Goal: Task Accomplishment & Management: Complete application form

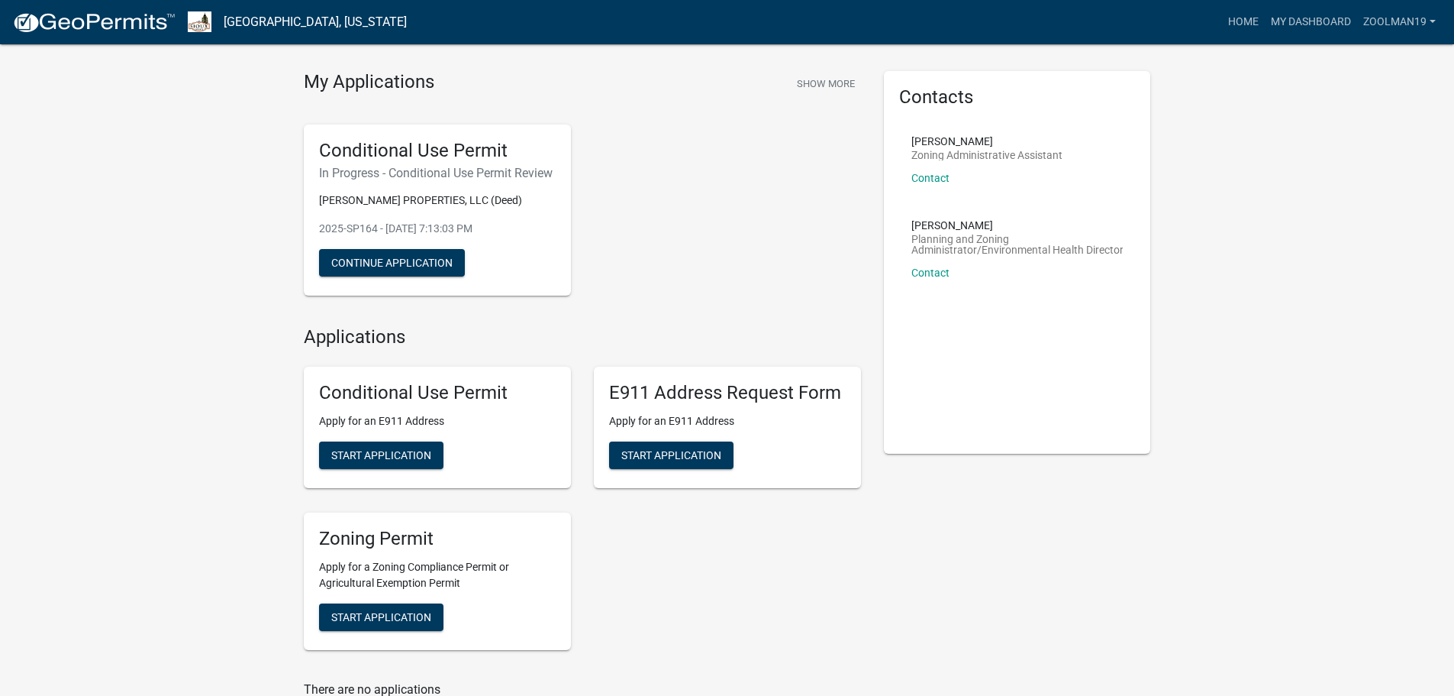
scroll to position [76, 0]
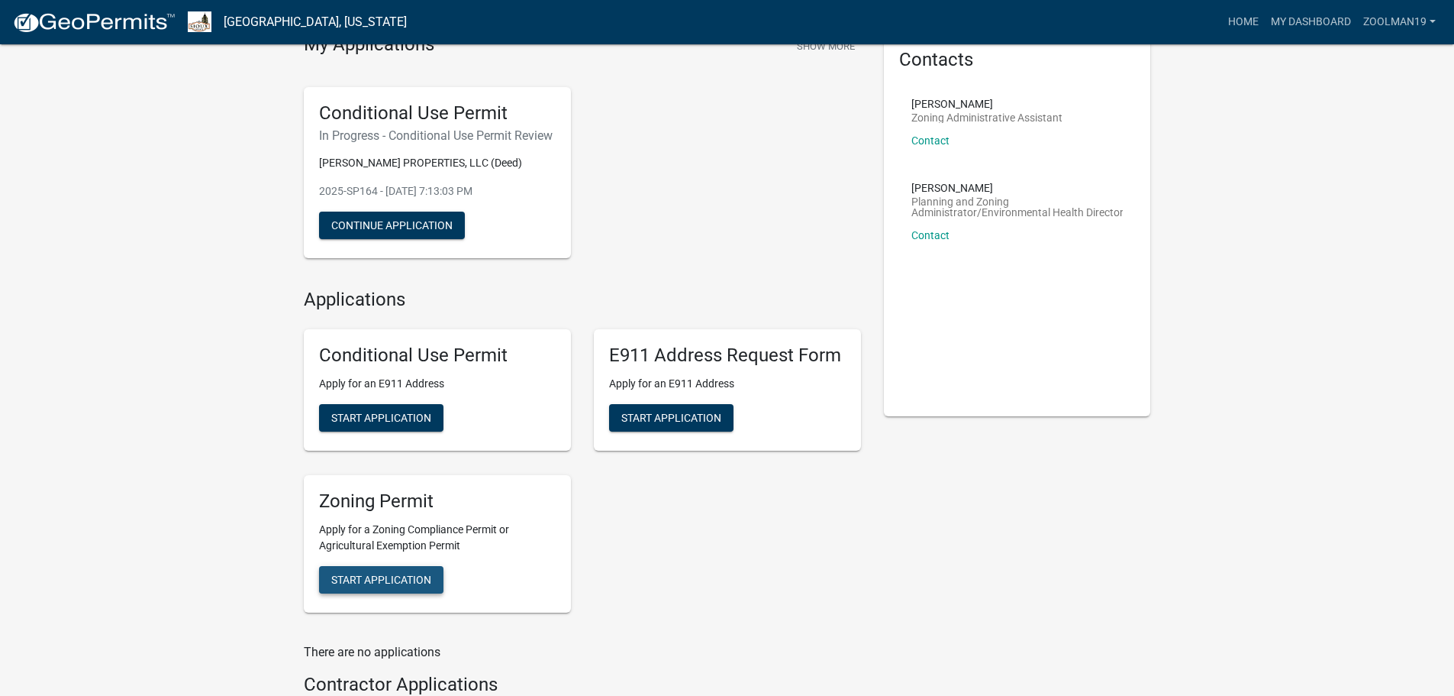
click at [417, 585] on span "Start Application" at bounding box center [381, 579] width 100 height 12
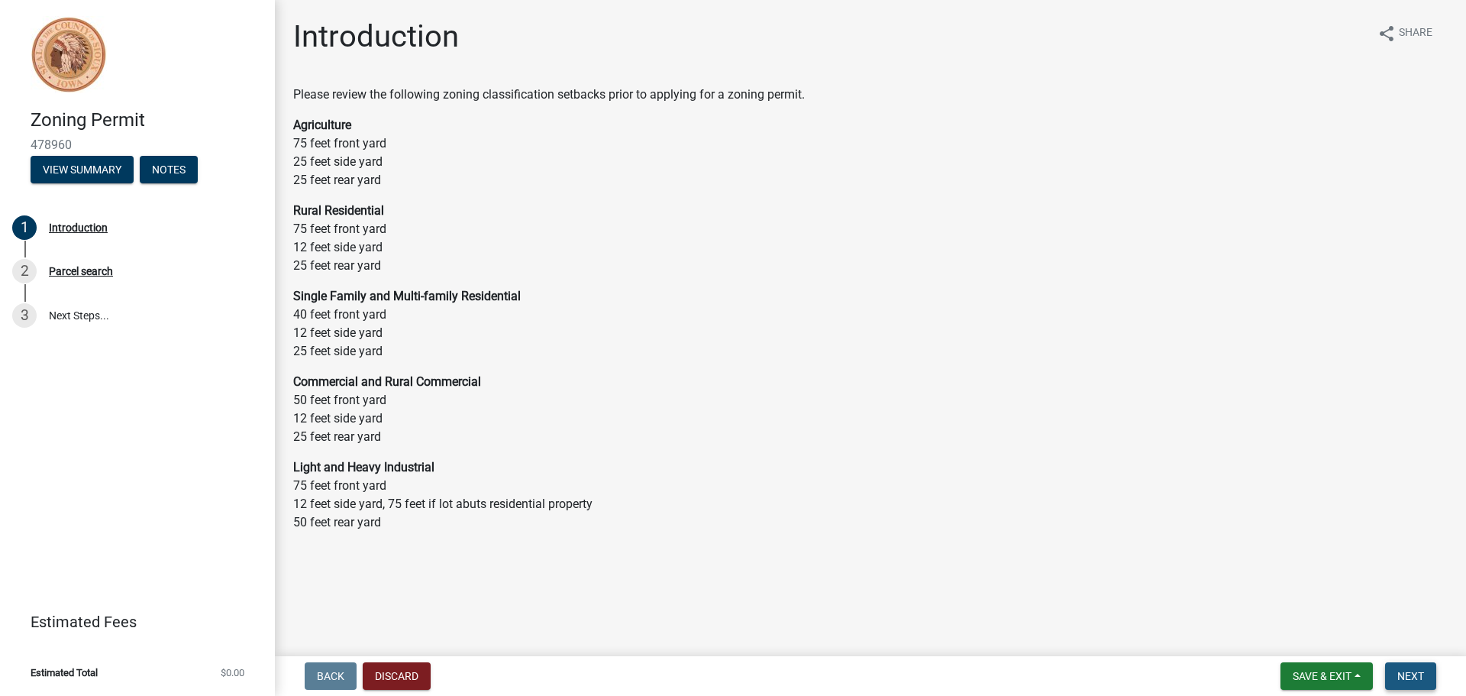
click at [1407, 675] on span "Next" at bounding box center [1410, 676] width 27 height 12
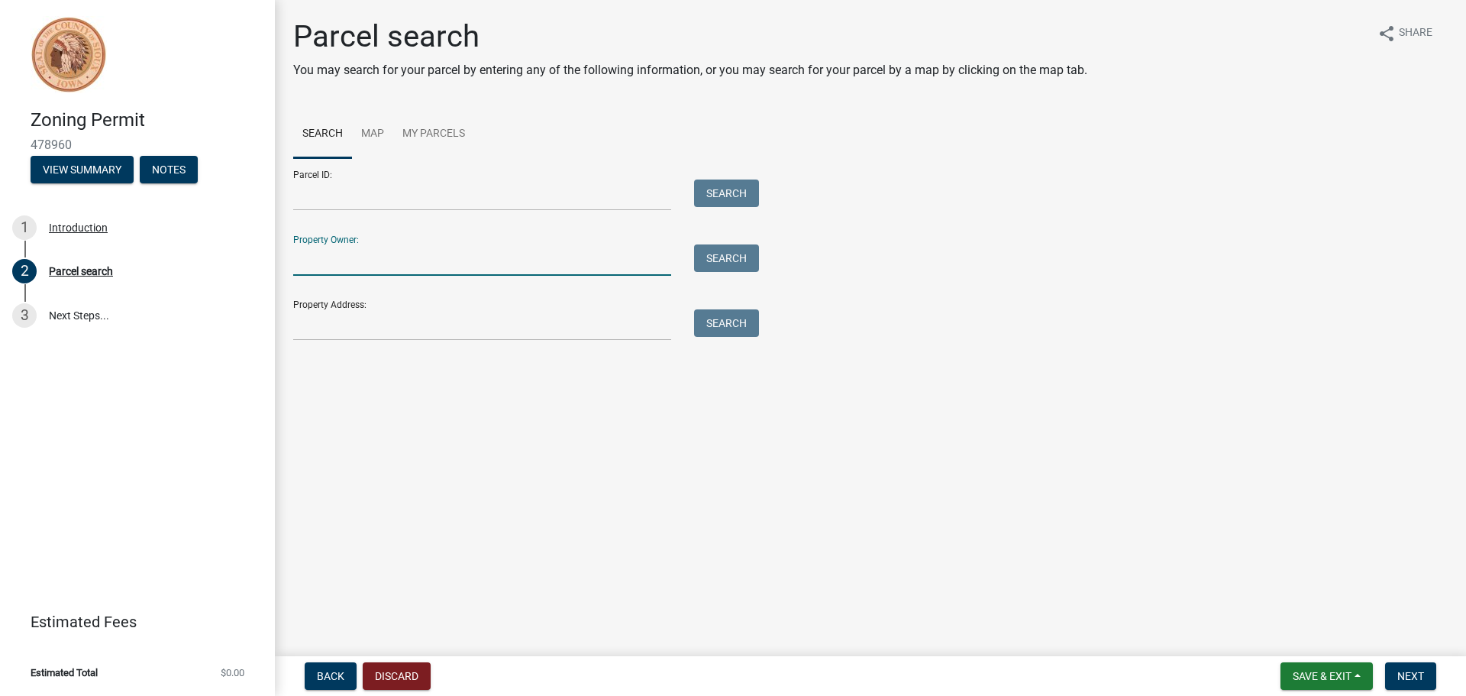
click at [347, 267] on input "Property Owner:" at bounding box center [482, 259] width 378 height 31
type input "[PERSON_NAME]"
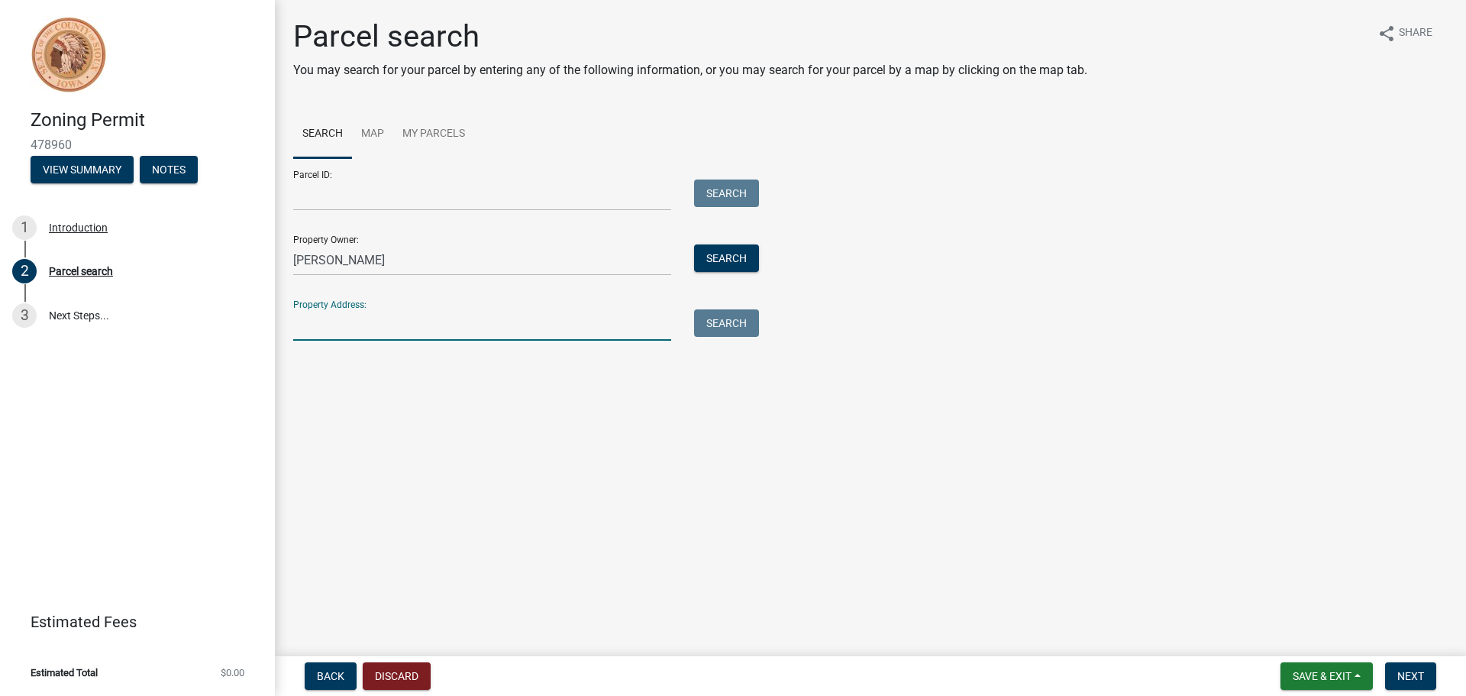
click at [385, 334] on input "Property Address:" at bounding box center [482, 324] width 378 height 31
type input "[STREET_ADDRESS]"
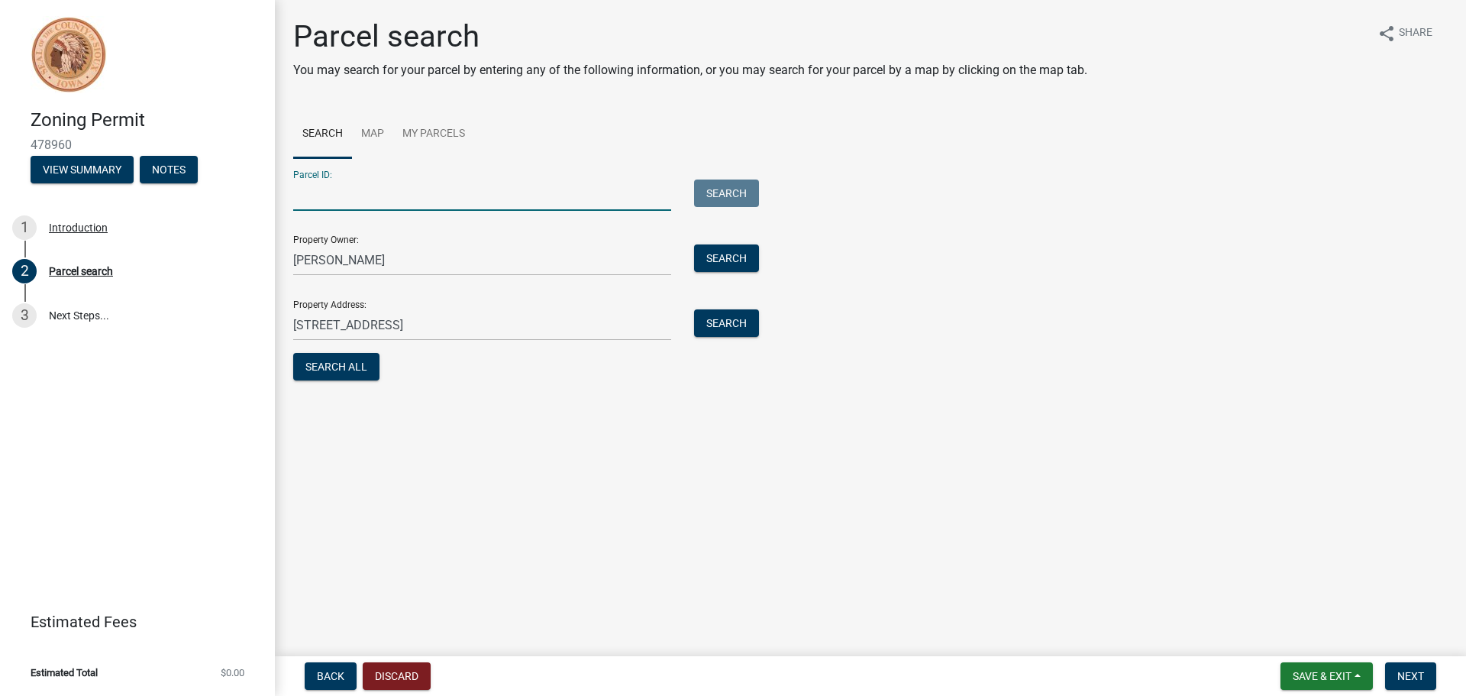
click at [370, 204] on input "Parcel ID:" at bounding box center [482, 194] width 378 height 31
type input "2106226004"
click at [350, 363] on button "Search All" at bounding box center [336, 366] width 86 height 27
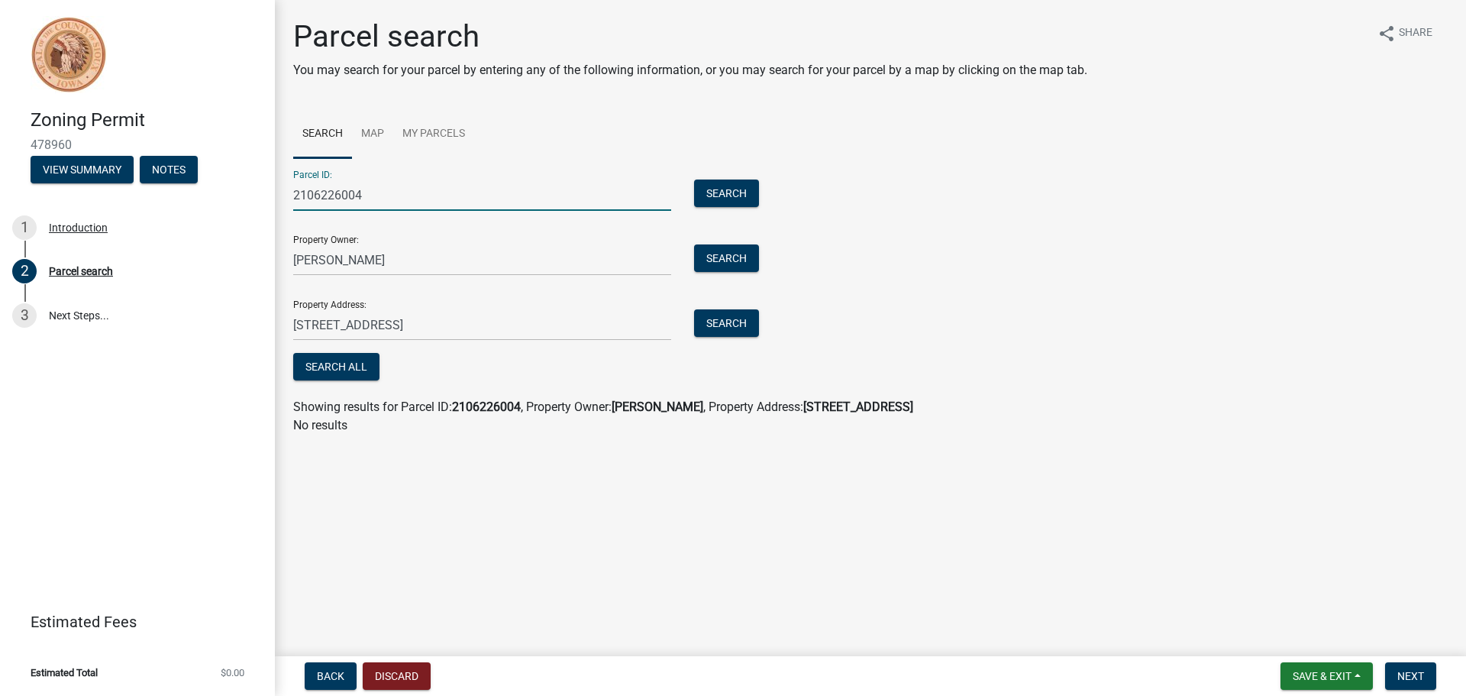
click at [405, 195] on input "2106226004" at bounding box center [482, 194] width 378 height 31
click at [403, 198] on input "2106226004" at bounding box center [482, 194] width 378 height 31
click at [416, 324] on input "[STREET_ADDRESS]" at bounding box center [482, 324] width 378 height 31
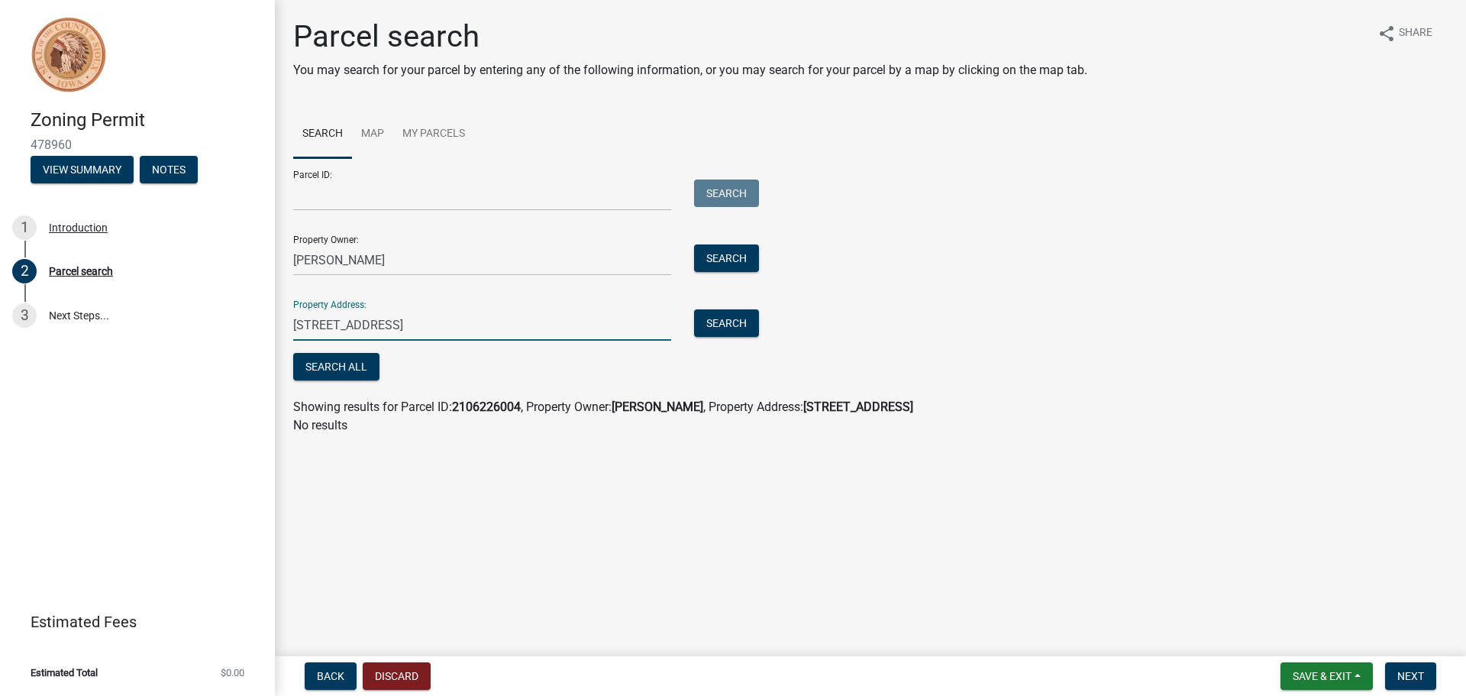
click at [416, 325] on input "[STREET_ADDRESS]" at bounding box center [482, 324] width 378 height 31
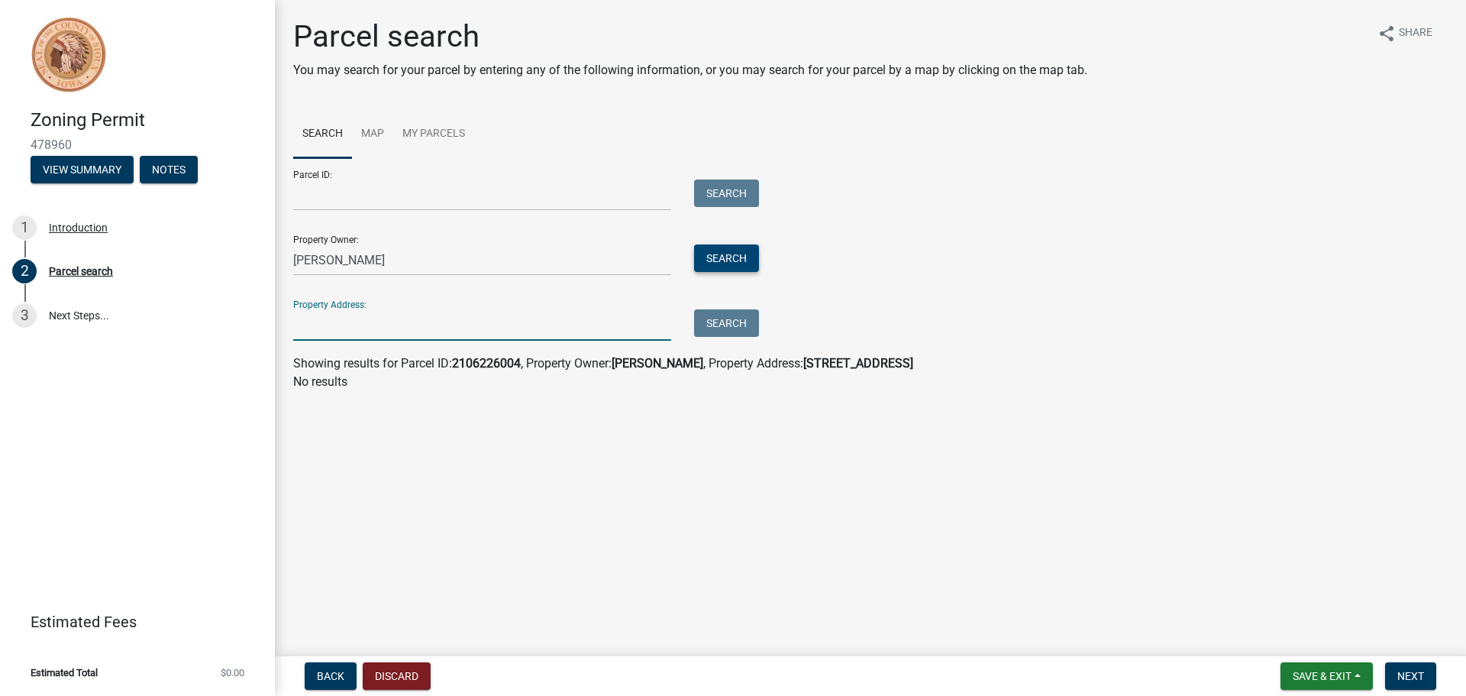
click at [725, 262] on button "Search" at bounding box center [726, 257] width 65 height 27
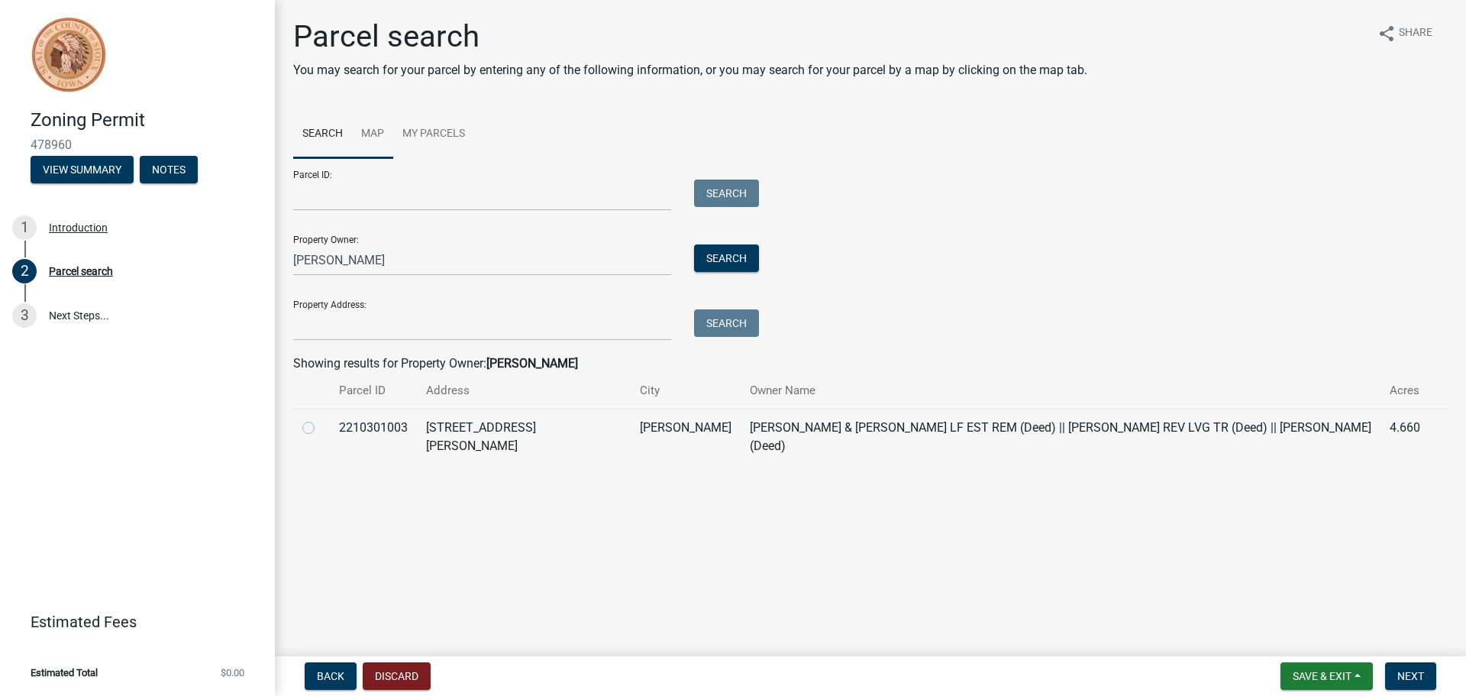
click at [382, 134] on link "Map" at bounding box center [372, 134] width 41 height 49
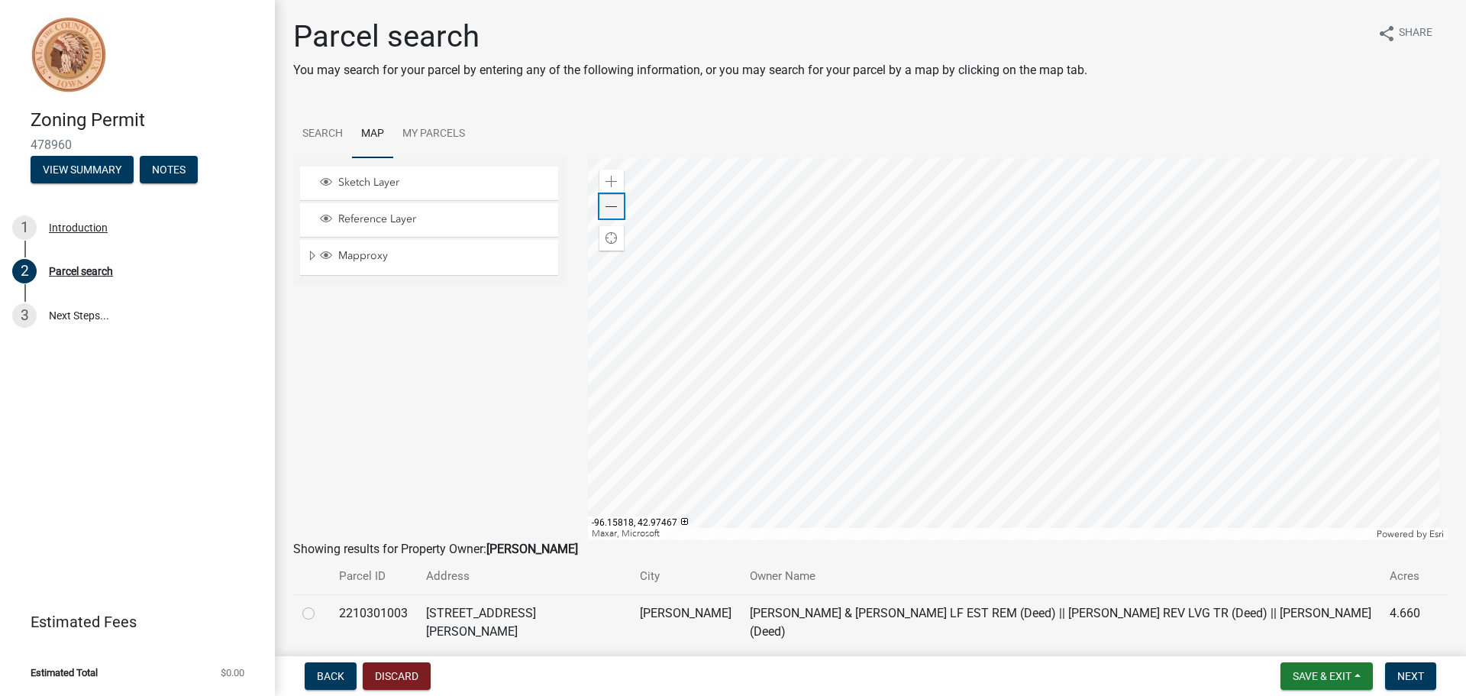
click at [606, 215] on div "Zoom out" at bounding box center [611, 206] width 24 height 24
click at [608, 215] on div "Zoom out" at bounding box center [611, 206] width 24 height 24
click at [605, 216] on div "Zoom out" at bounding box center [611, 206] width 24 height 24
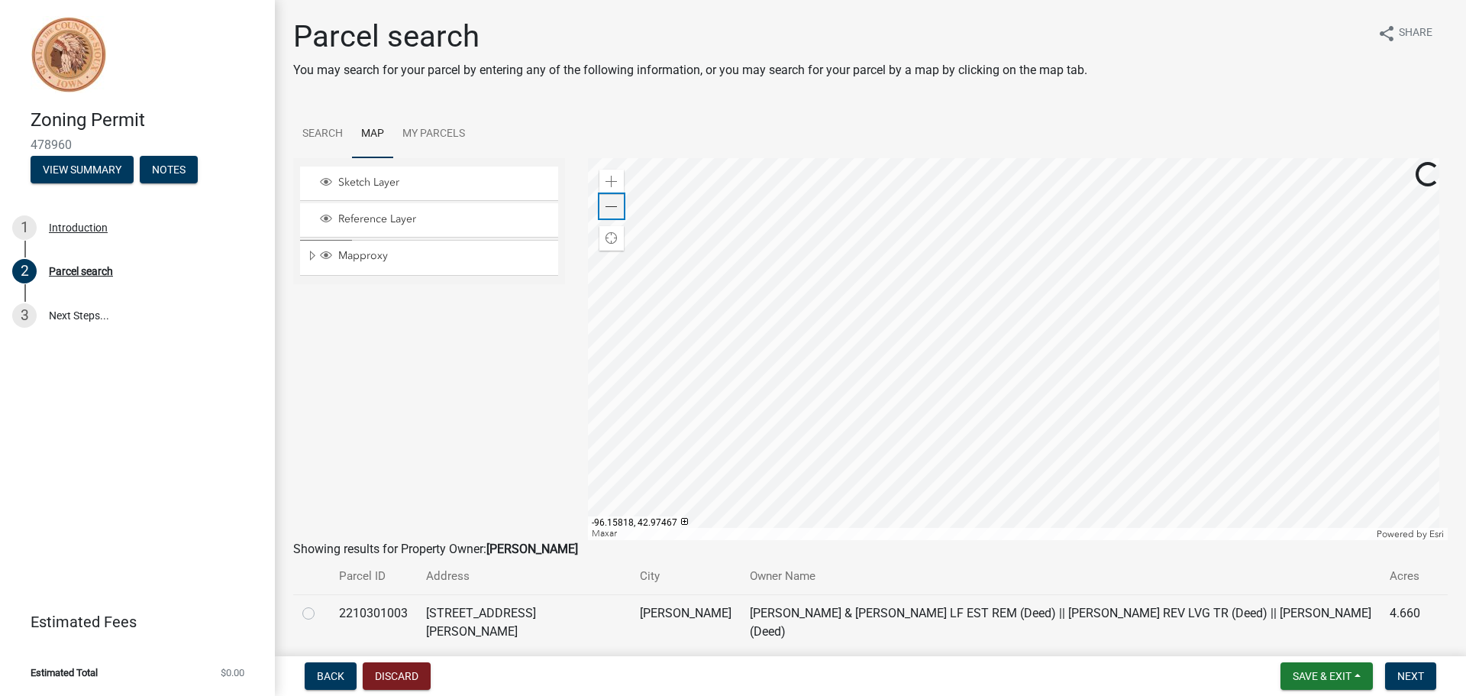
click at [605, 216] on div "Zoom out" at bounding box center [611, 206] width 24 height 24
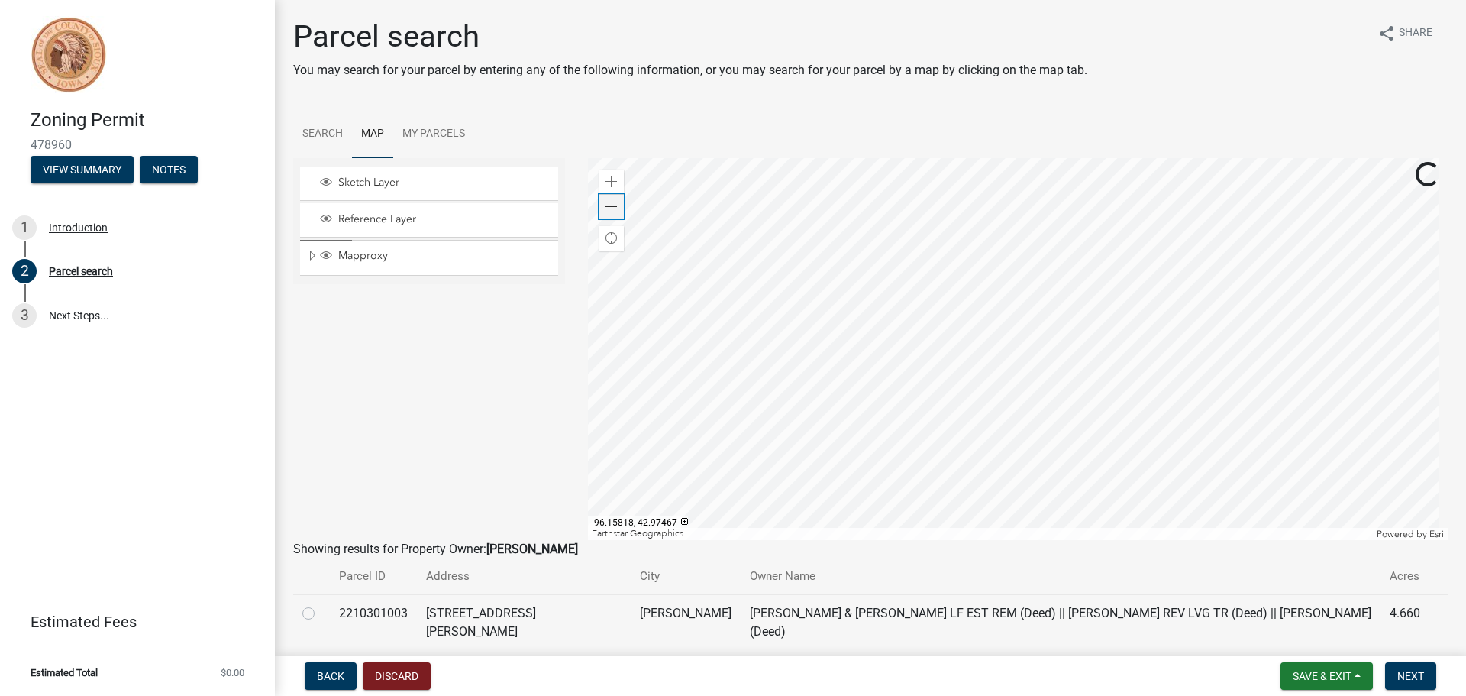
click at [605, 216] on div "Zoom out" at bounding box center [611, 206] width 24 height 24
click at [605, 179] on span at bounding box center [611, 182] width 12 height 12
click at [606, 181] on span at bounding box center [611, 182] width 12 height 12
click at [605, 186] on span at bounding box center [611, 182] width 12 height 12
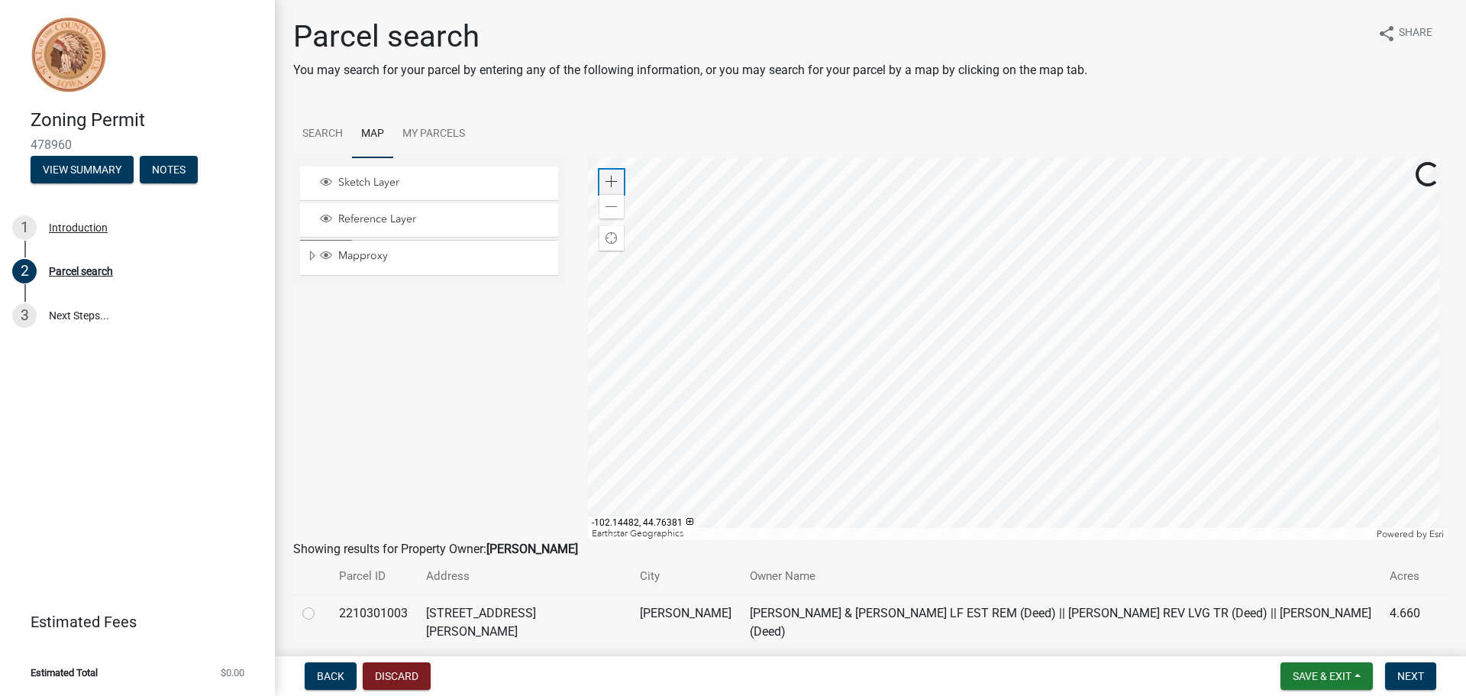
click at [605, 186] on span at bounding box center [611, 182] width 12 height 12
click at [1079, 410] on div at bounding box center [1018, 349] width 860 height 382
click at [615, 179] on div "Zoom in" at bounding box center [611, 181] width 24 height 24
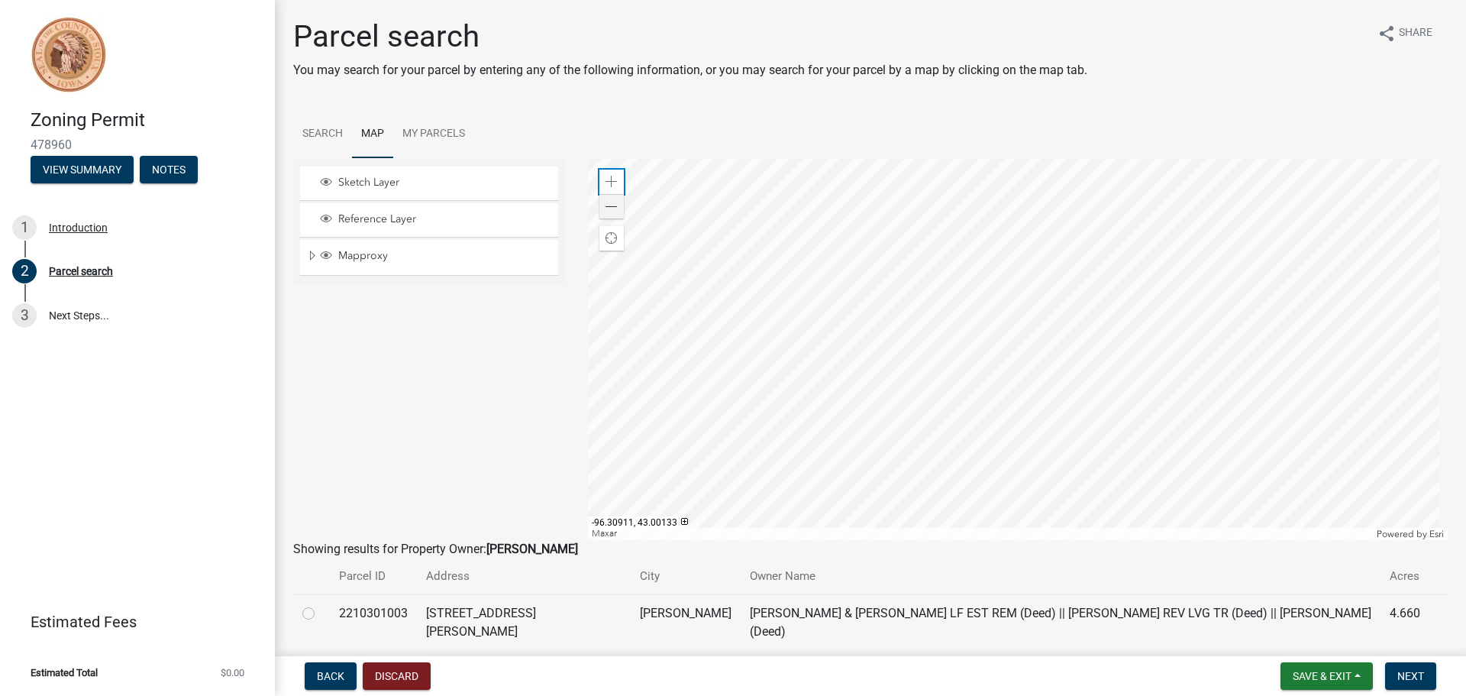
scroll to position [41, 0]
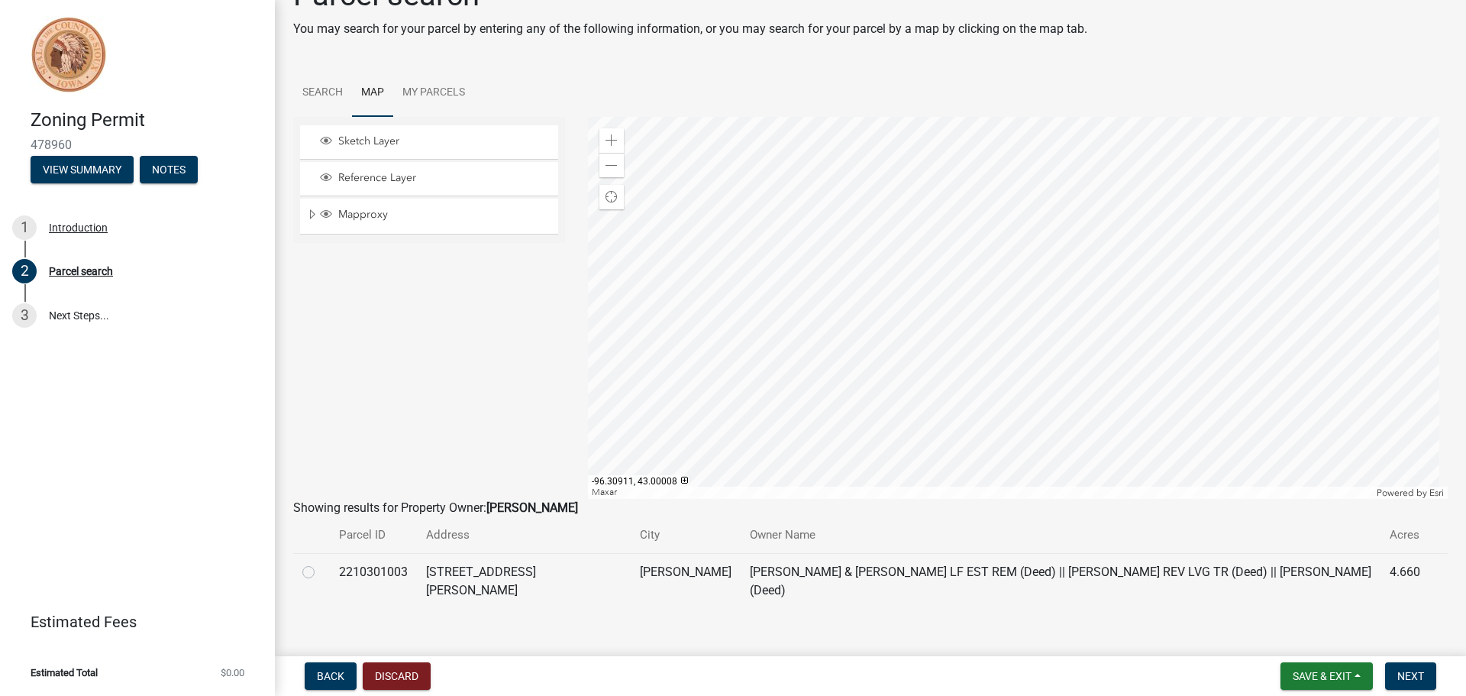
click at [960, 183] on div at bounding box center [1018, 308] width 860 height 382
click at [880, 276] on div at bounding box center [1018, 308] width 860 height 382
click at [881, 276] on div at bounding box center [1018, 308] width 860 height 382
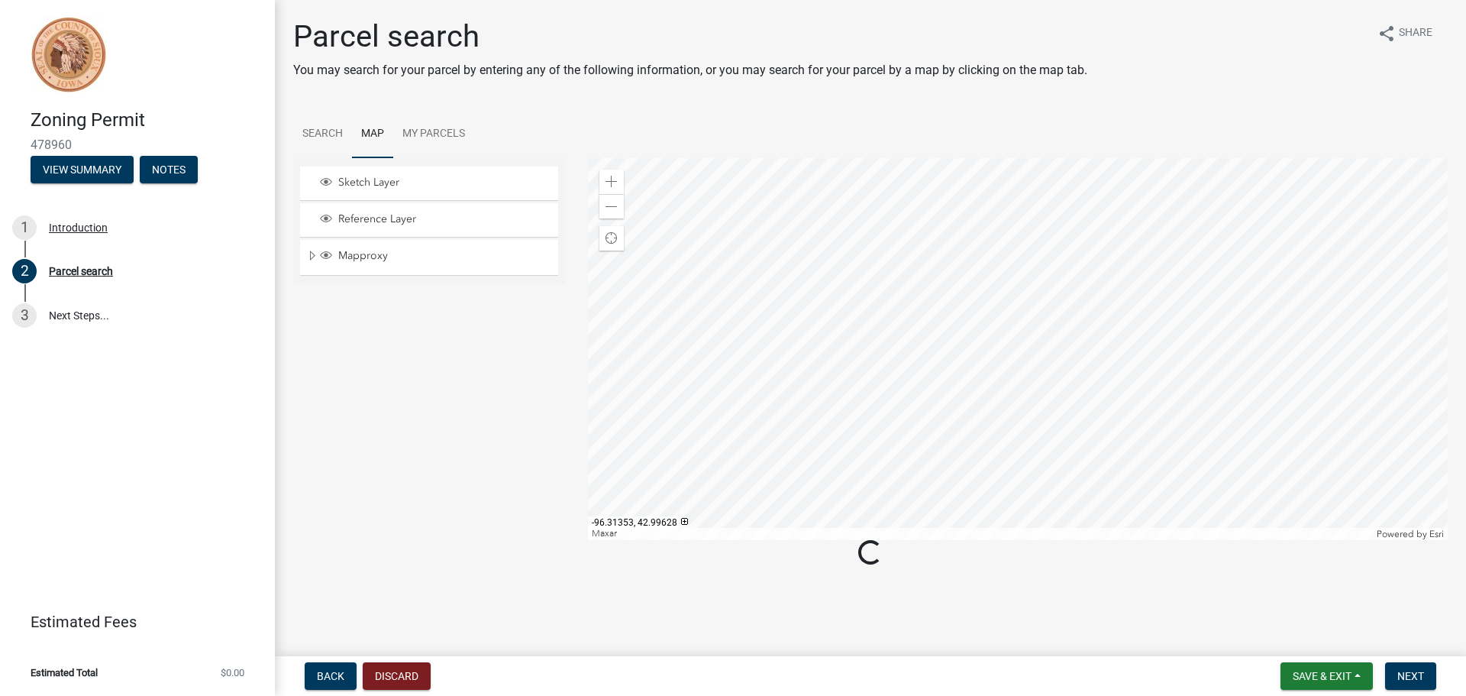
scroll to position [0, 0]
click at [881, 276] on div at bounding box center [1018, 349] width 860 height 382
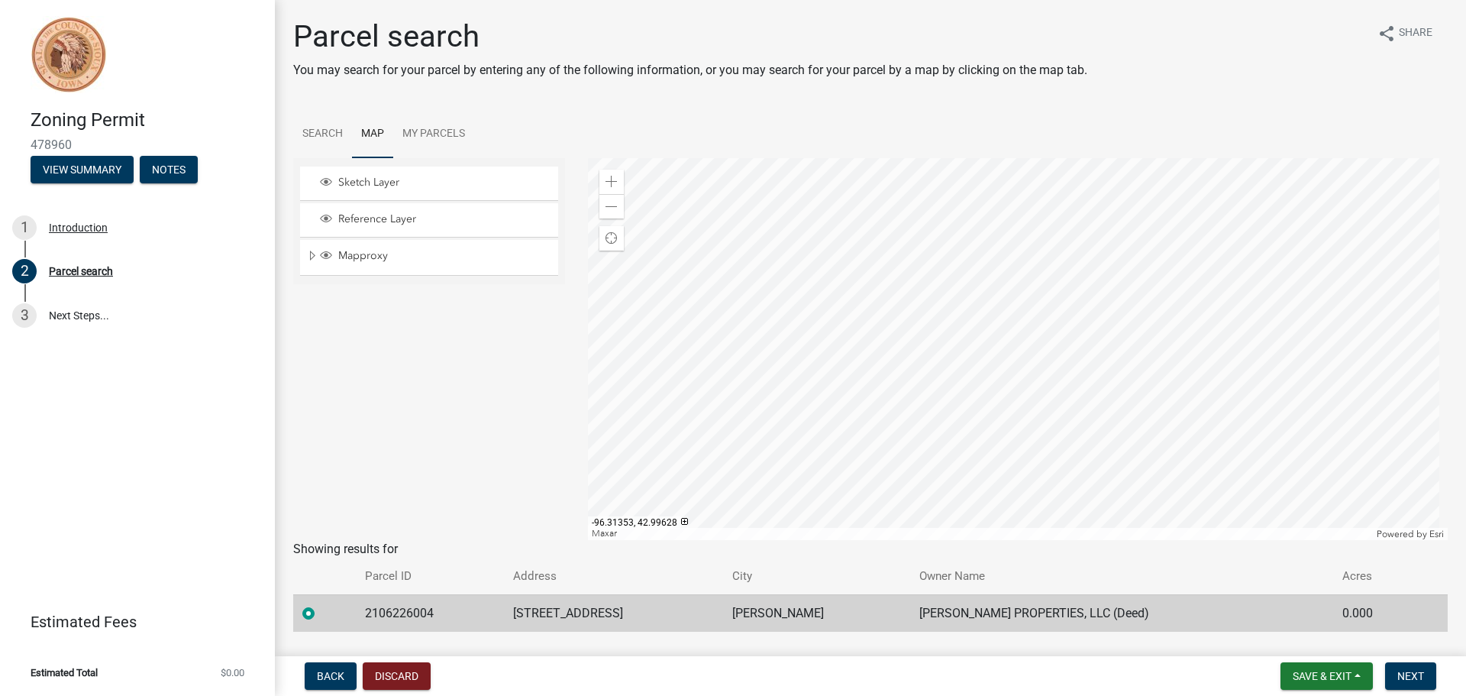
click at [881, 276] on div at bounding box center [1018, 349] width 860 height 382
click at [1395, 672] on button "Next" at bounding box center [1410, 675] width 51 height 27
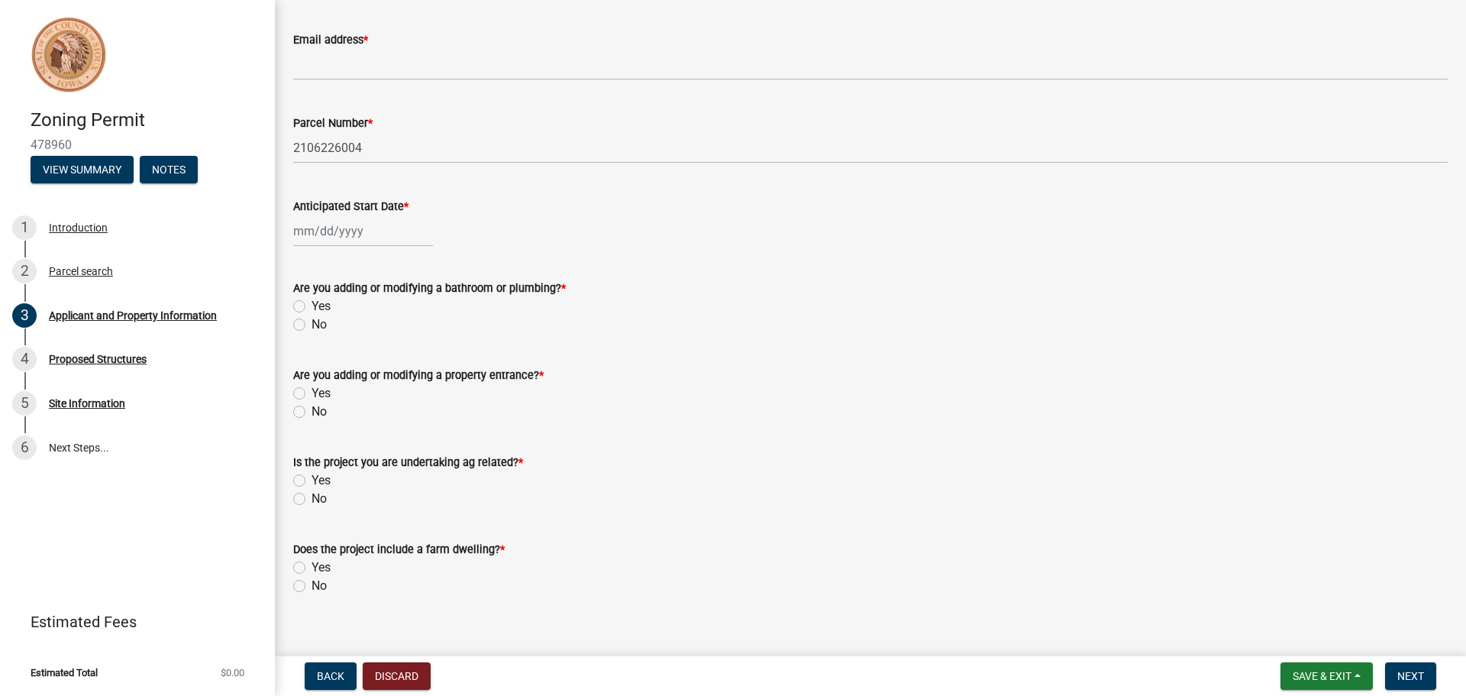
scroll to position [629, 0]
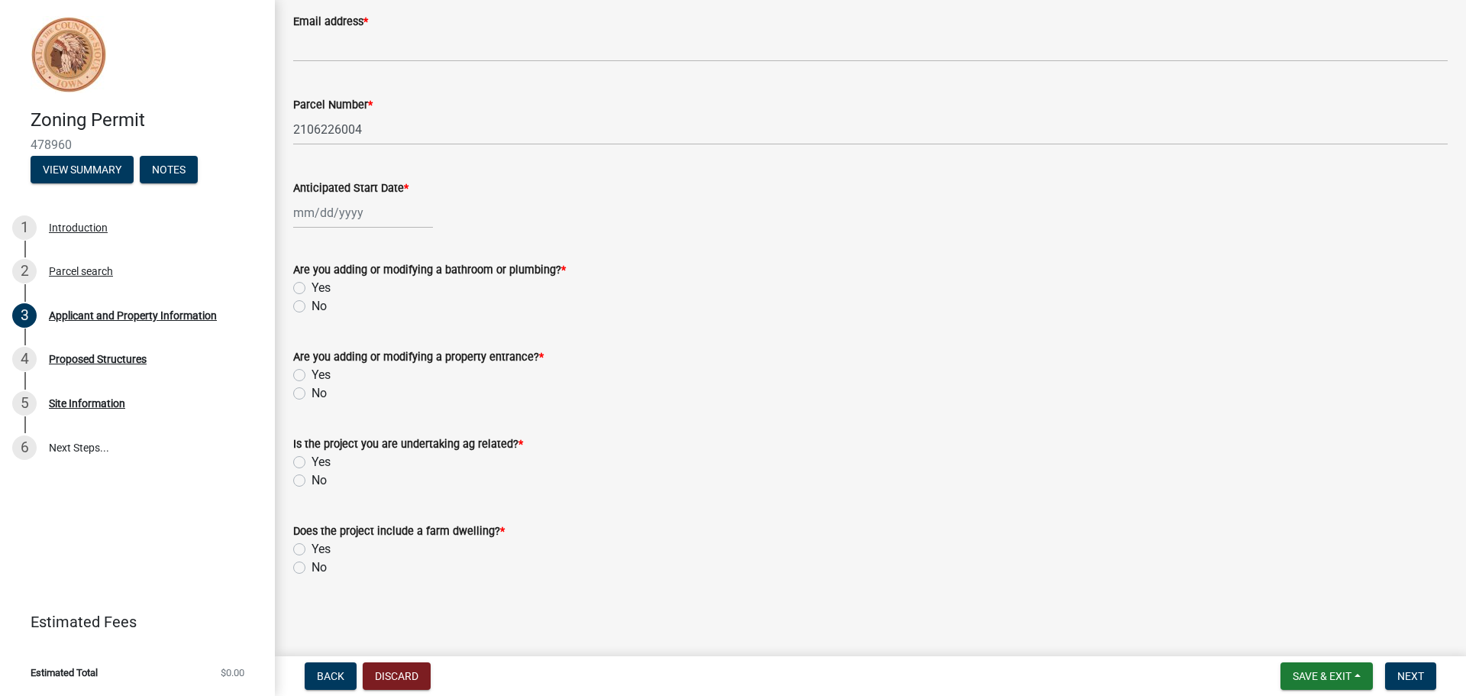
click at [312, 567] on label "No" at bounding box center [319, 567] width 15 height 18
click at [312, 567] on input "No" at bounding box center [317, 563] width 10 height 10
radio input "true"
click at [312, 479] on label "No" at bounding box center [319, 480] width 15 height 18
click at [312, 479] on input "No" at bounding box center [317, 476] width 10 height 10
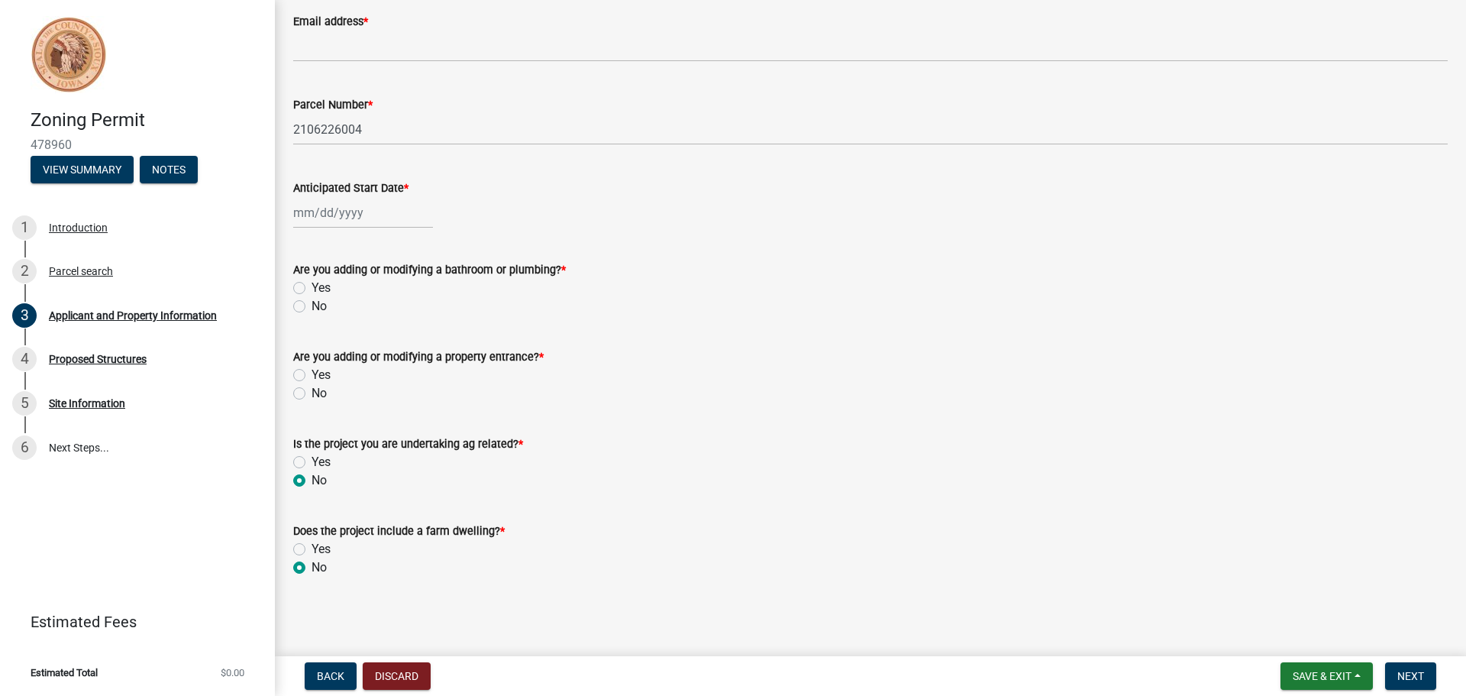
radio input "true"
click at [312, 398] on label "No" at bounding box center [319, 393] width 15 height 18
click at [312, 394] on input "No" at bounding box center [317, 389] width 10 height 10
radio input "true"
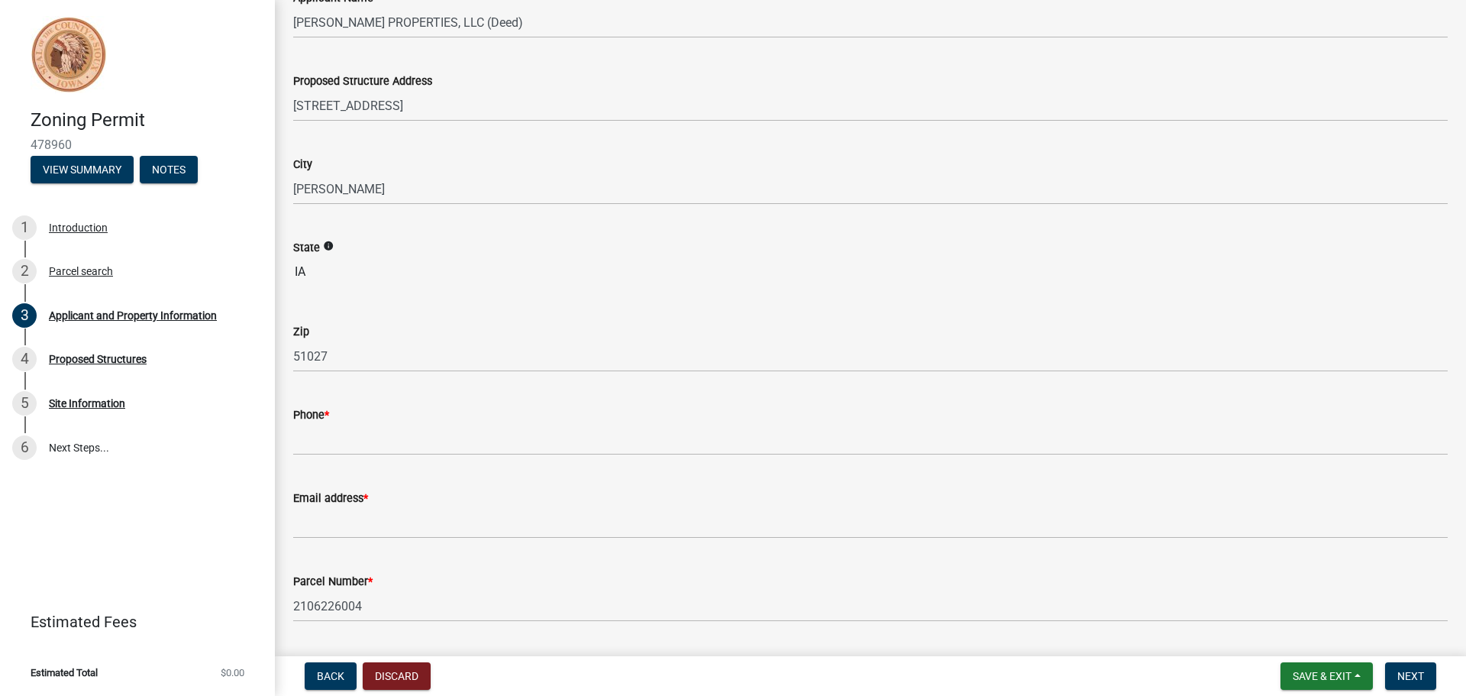
scroll to position [229, 0]
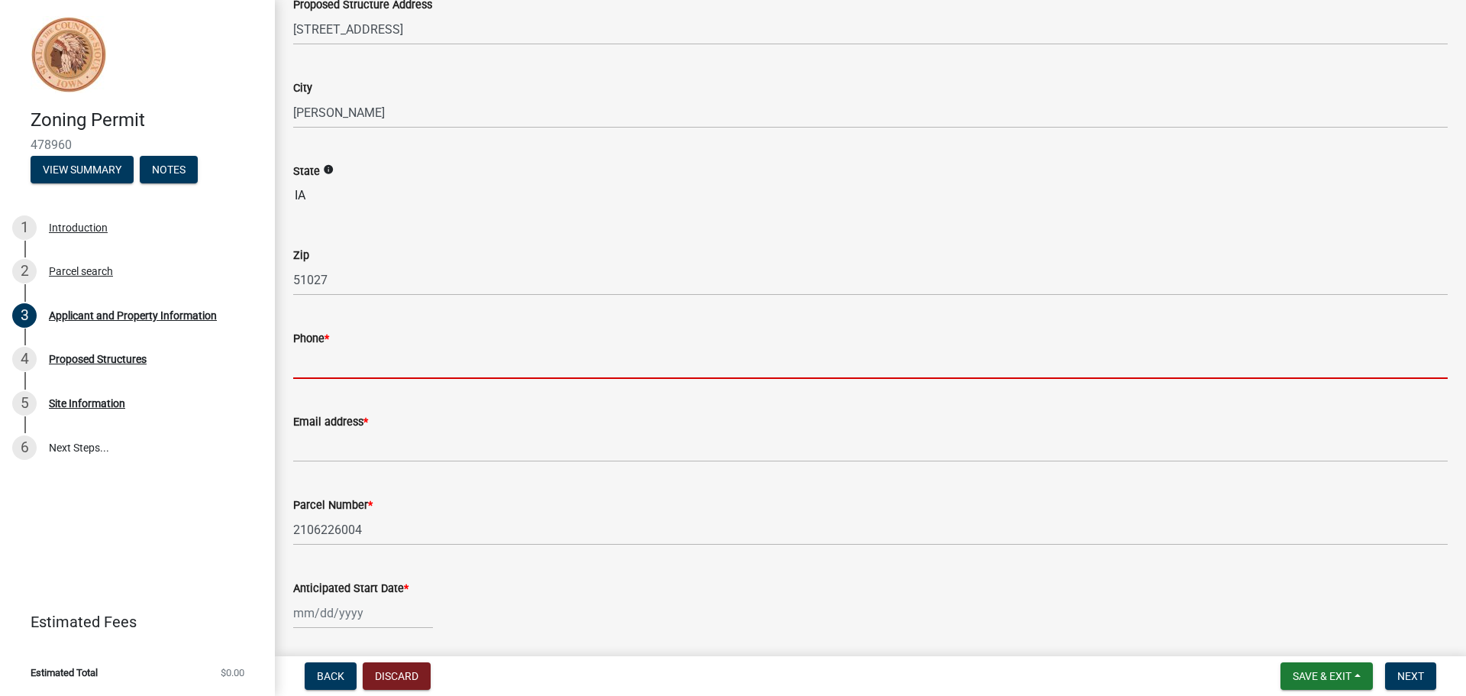
click at [365, 360] on input "Phone *" at bounding box center [870, 362] width 1154 height 31
type input "7124497389"
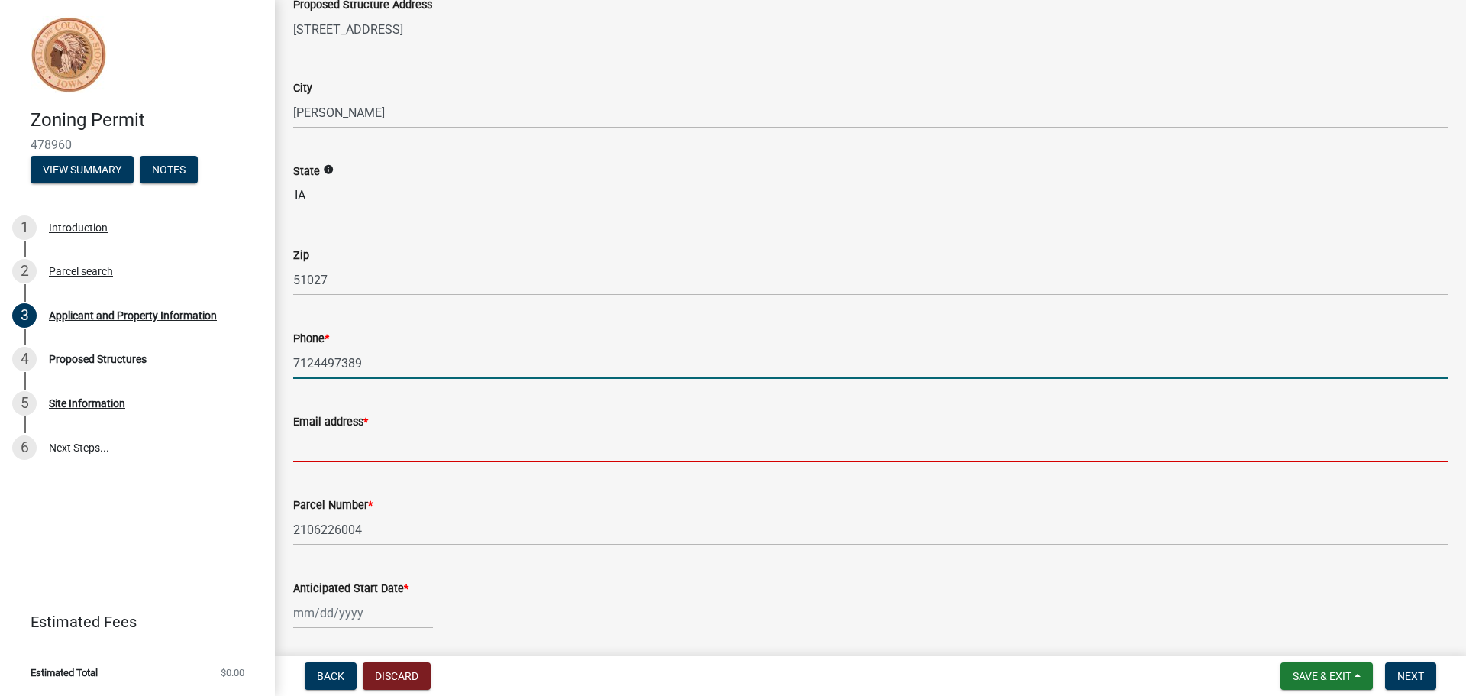
type input "[EMAIL_ADDRESS][DOMAIN_NAME]"
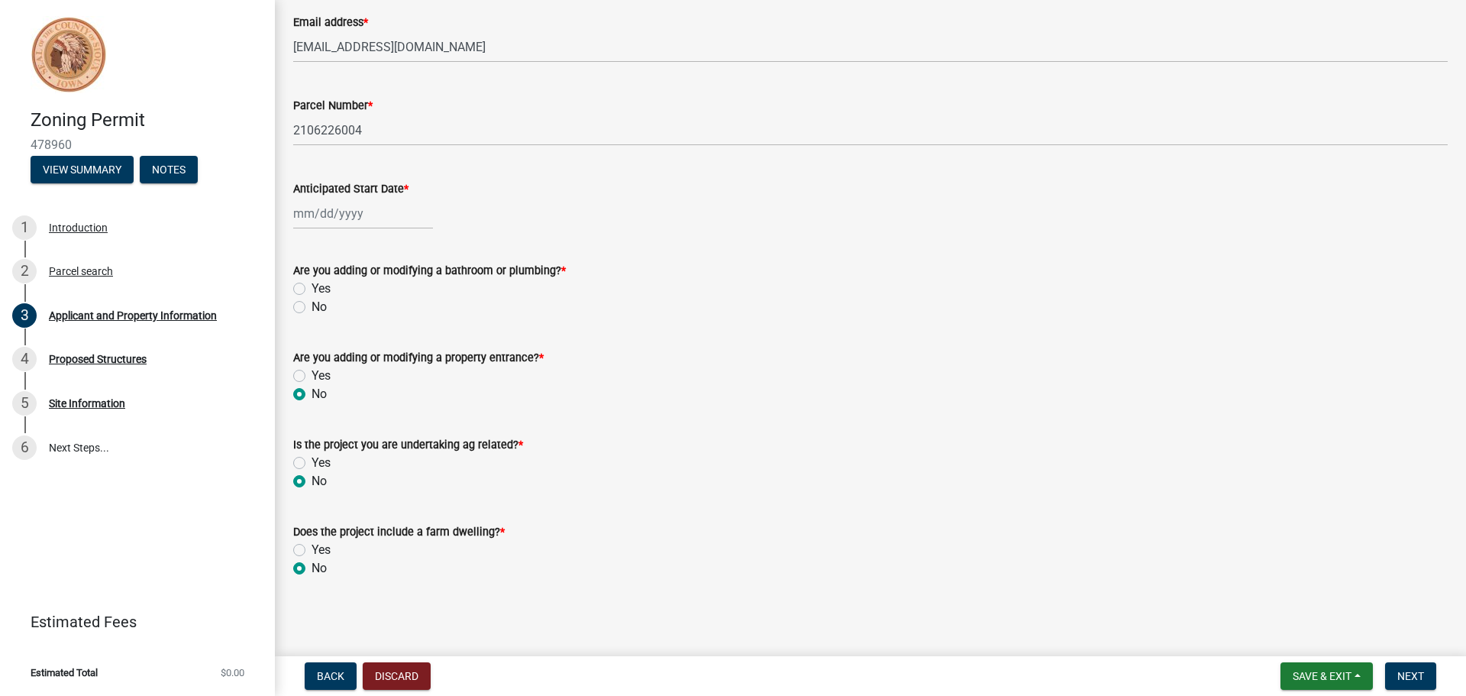
scroll to position [629, 0]
click at [331, 209] on div at bounding box center [363, 212] width 140 height 31
select select "9"
select select "2025"
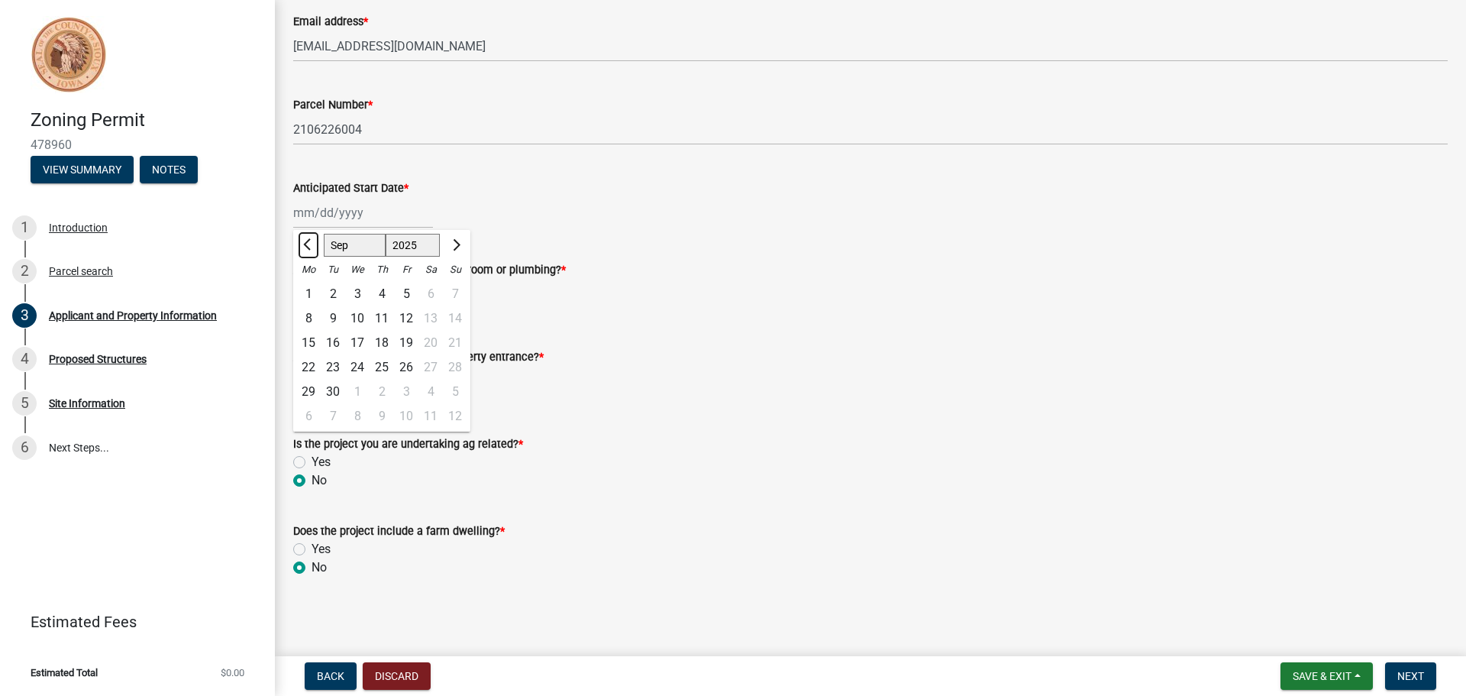
click at [304, 250] on button "Previous month" at bounding box center [308, 245] width 18 height 24
click at [456, 242] on span "Next month" at bounding box center [454, 244] width 11 height 11
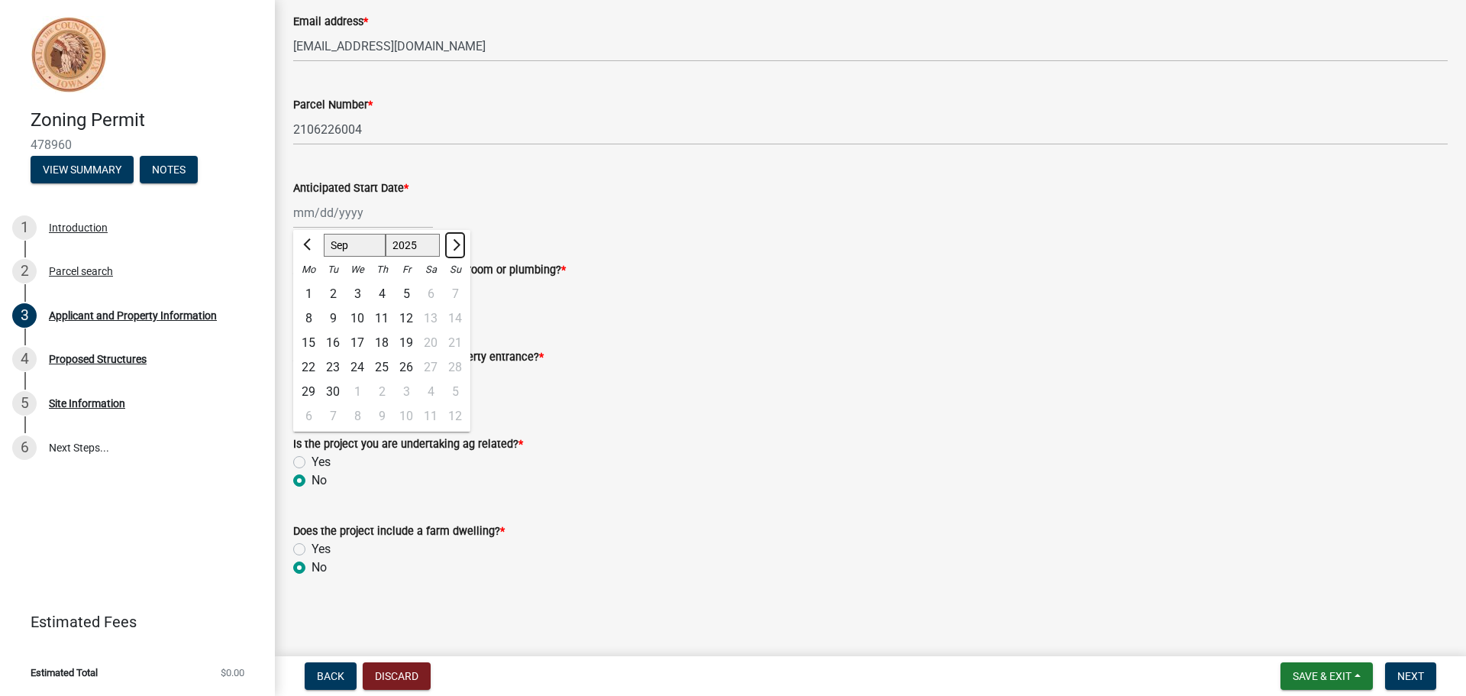
select select "10"
click at [386, 343] on div "16" at bounding box center [382, 343] width 24 height 24
type input "[DATE]"
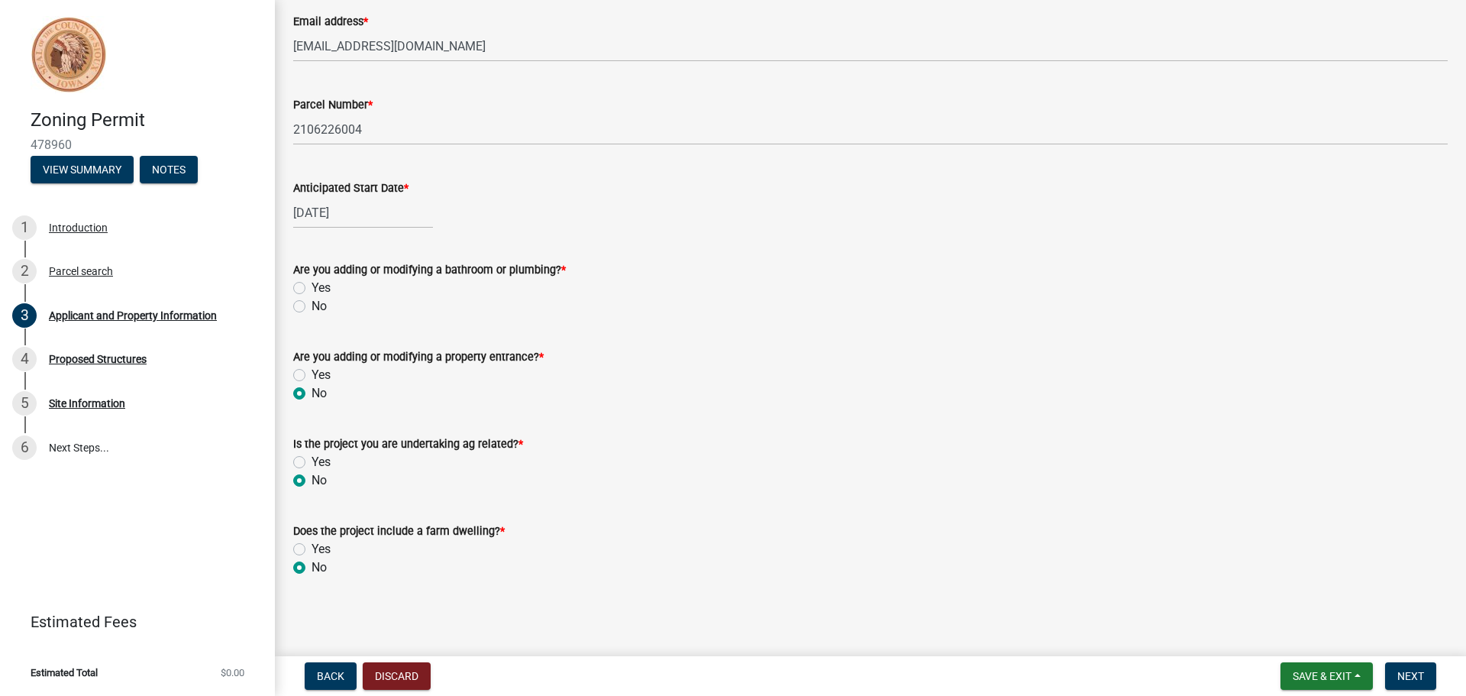
click at [312, 286] on label "Yes" at bounding box center [321, 288] width 19 height 18
click at [312, 286] on input "Yes" at bounding box center [317, 284] width 10 height 10
radio input "true"
click at [1423, 679] on span "Next" at bounding box center [1410, 676] width 27 height 12
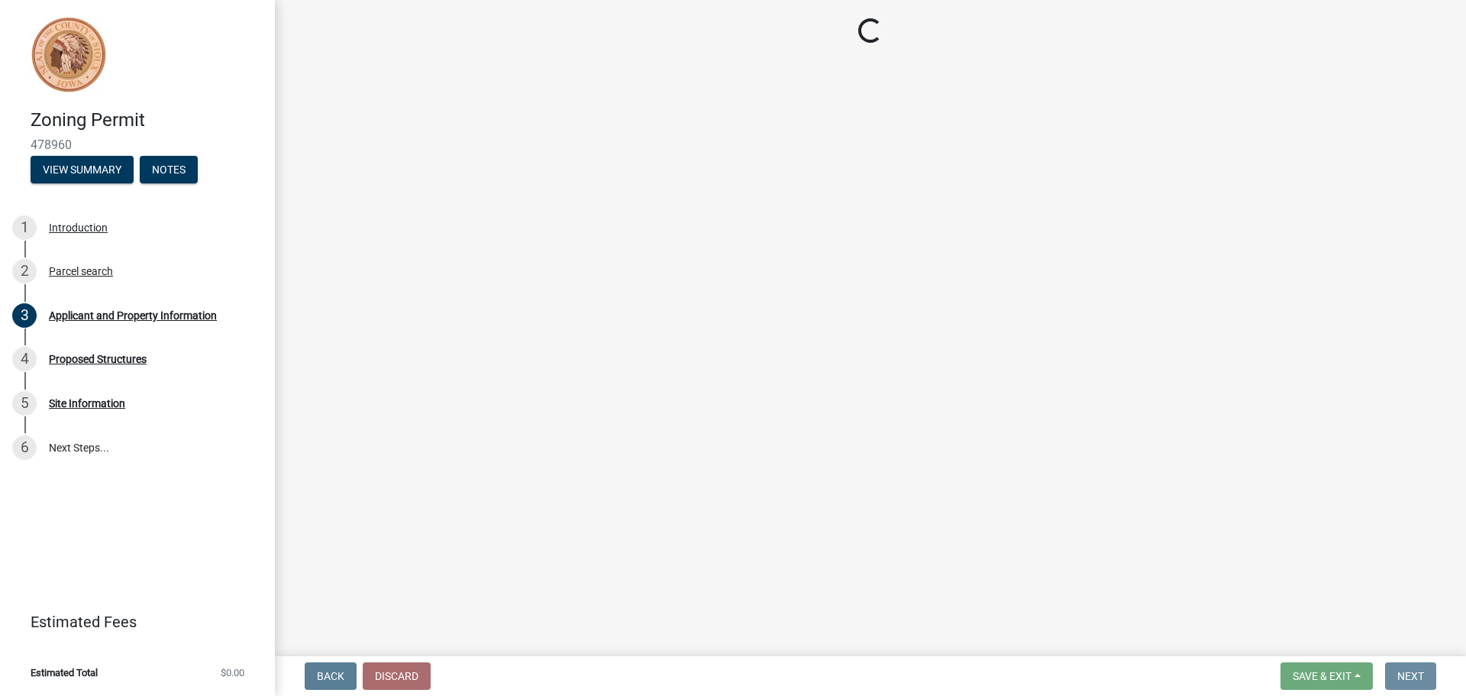
scroll to position [0, 0]
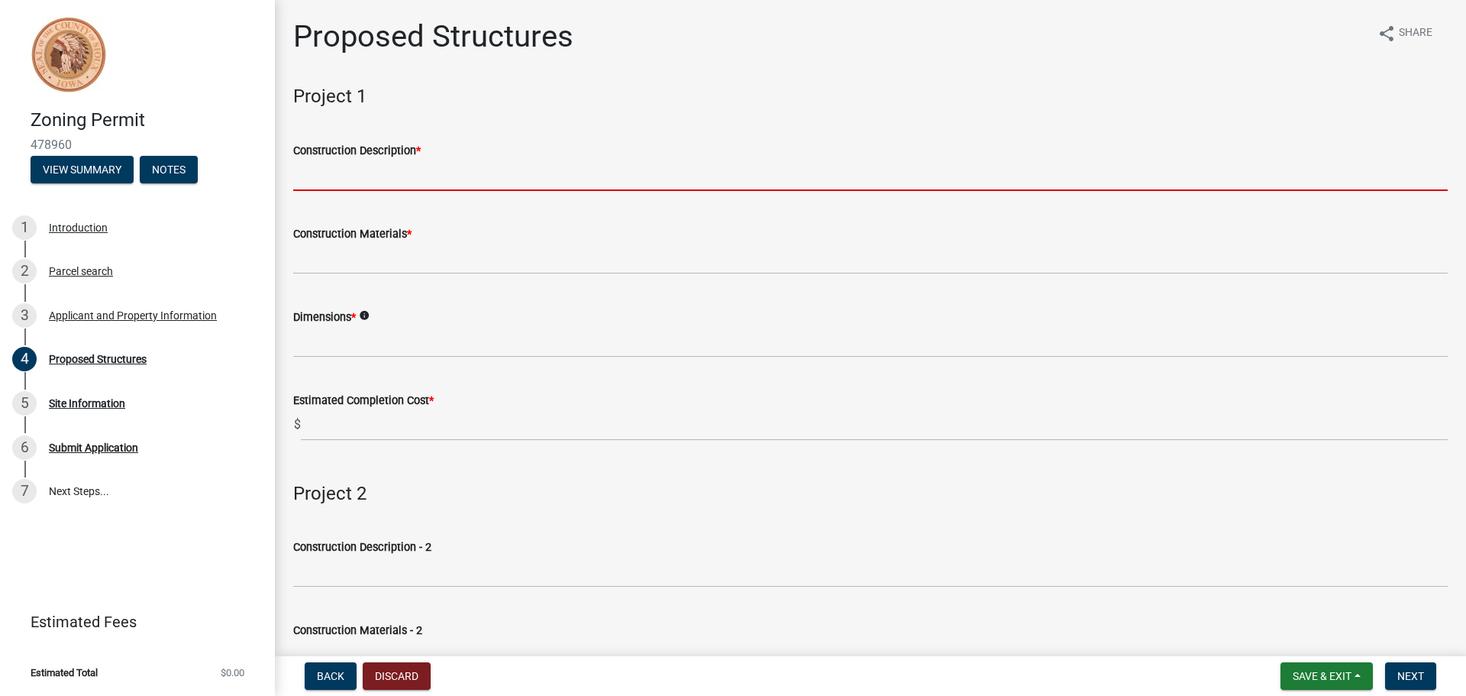
click at [390, 182] on input "Construction Description *" at bounding box center [870, 175] width 1154 height 31
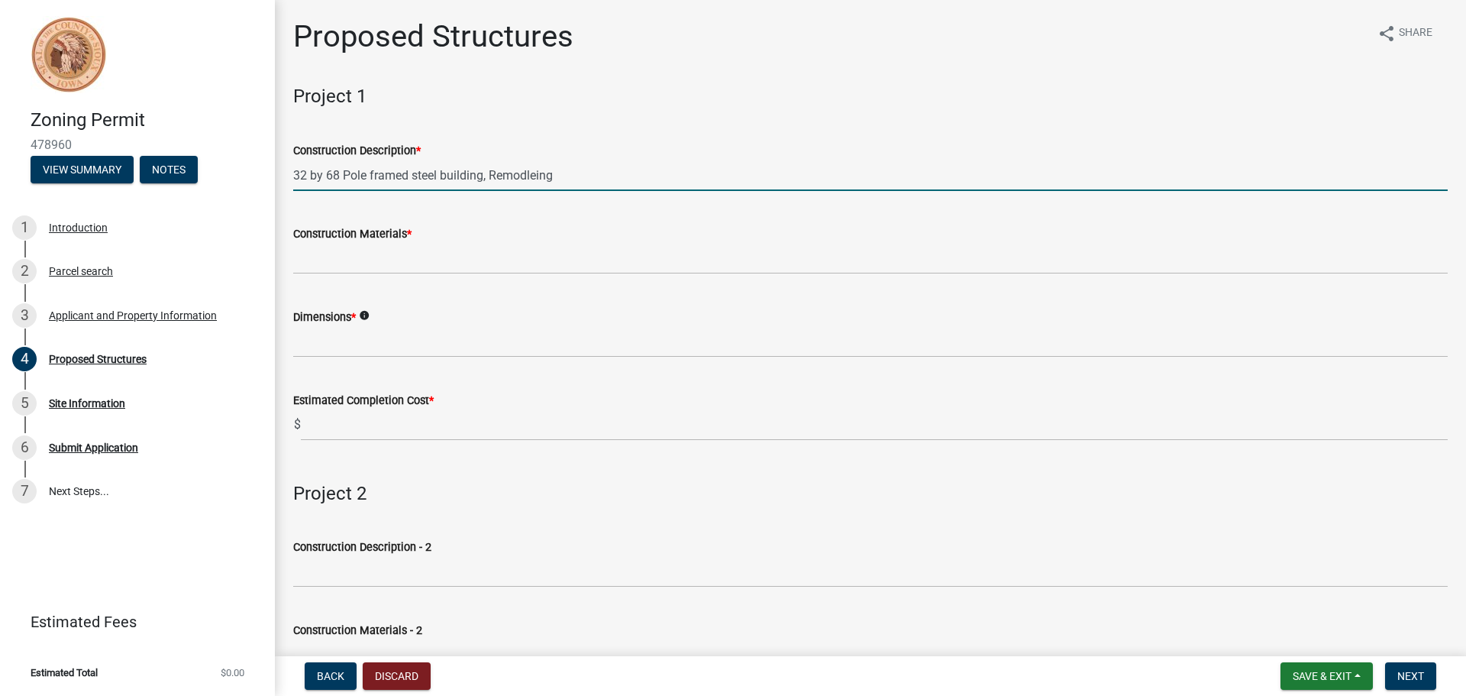
click at [535, 176] on input "32 by 68 Pole framed steel building, Remodleing" at bounding box center [870, 175] width 1154 height 31
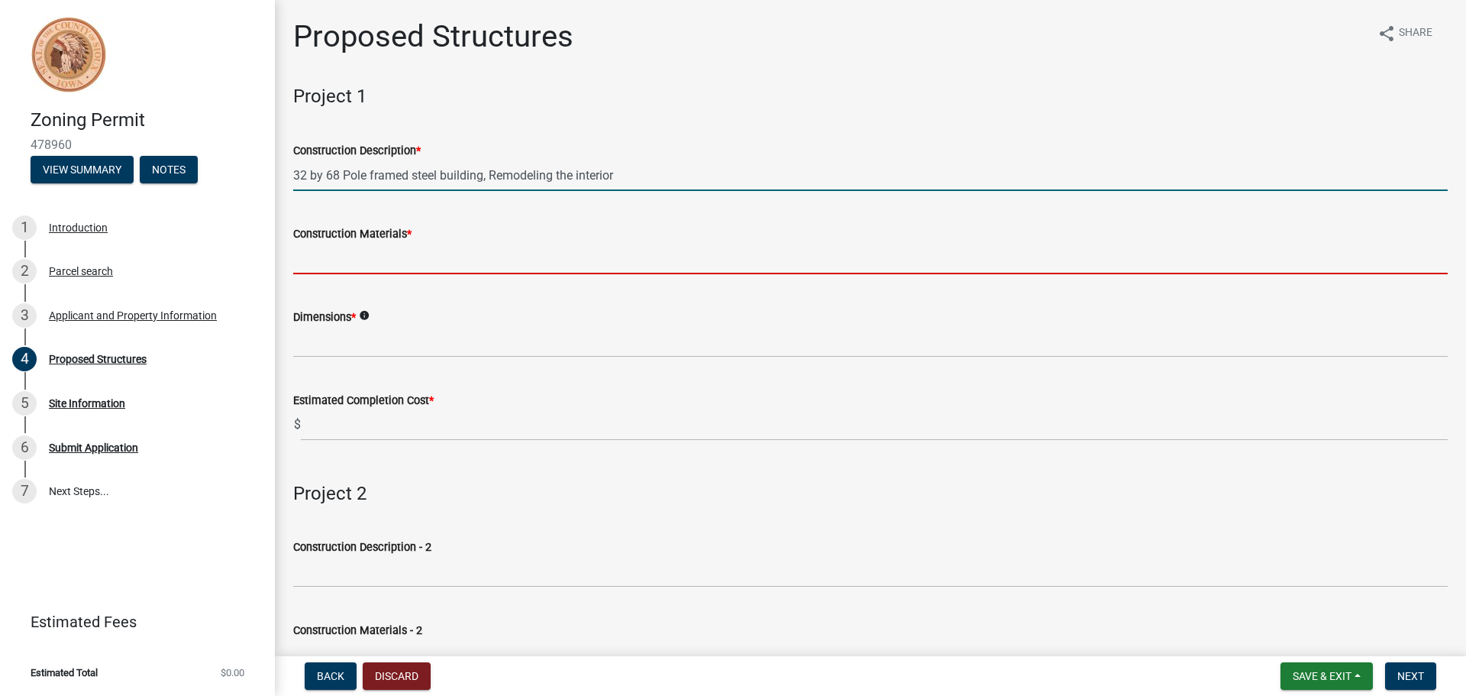
click at [324, 266] on input "Construction Materials *" at bounding box center [870, 258] width 1154 height 31
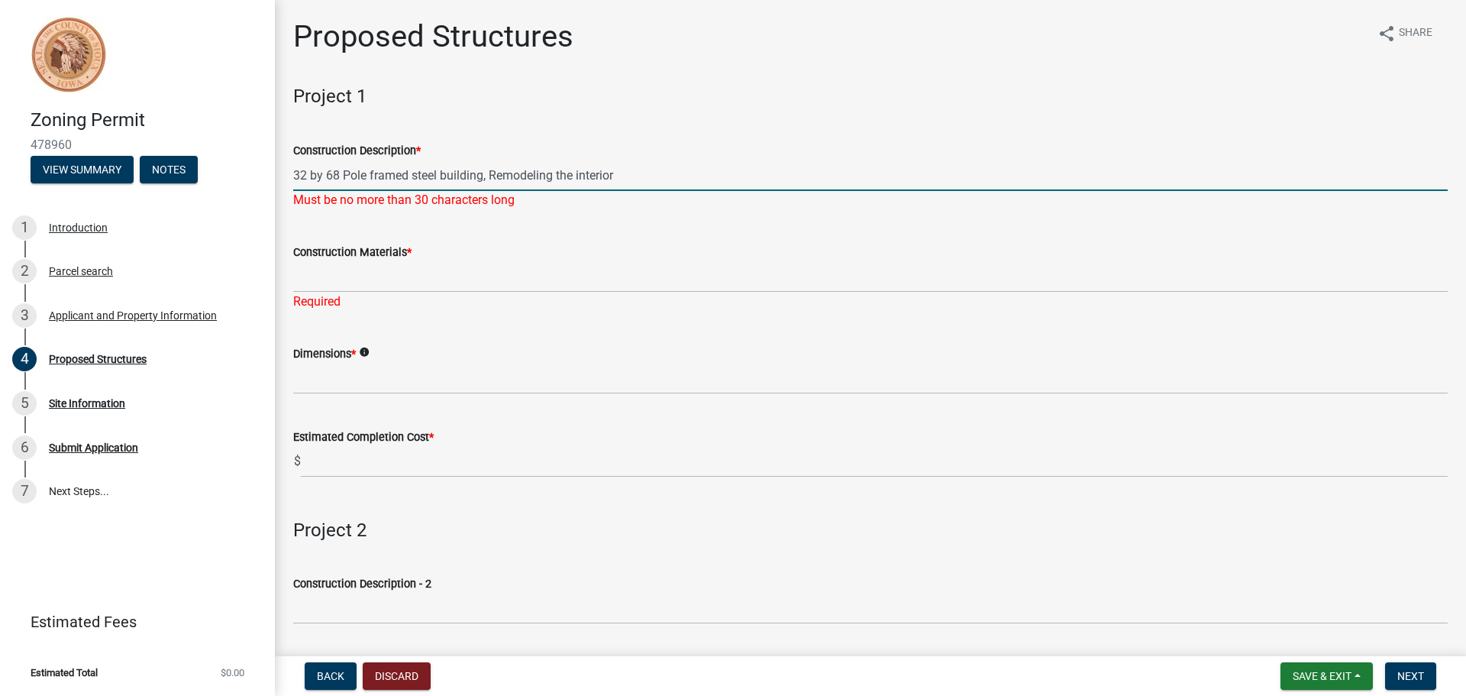
drag, startPoint x: 624, startPoint y: 180, endPoint x: 479, endPoint y: 204, distance: 147.0
click at [479, 204] on div "Construction Description * 32 by 68 Pole framed steel building, Remodeling the …" at bounding box center [870, 164] width 1154 height 89
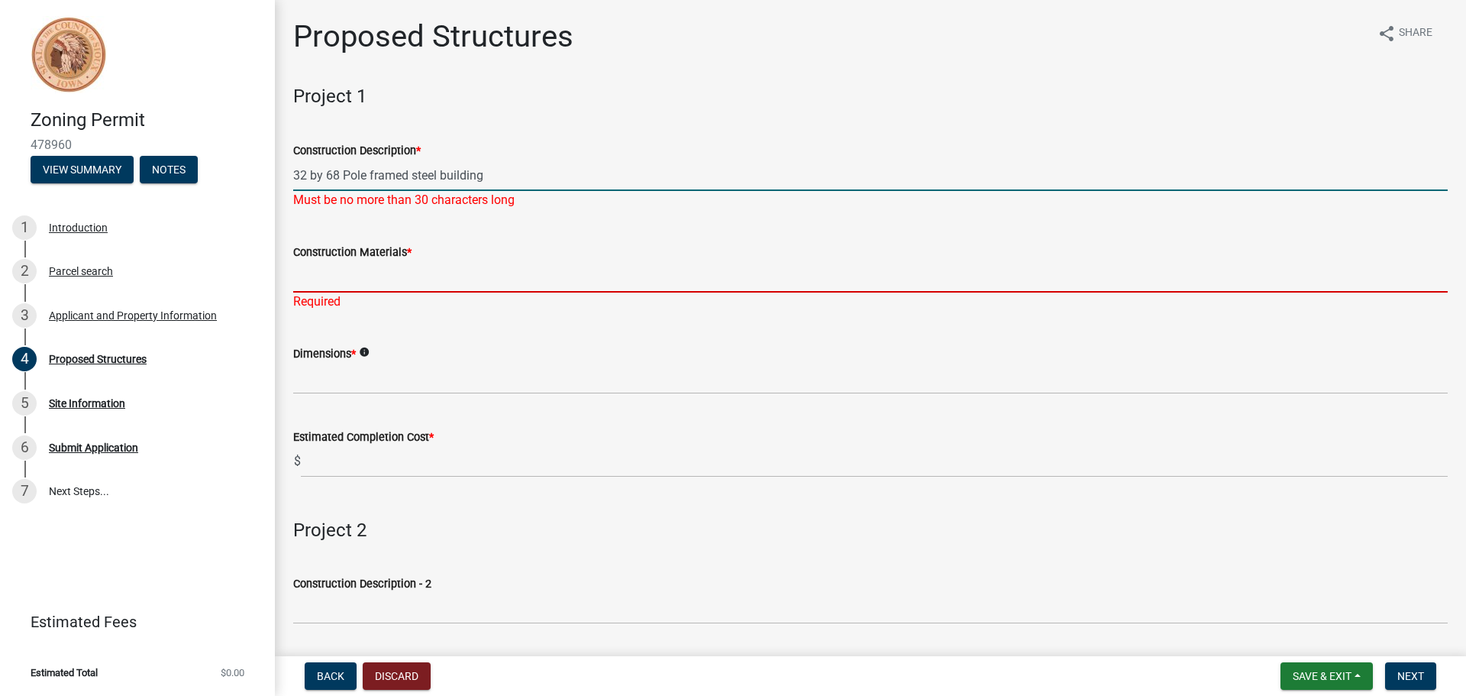
click at [502, 289] on input "Construction Materials *" at bounding box center [870, 276] width 1154 height 31
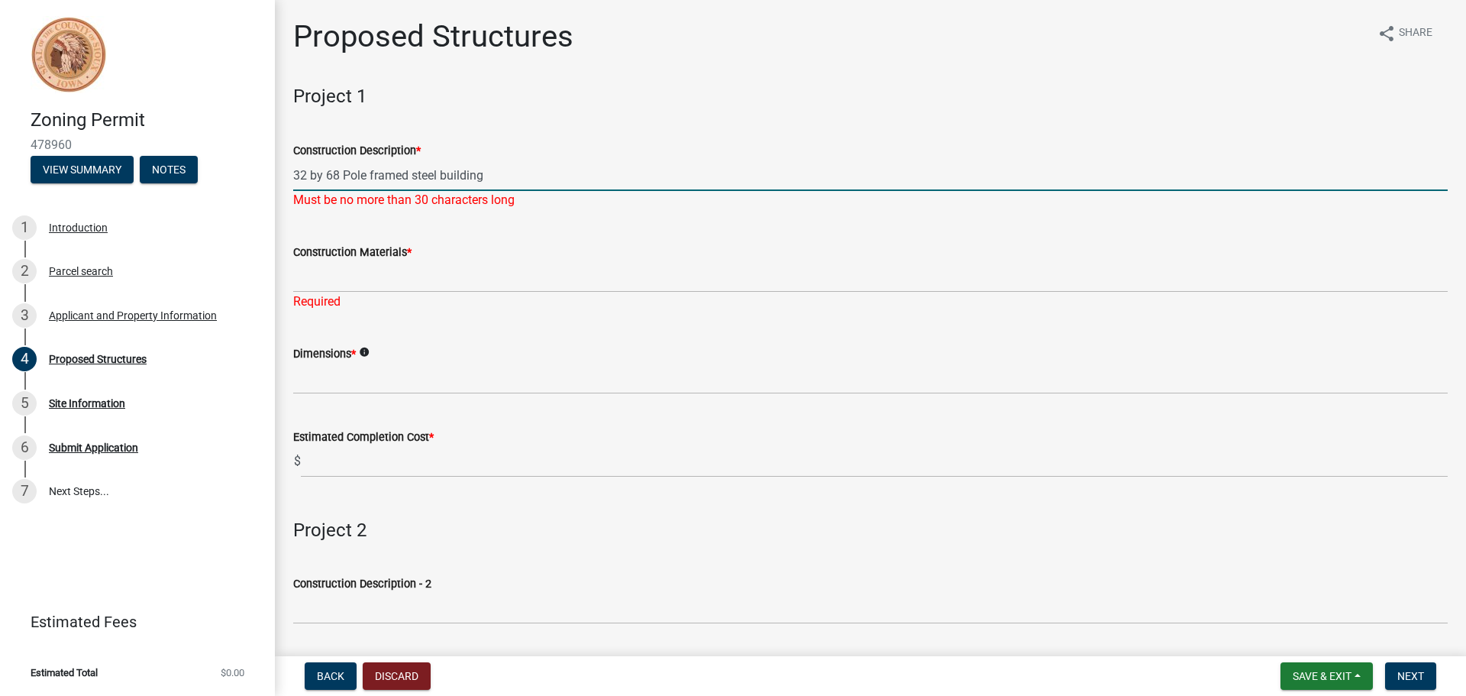
drag, startPoint x: 507, startPoint y: 176, endPoint x: 410, endPoint y: 182, distance: 97.2
click at [410, 182] on input "32 by 68 Pole framed steel building" at bounding box center [870, 175] width 1154 height 31
type input "32 by 68 Pole framed b"
drag, startPoint x: 192, startPoint y: 162, endPoint x: 115, endPoint y: 157, distance: 77.3
click at [115, 157] on div "Zoning Permit 478960 View Summary Notes 1 Introduction 2 Parcel search 3 Applic…" at bounding box center [733, 348] width 1466 height 696
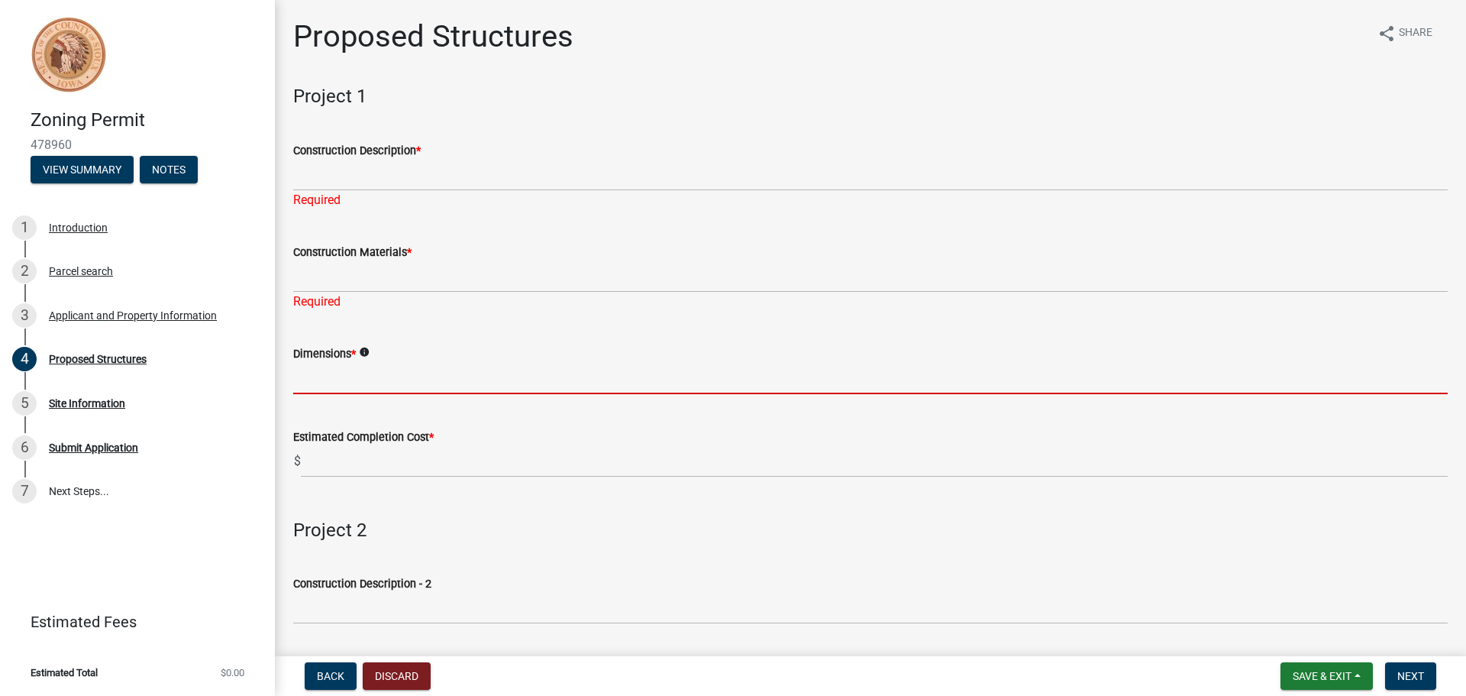
click at [356, 379] on input "Dimensions *" at bounding box center [870, 378] width 1154 height 31
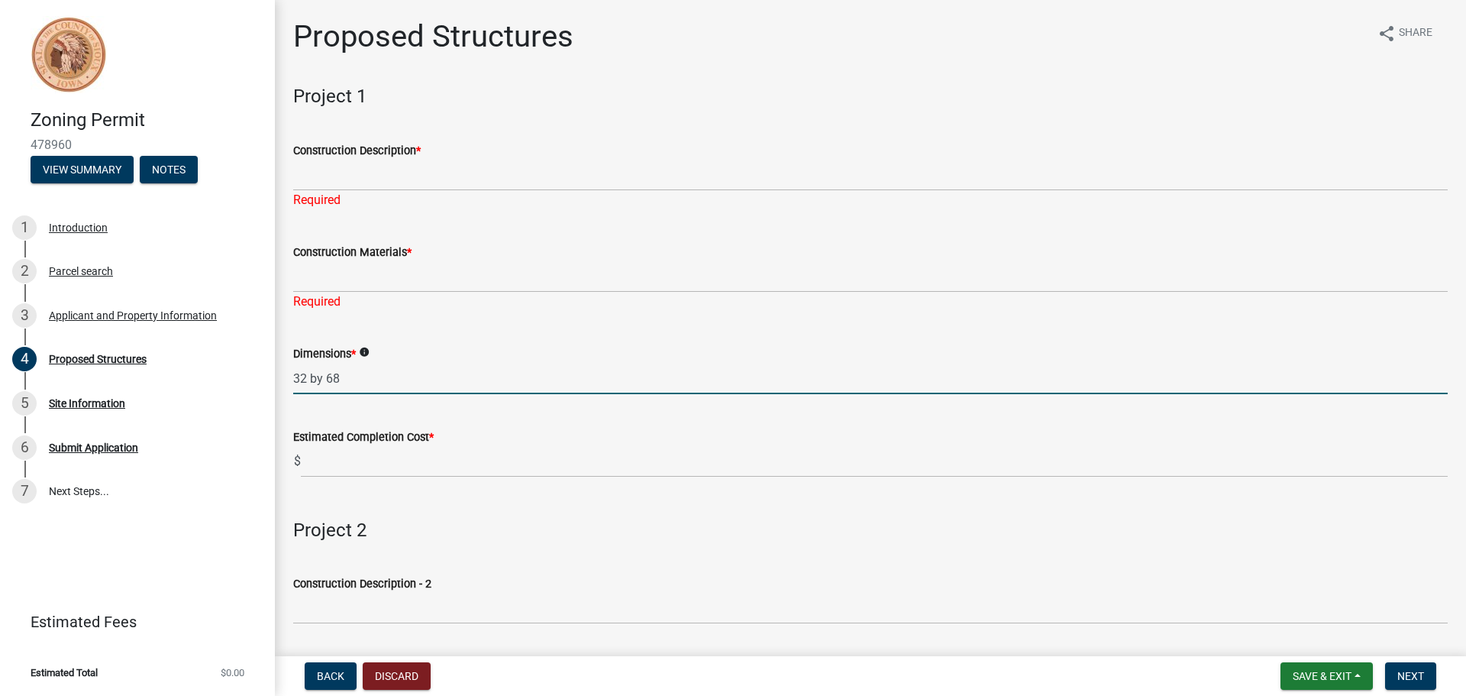
type input "32 by 68"
click at [314, 158] on div "Construction Description *" at bounding box center [870, 150] width 1154 height 18
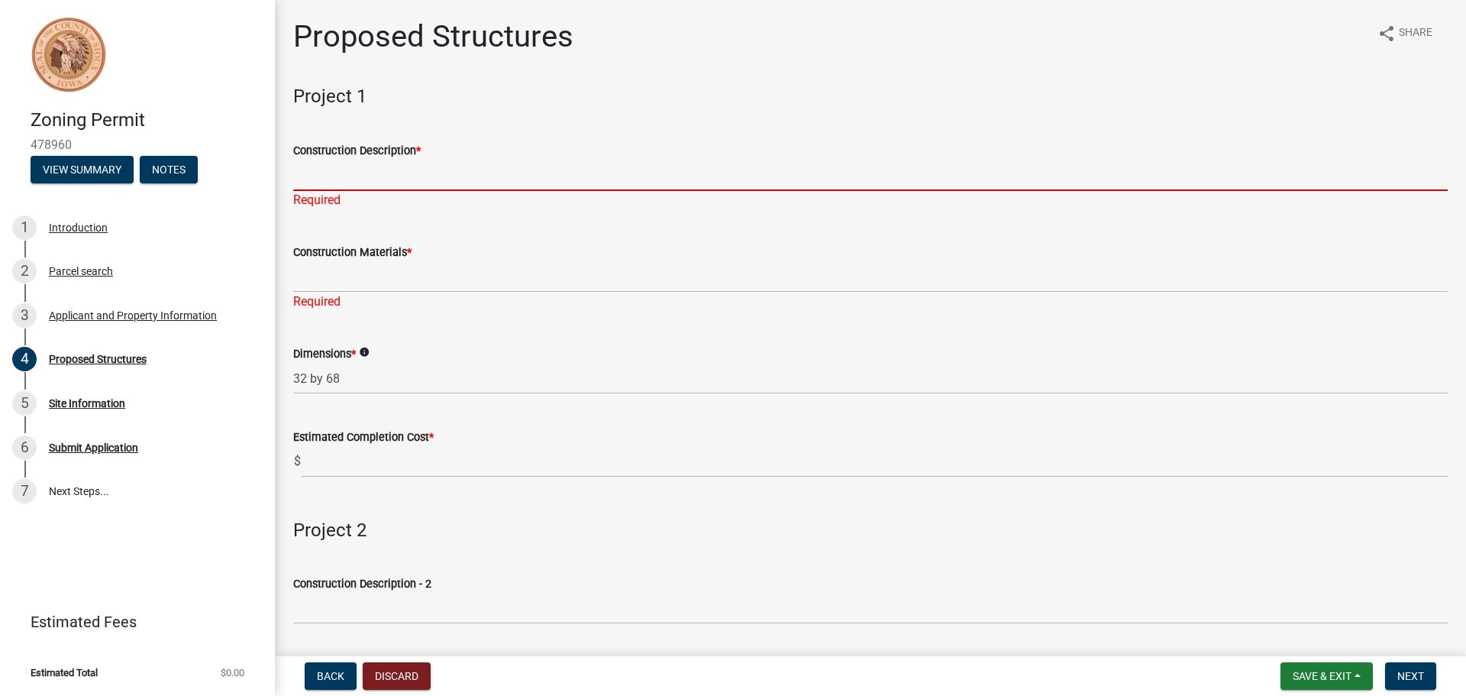
click at [327, 163] on input "Construction Description *" at bounding box center [870, 175] width 1154 height 31
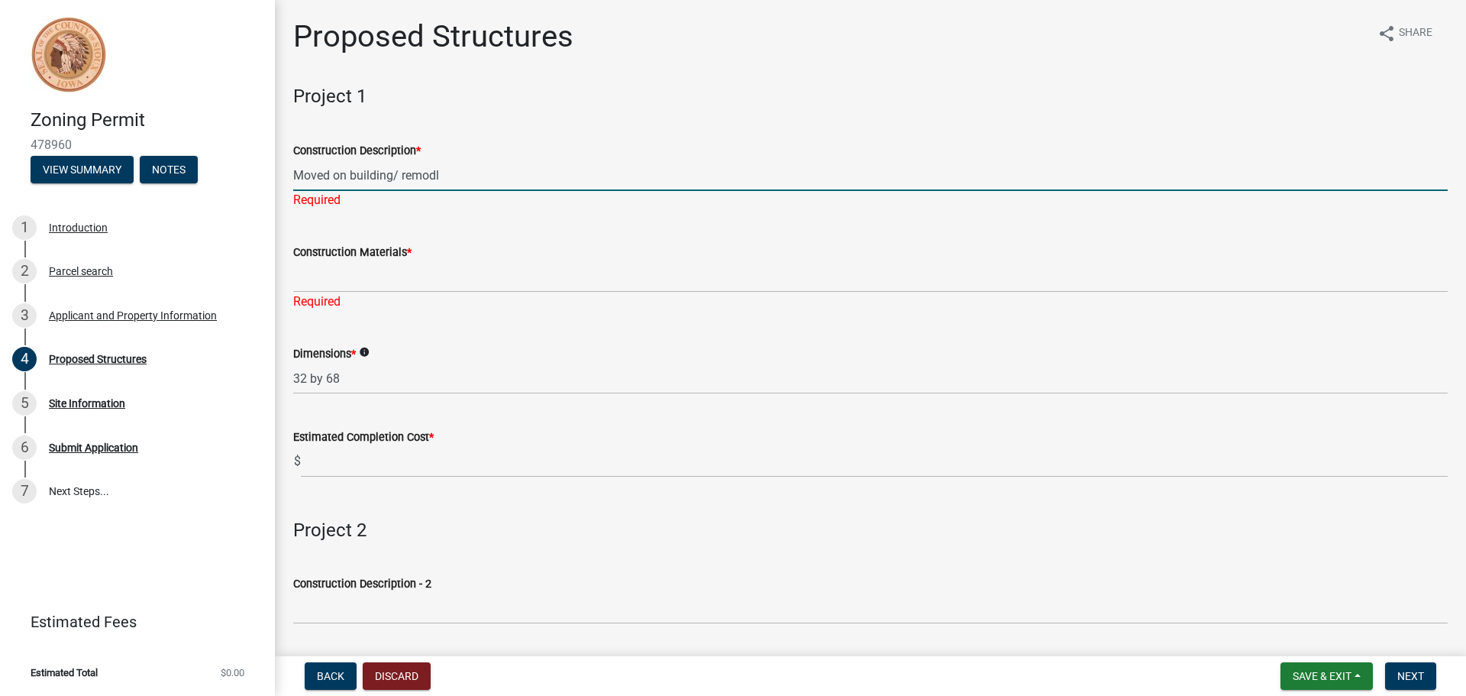
click at [478, 175] on input "Moved on building/ remodl" at bounding box center [870, 175] width 1154 height 31
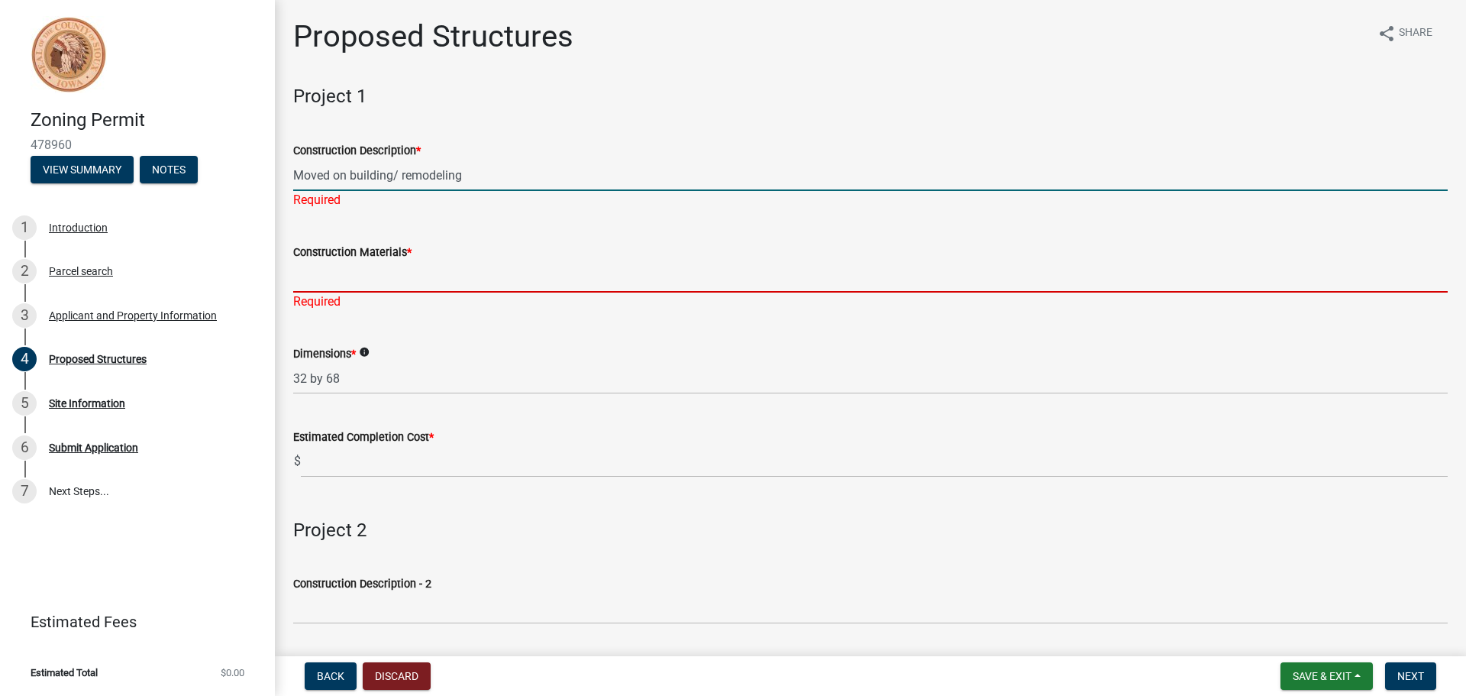
click at [338, 283] on div "Construction Materials * Required" at bounding box center [870, 265] width 1154 height 89
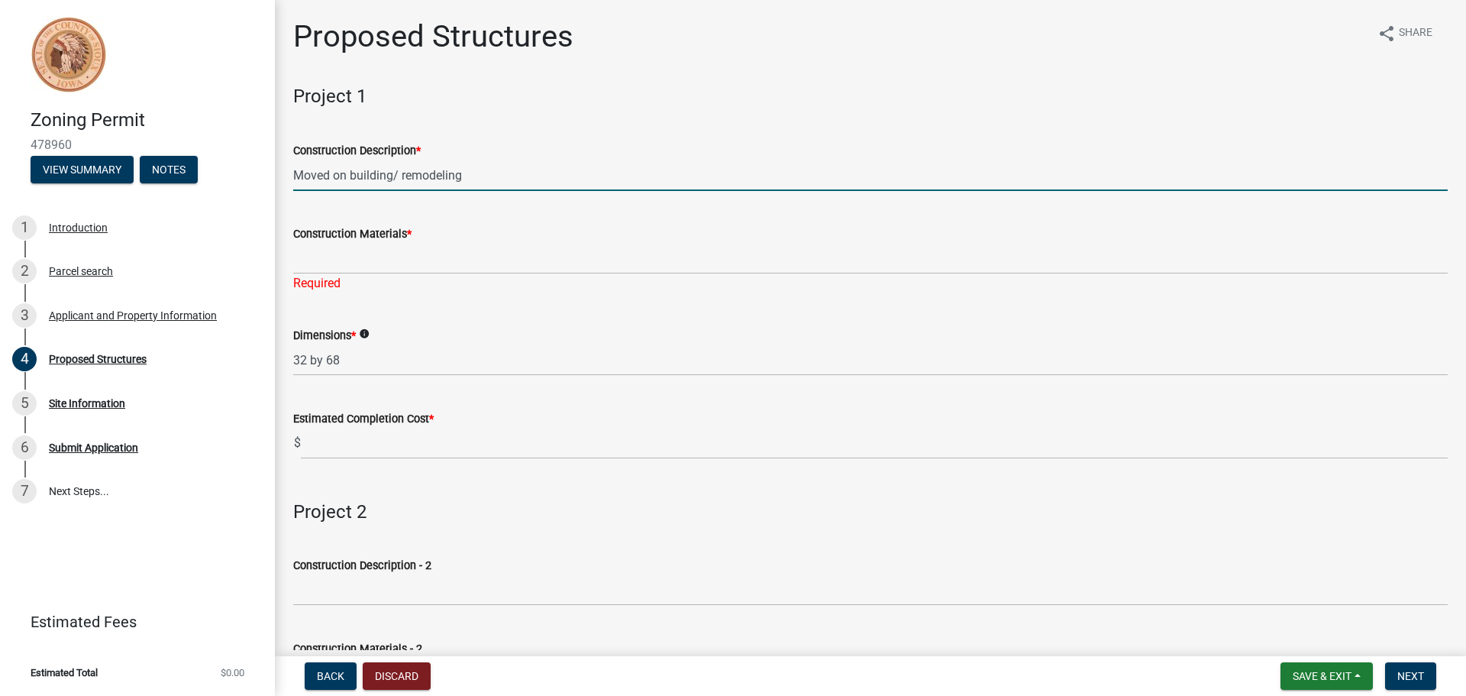
click at [479, 170] on input "Moved on building/ remodeling" at bounding box center [870, 175] width 1154 height 31
type input "Moved on building/ renovating"
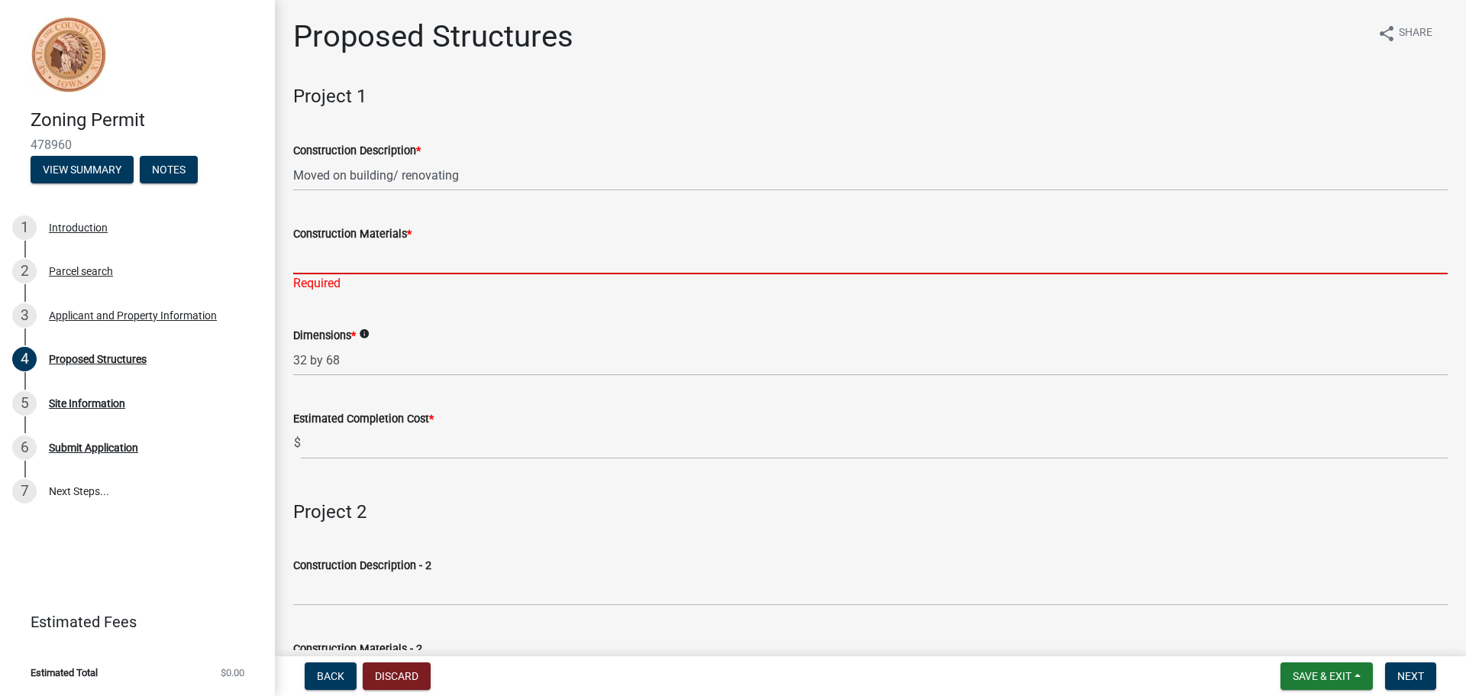
click at [379, 263] on input "Construction Materials *" at bounding box center [870, 258] width 1154 height 31
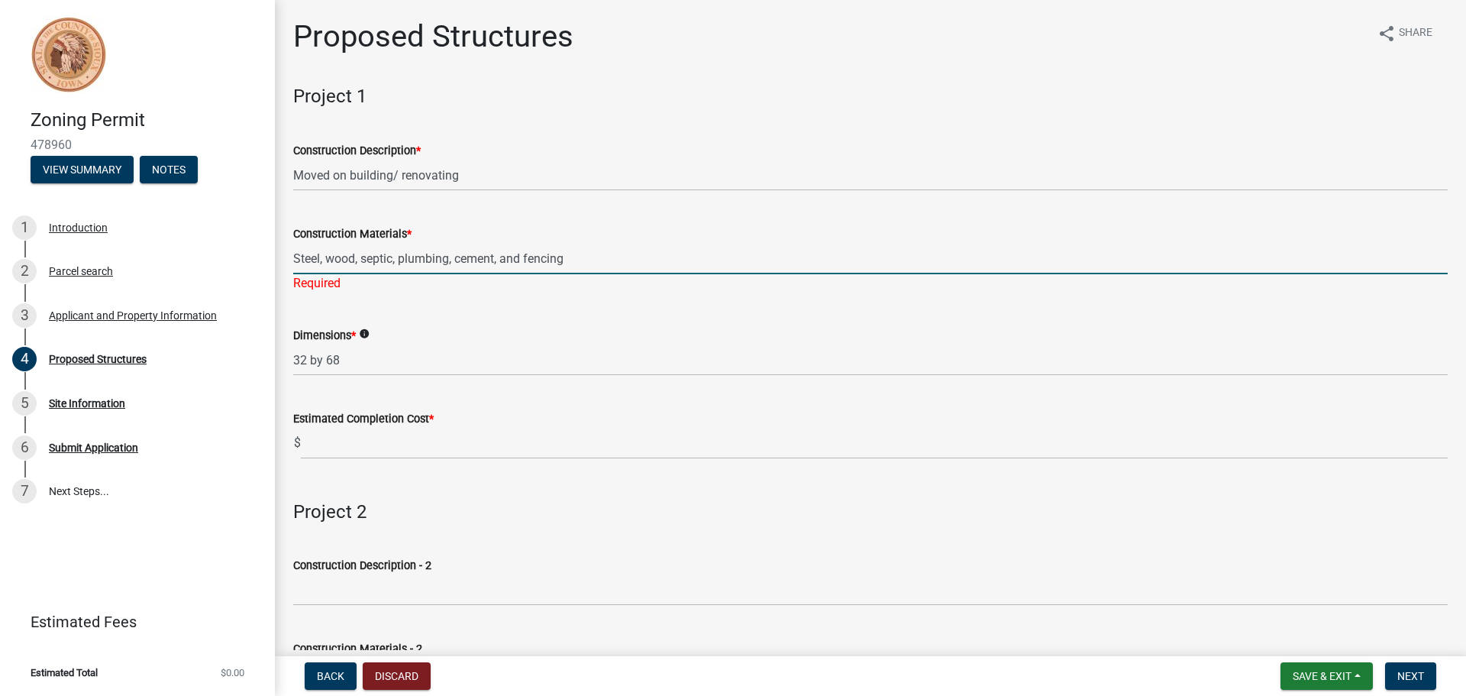
type input "Steel, wood, septic, plumbing, cement, and fencing"
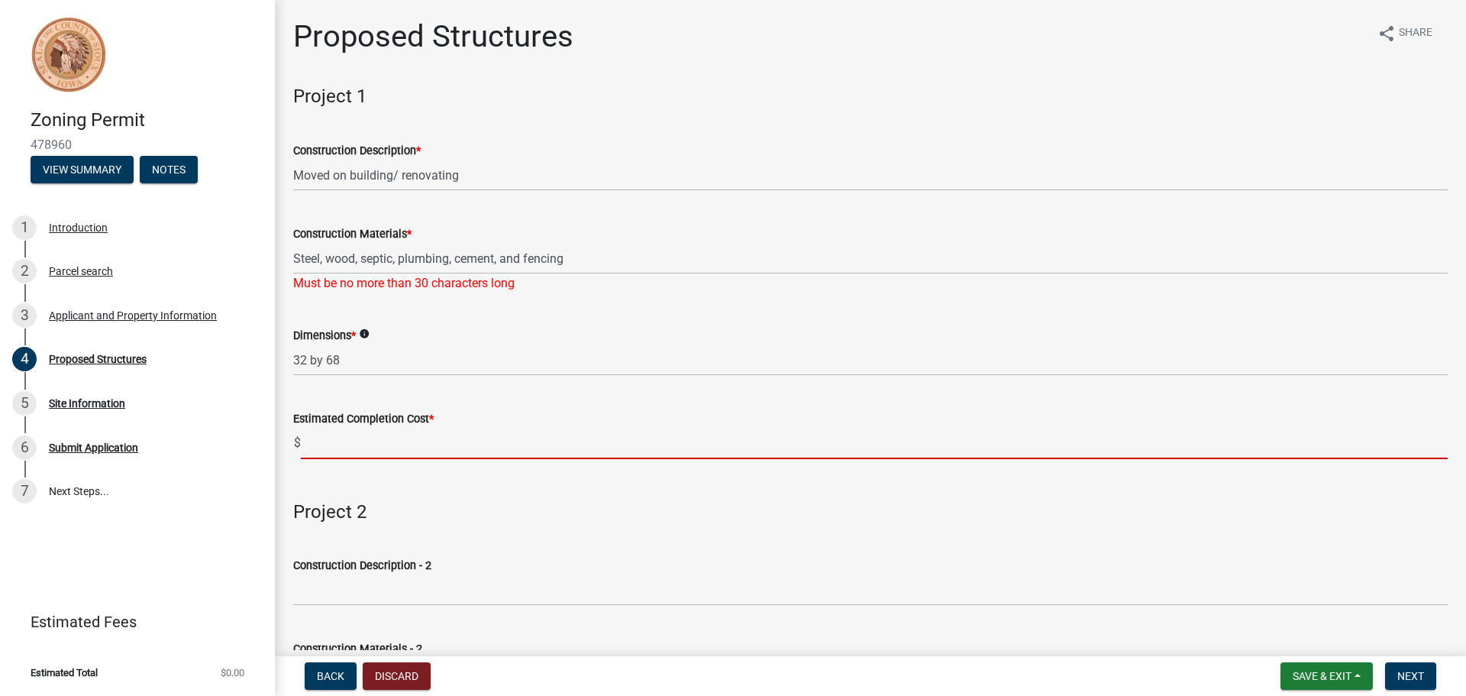
click at [370, 446] on input "text" at bounding box center [874, 443] width 1147 height 31
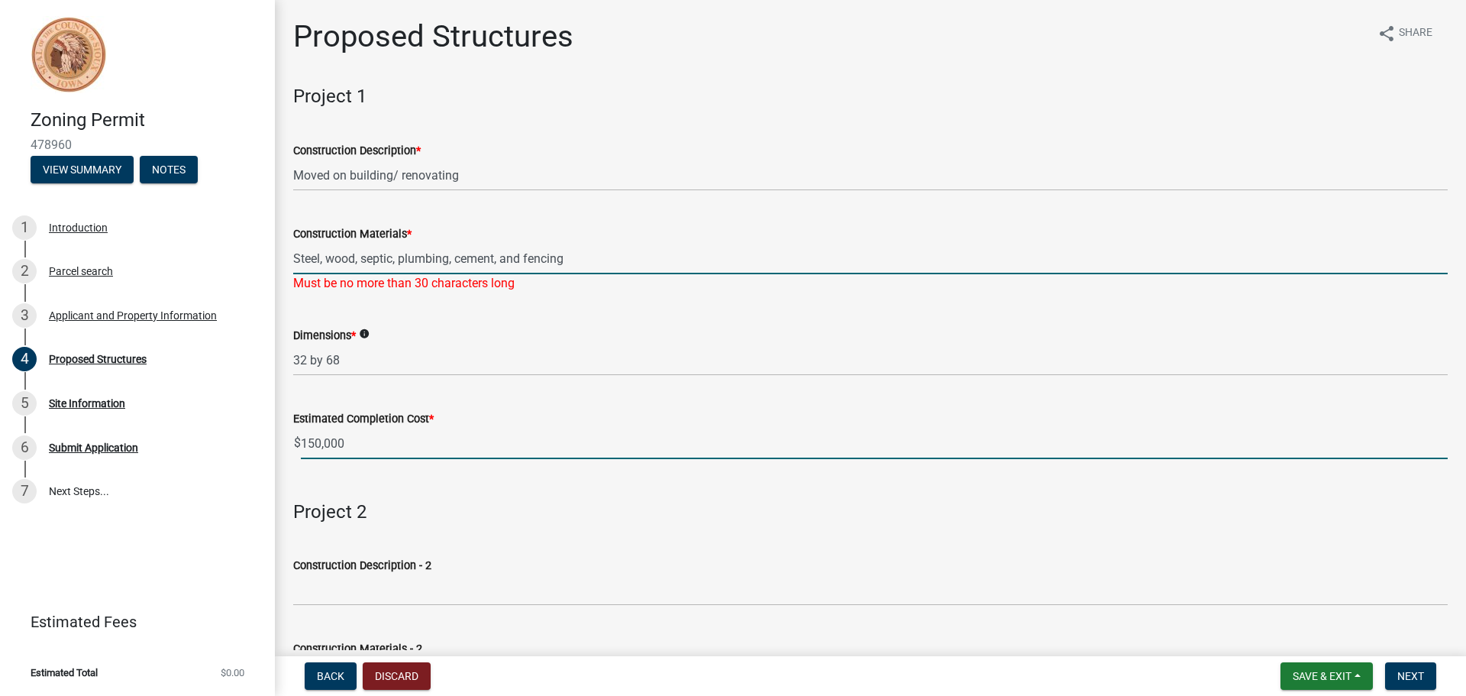
type input "150000"
click at [579, 255] on input "Steel, wood, septic, plumbing, cement, and fencing" at bounding box center [870, 258] width 1154 height 31
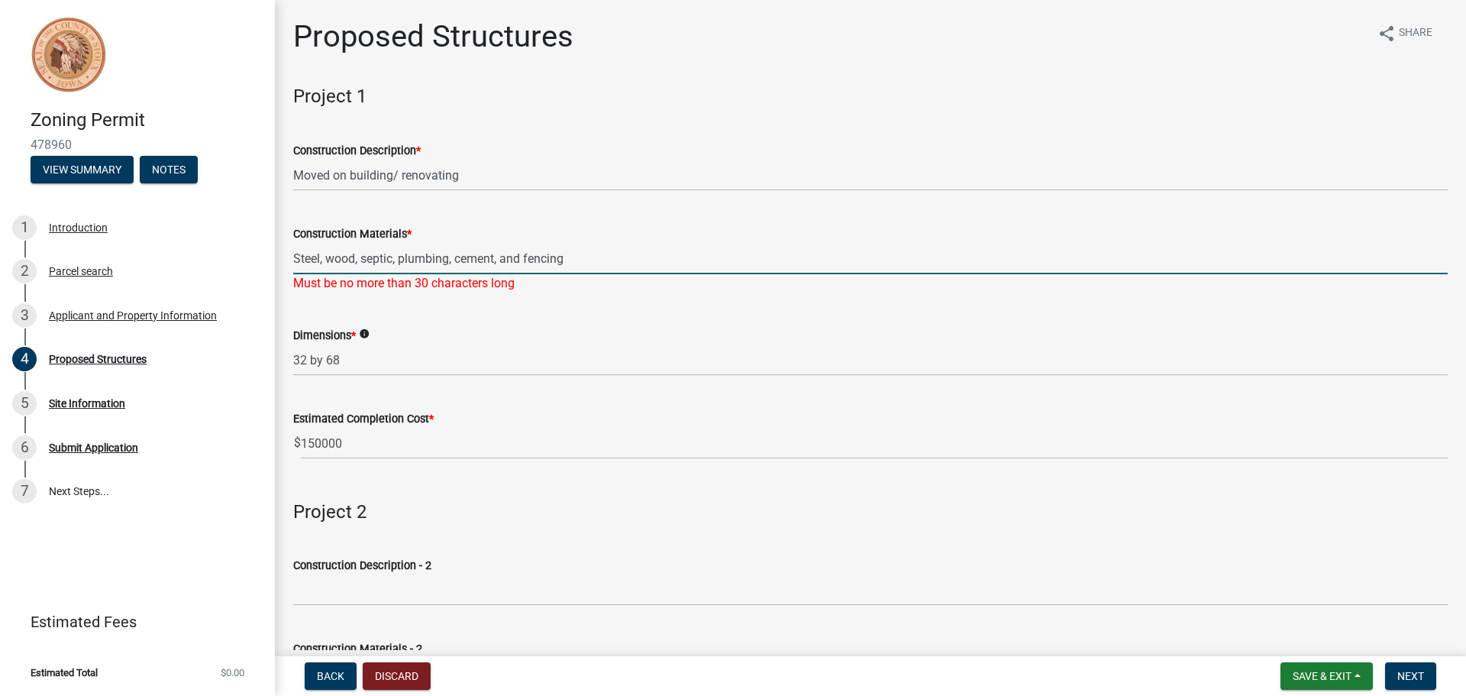
click at [521, 259] on input "Steel, wood, septic, plumbing, cement, and fencing" at bounding box center [870, 258] width 1154 height 31
click at [567, 258] on input "Steel, wood, septic, plumbing, cement, dirt, floor sealent, Dog kennels, outdoo…" at bounding box center [870, 258] width 1154 height 31
click at [780, 263] on input "Steel, wood, septic, plumbing, cement, dirt, floor sealant, Dog kennels, outdoo…" at bounding box center [870, 258] width 1154 height 31
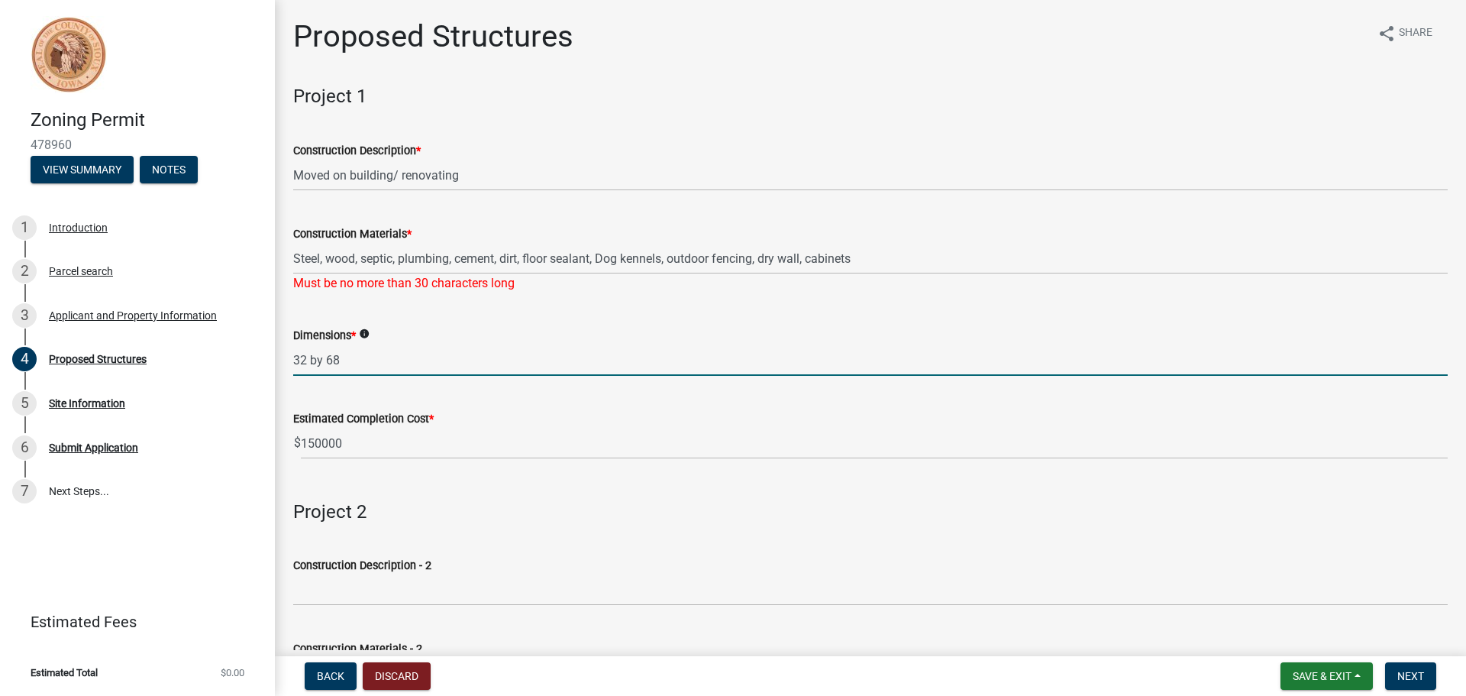
click at [694, 360] on input "32 by 68" at bounding box center [870, 359] width 1154 height 31
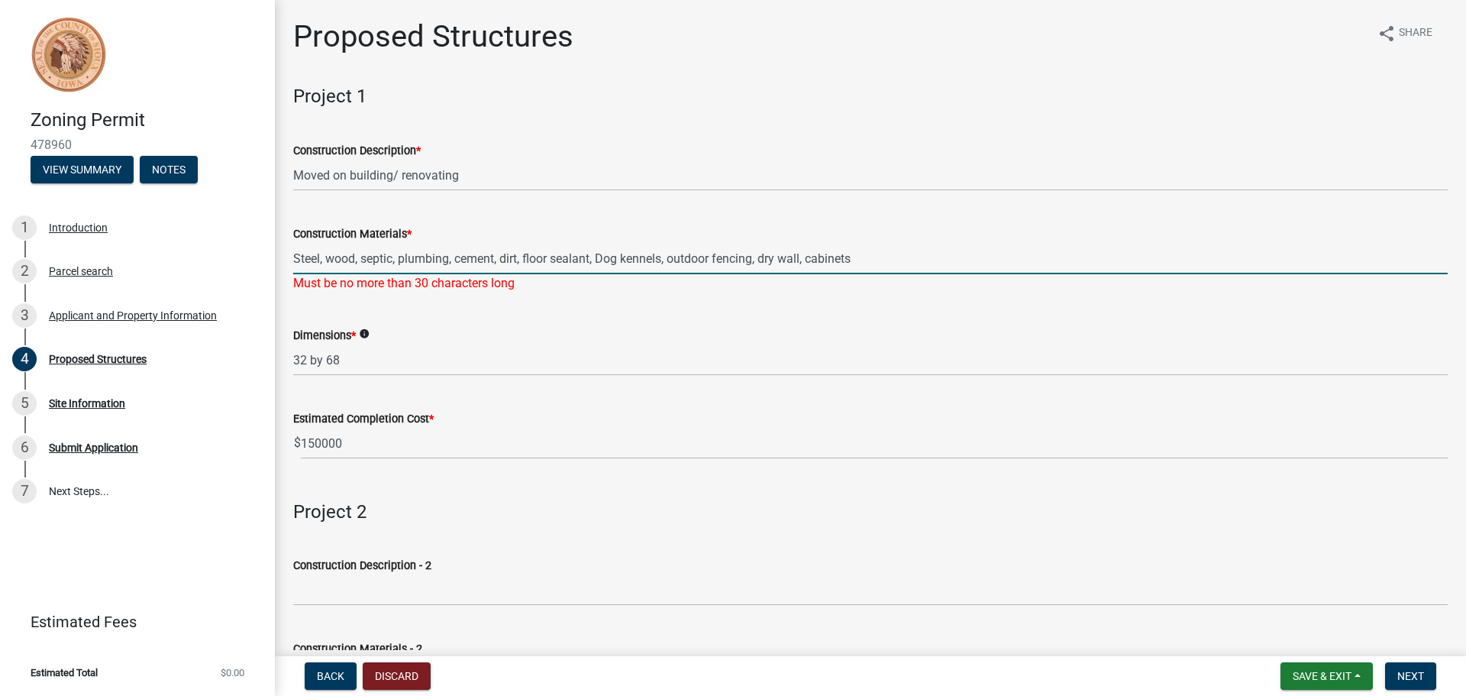
drag, startPoint x: 862, startPoint y: 262, endPoint x: 462, endPoint y: 254, distance: 400.1
click at [462, 254] on input "Steel, wood, septic, plumbing, cement, dirt, floor sealant, Dog kennels, outdoo…" at bounding box center [870, 258] width 1154 height 31
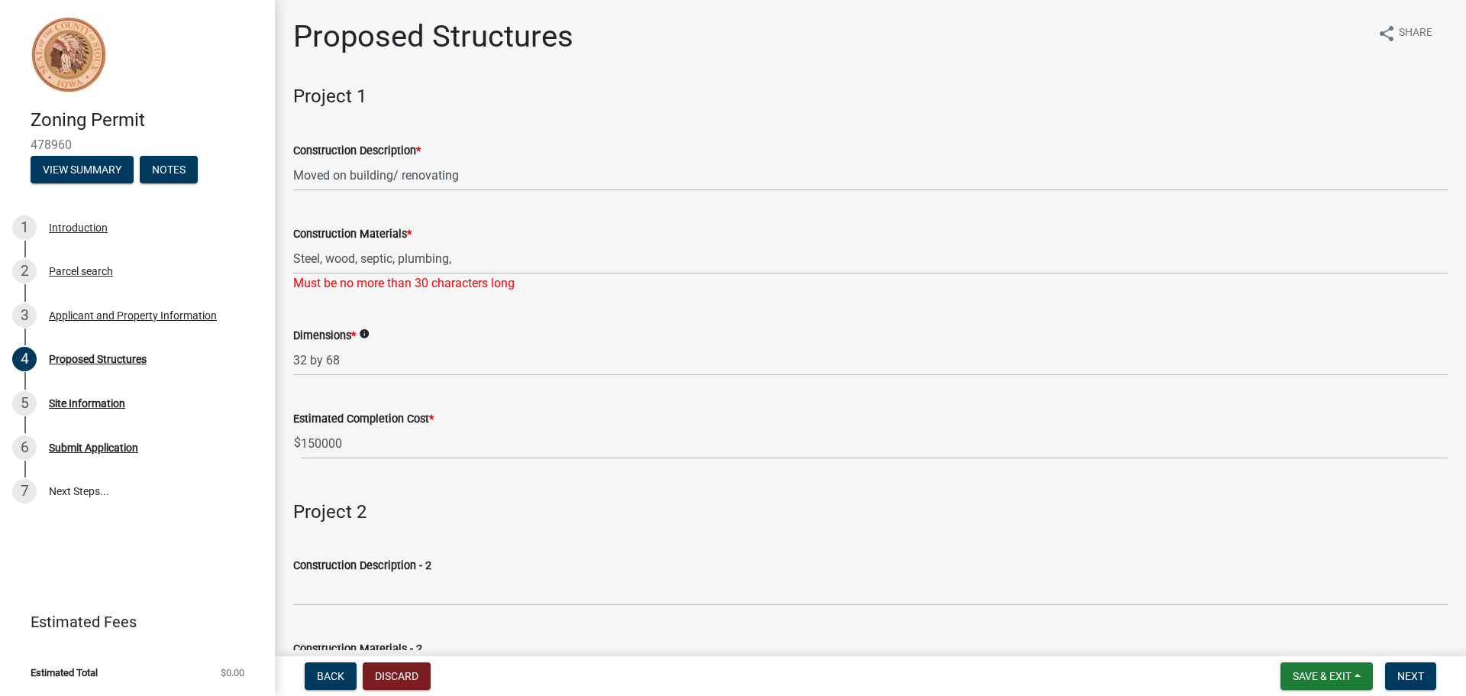
click at [470, 343] on div "Dimensions * info" at bounding box center [870, 335] width 1154 height 18
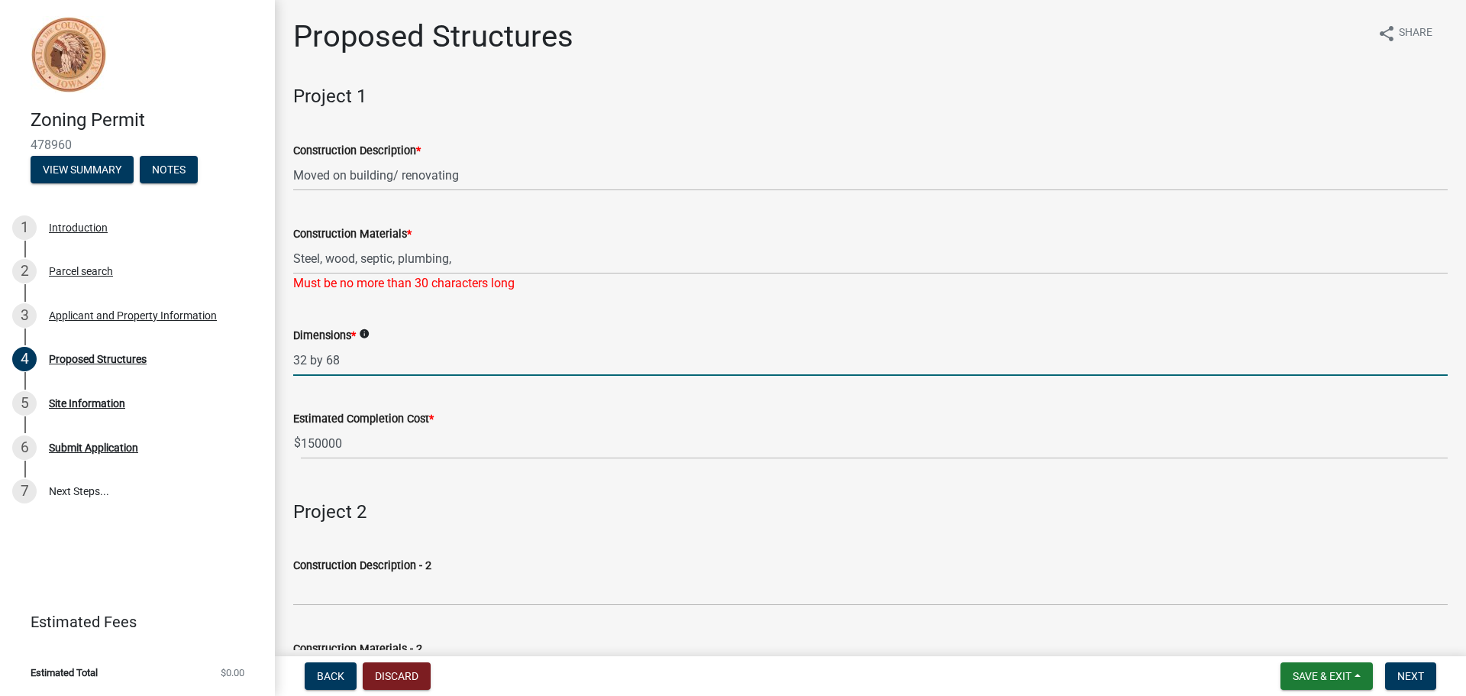
click at [472, 355] on input "32 by 68" at bounding box center [870, 359] width 1154 height 31
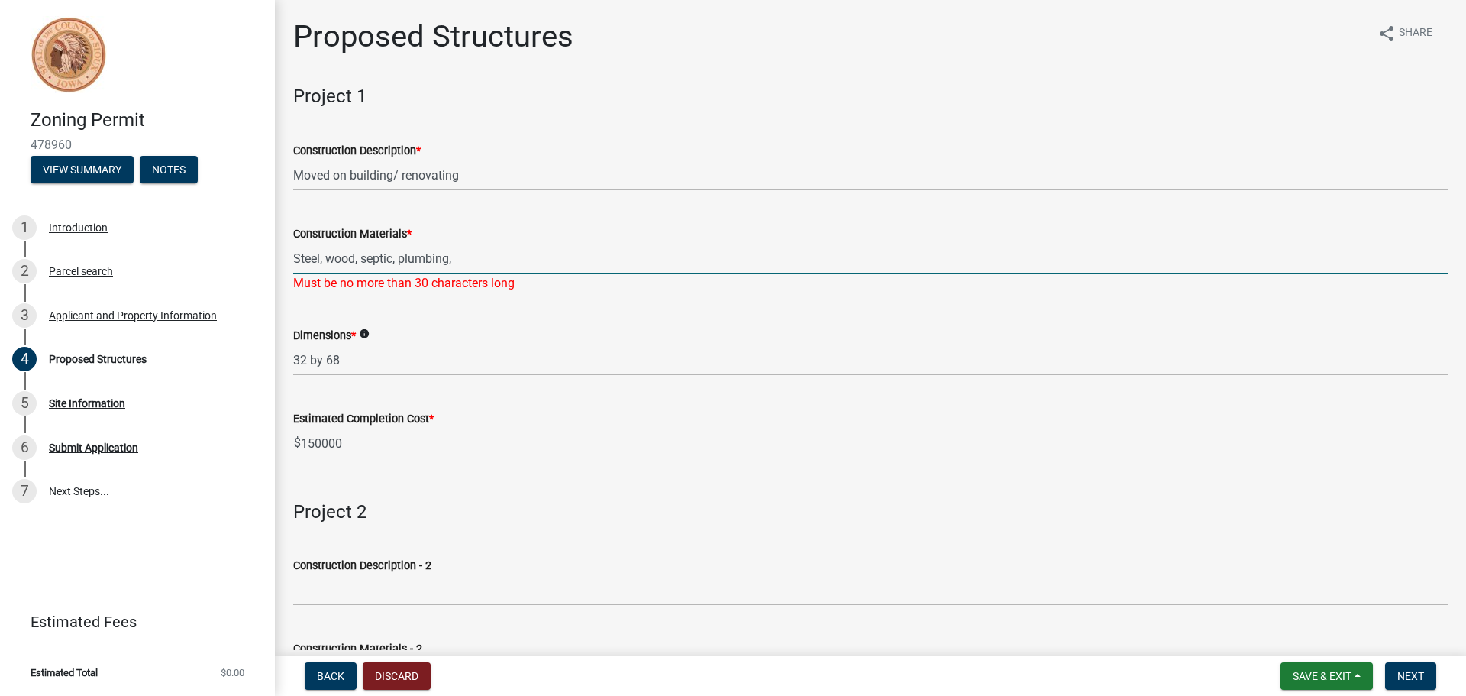
click at [482, 256] on input "Steel, wood, septic, plumbing," at bounding box center [870, 258] width 1154 height 31
type input "S"
type input "C"
type input "Plumbing, Cement, and wood"
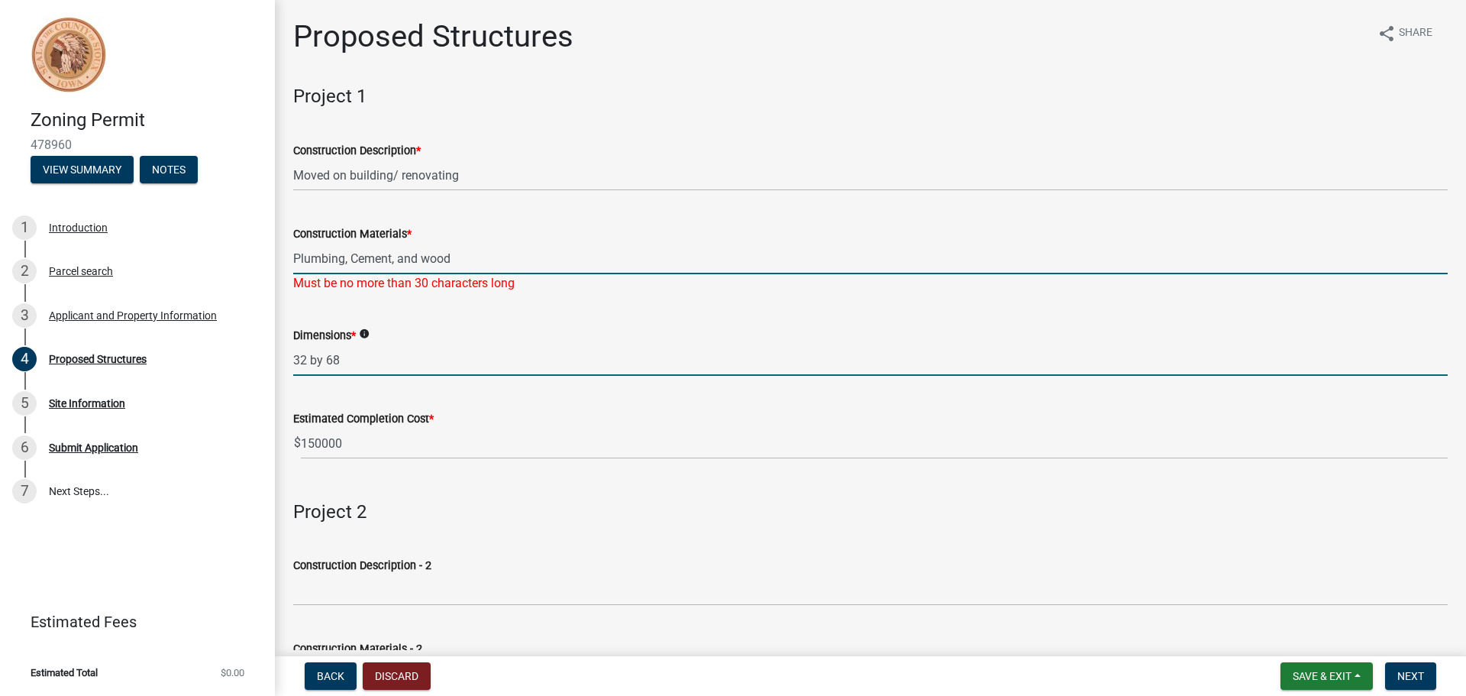
click at [431, 371] on wm-data-entity-input-list "Project 1 Construction Description * Moved on building/ renovating Construction…" at bounding box center [870, 519] width 1154 height 867
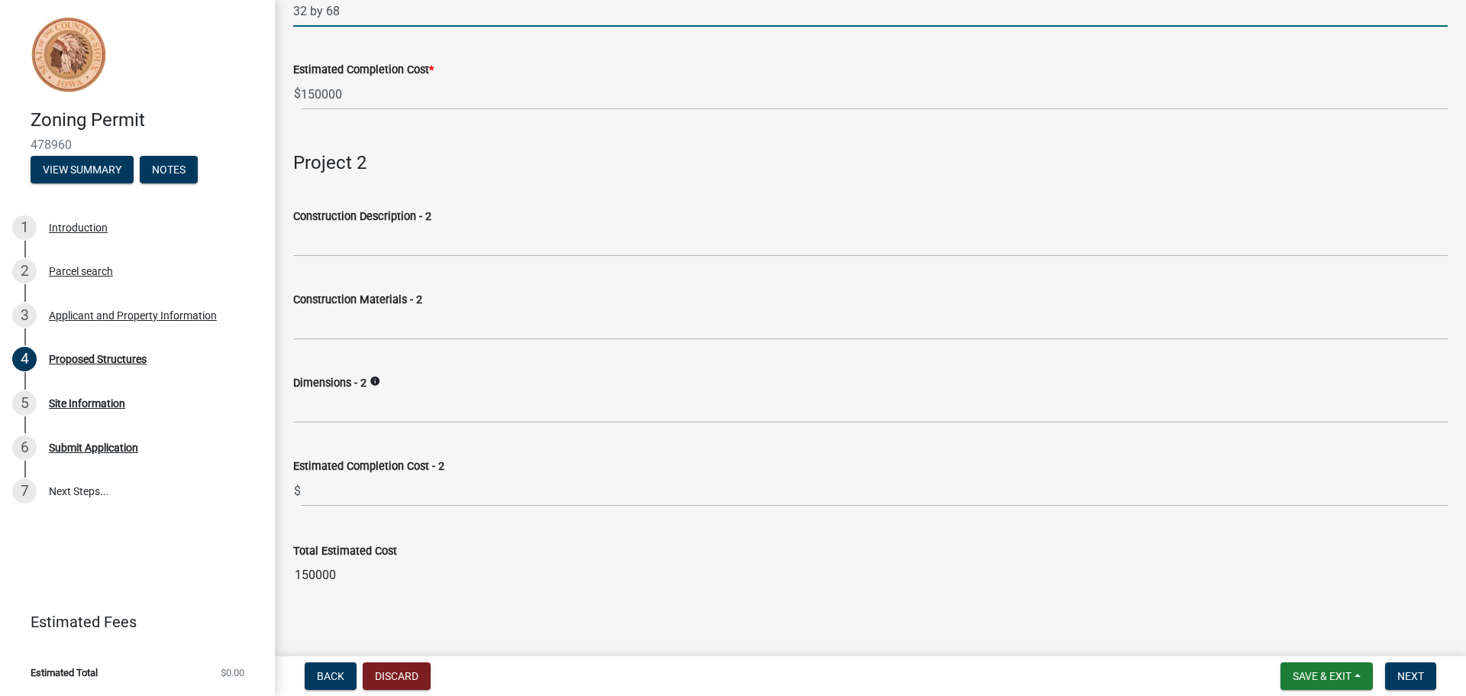
scroll to position [344, 0]
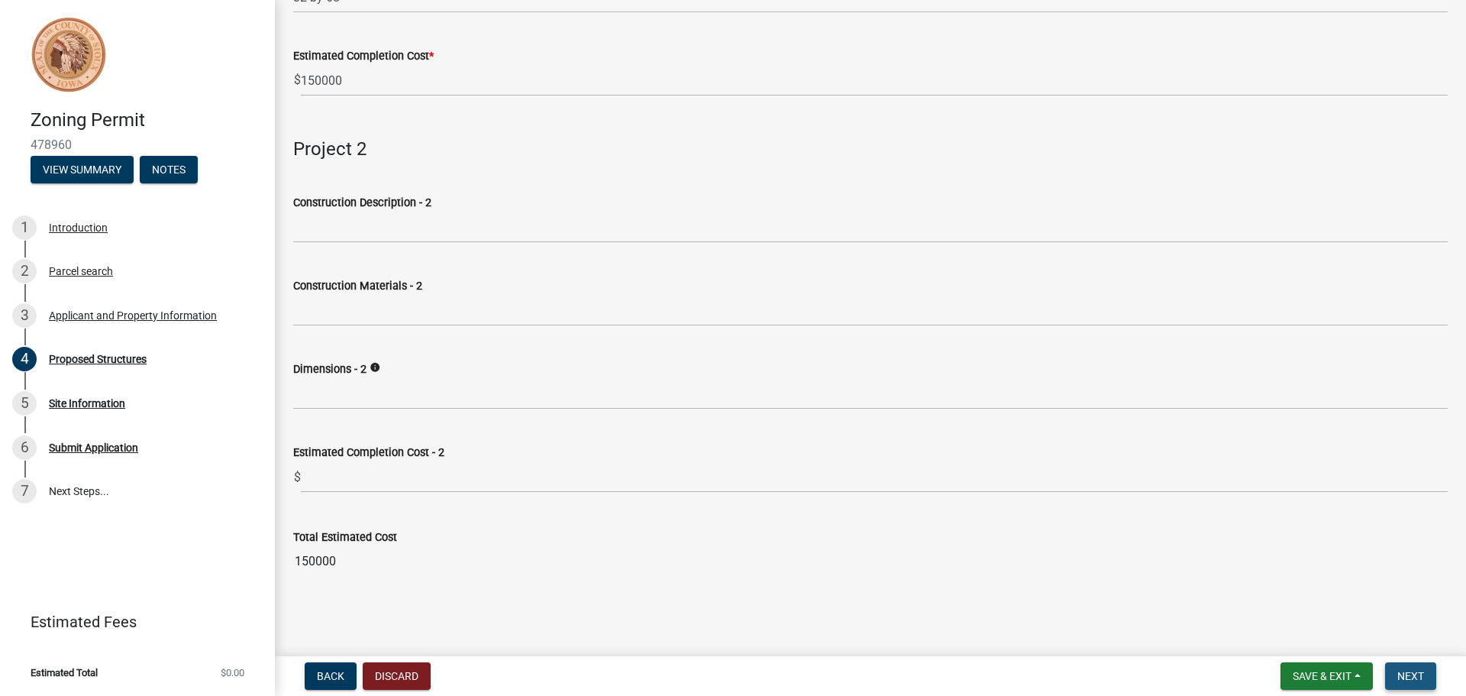
click at [1391, 670] on button "Next" at bounding box center [1410, 675] width 51 height 27
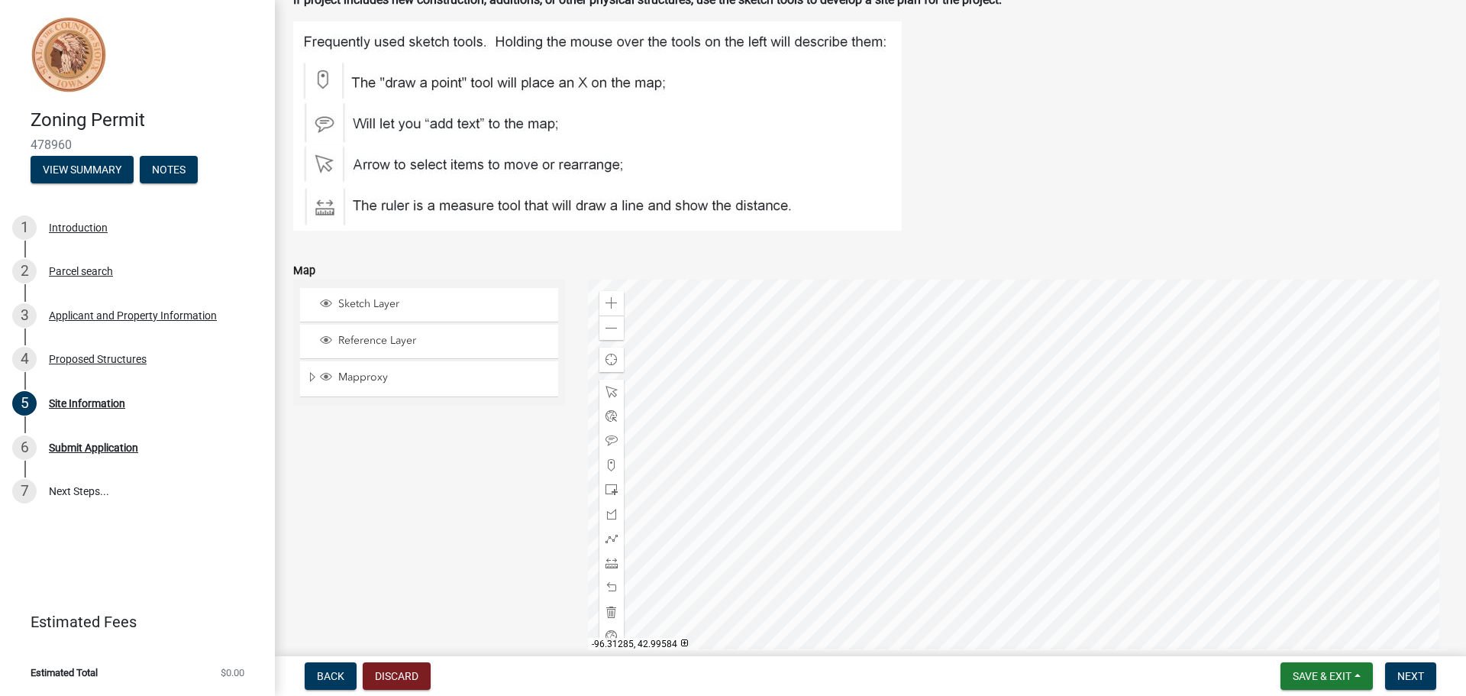
scroll to position [153, 0]
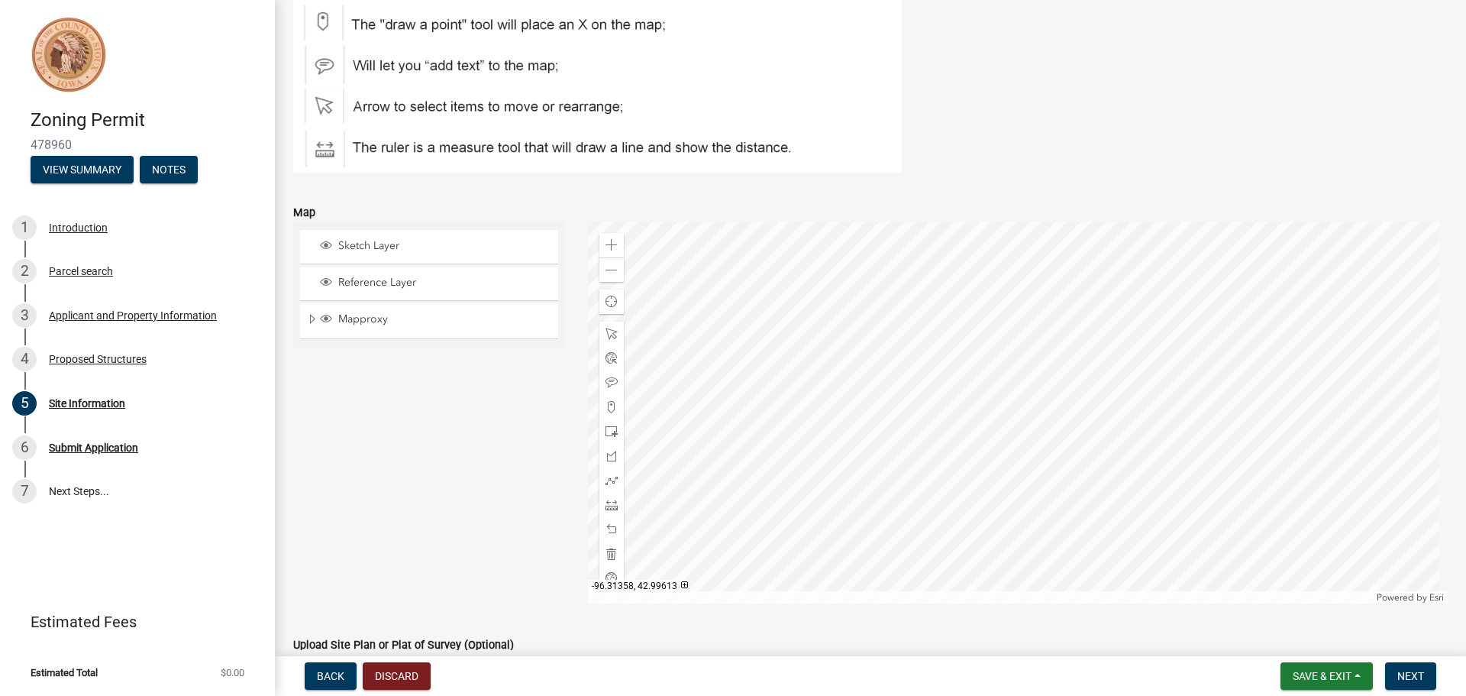
click at [1019, 414] on div at bounding box center [1018, 412] width 860 height 382
click at [453, 145] on img at bounding box center [597, 67] width 609 height 209
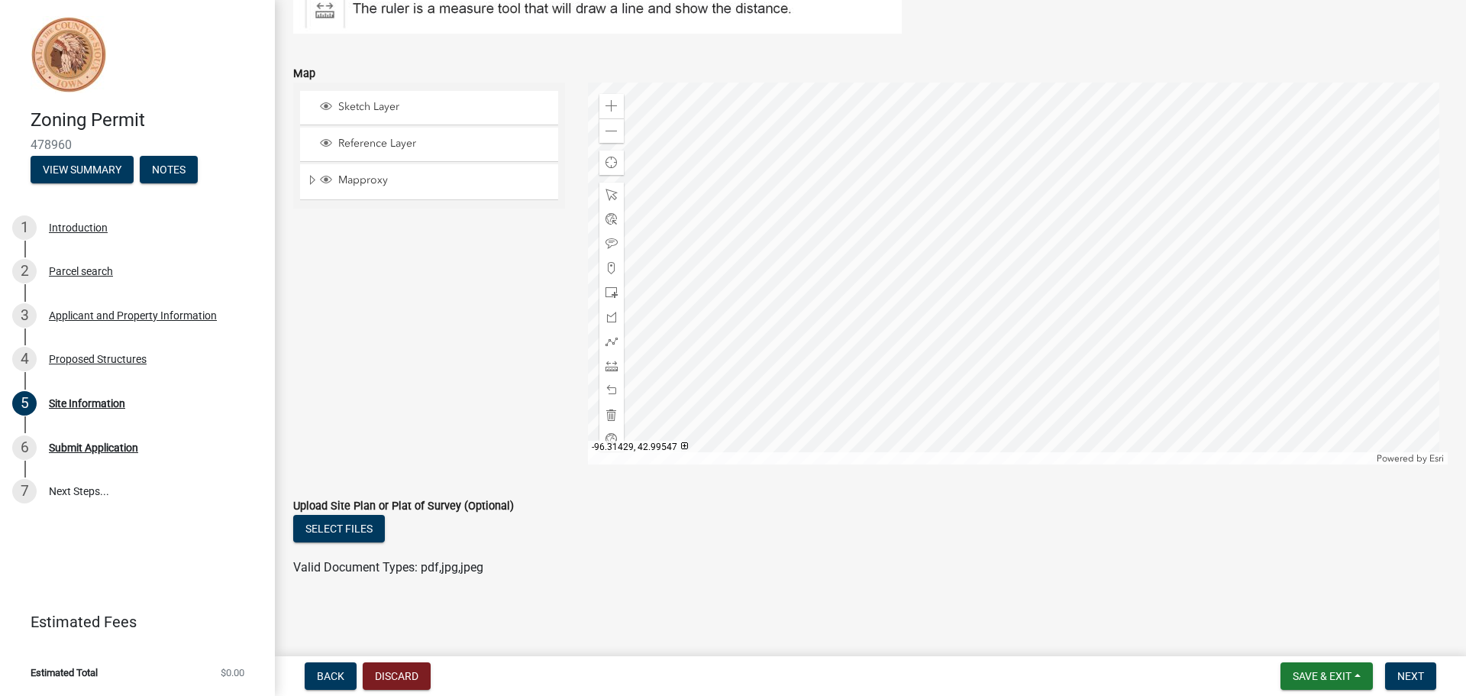
scroll to position [0, 0]
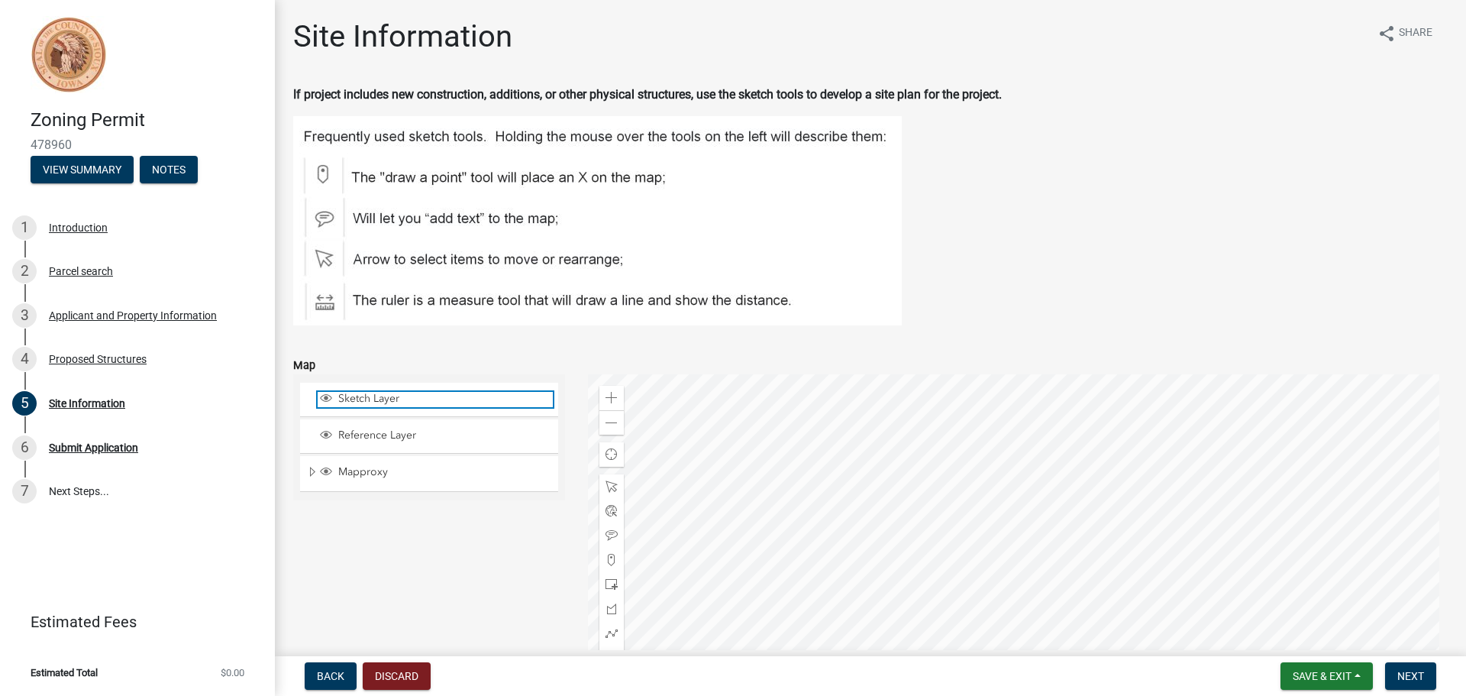
click at [399, 395] on span "Sketch Layer" at bounding box center [443, 399] width 218 height 14
click at [401, 395] on span "Sketch Layer" at bounding box center [443, 399] width 218 height 14
click at [313, 466] on span "Expand" at bounding box center [312, 472] width 12 height 15
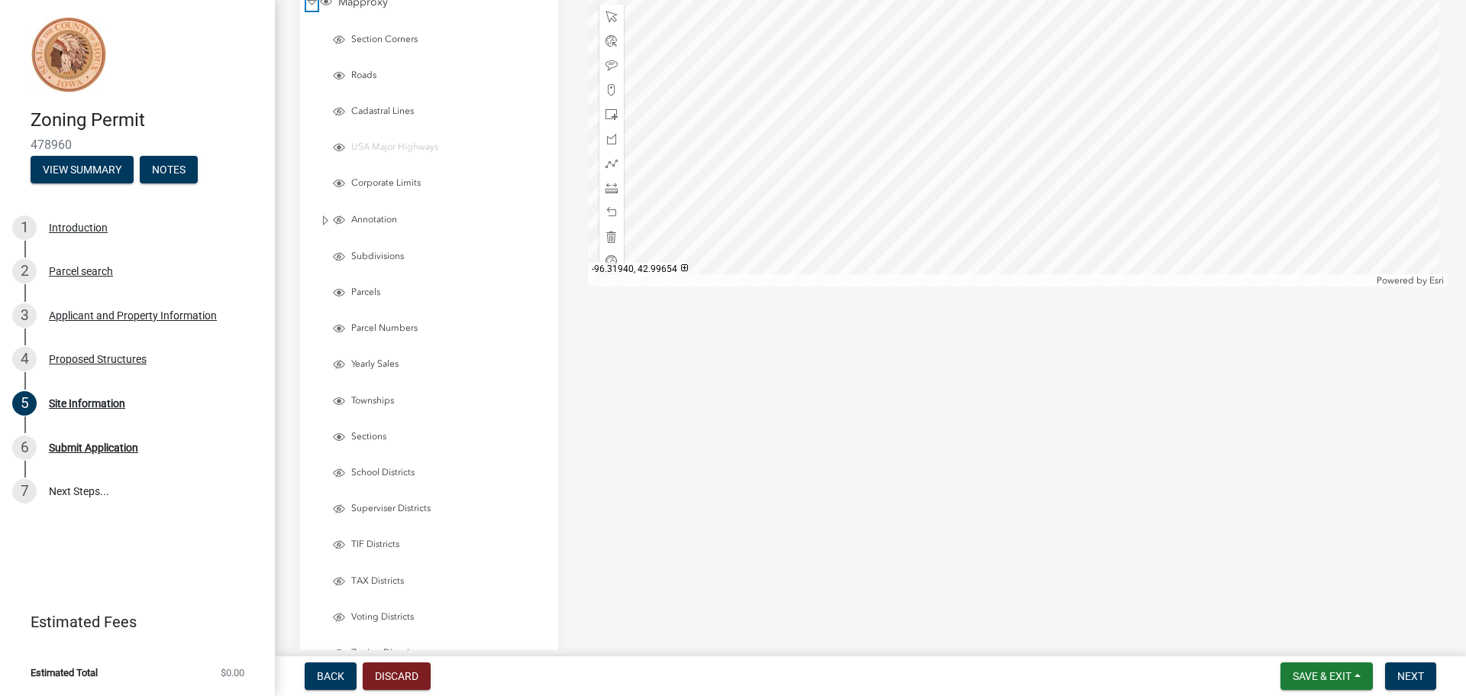
scroll to position [229, 0]
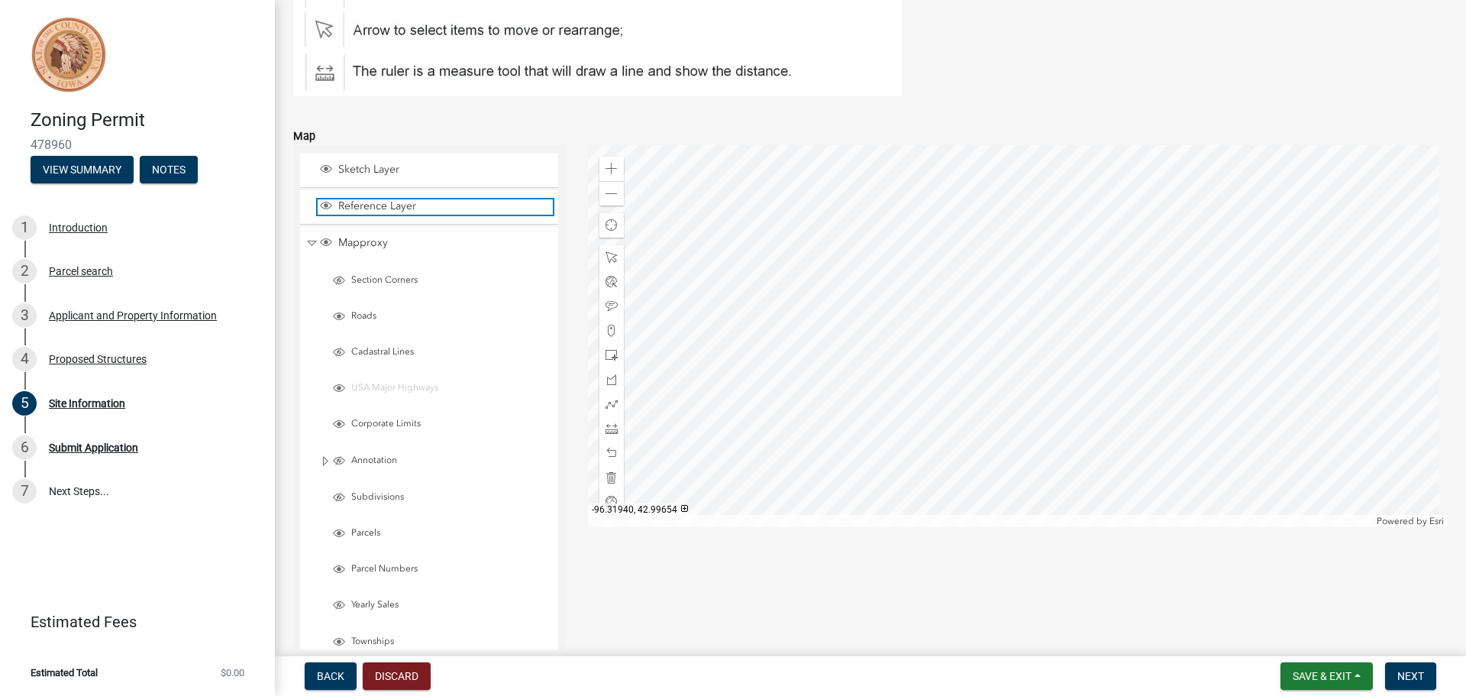
click at [327, 204] on span "Layer List" at bounding box center [326, 205] width 12 height 12
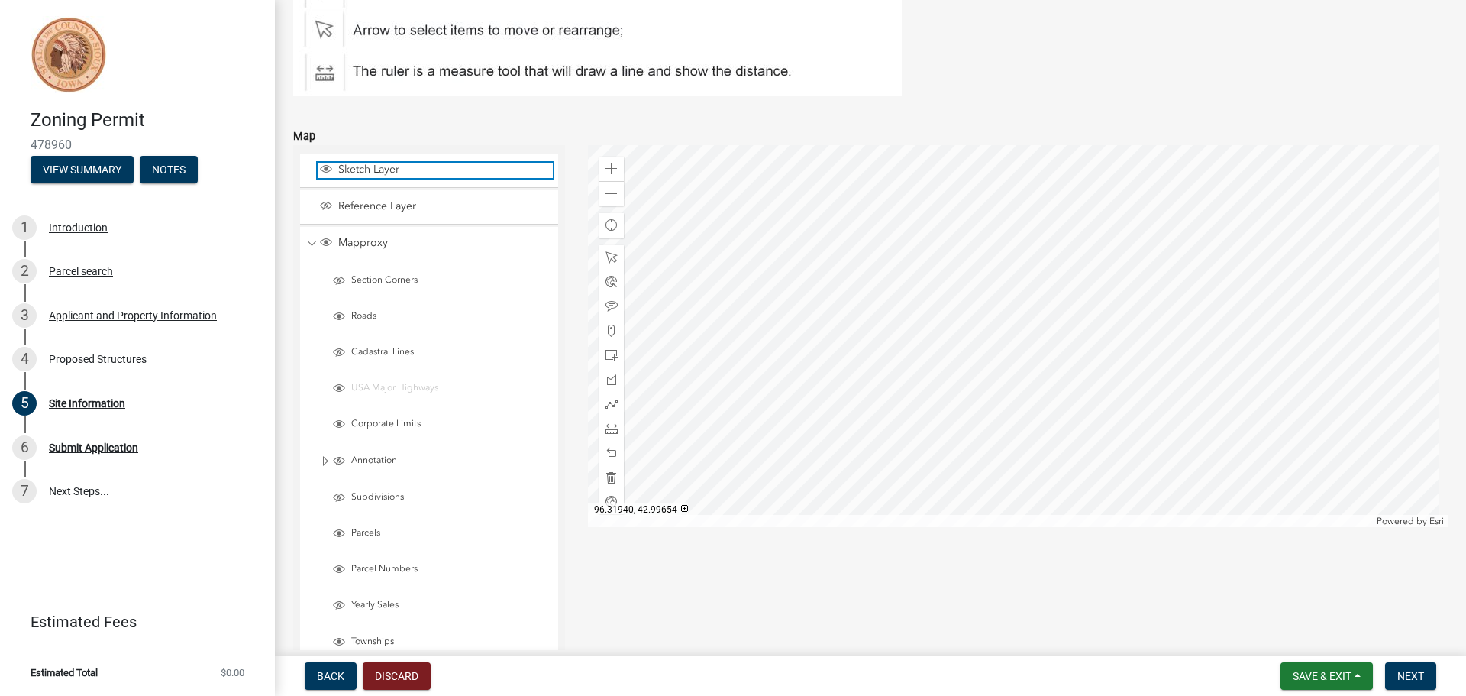
click at [328, 173] on span "Layer List" at bounding box center [326, 169] width 12 height 12
click at [330, 169] on span "Layer List" at bounding box center [326, 169] width 12 height 12
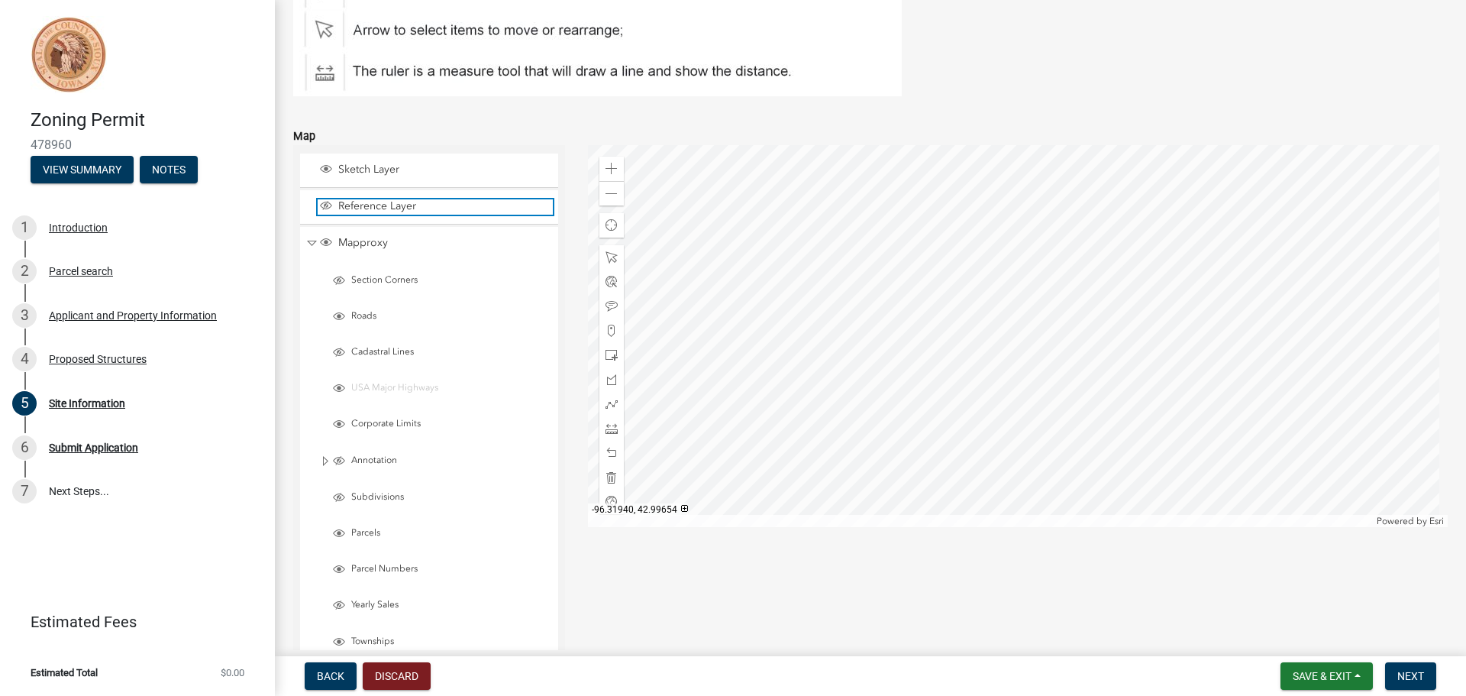
click at [326, 204] on span "Layer List" at bounding box center [326, 205] width 12 height 12
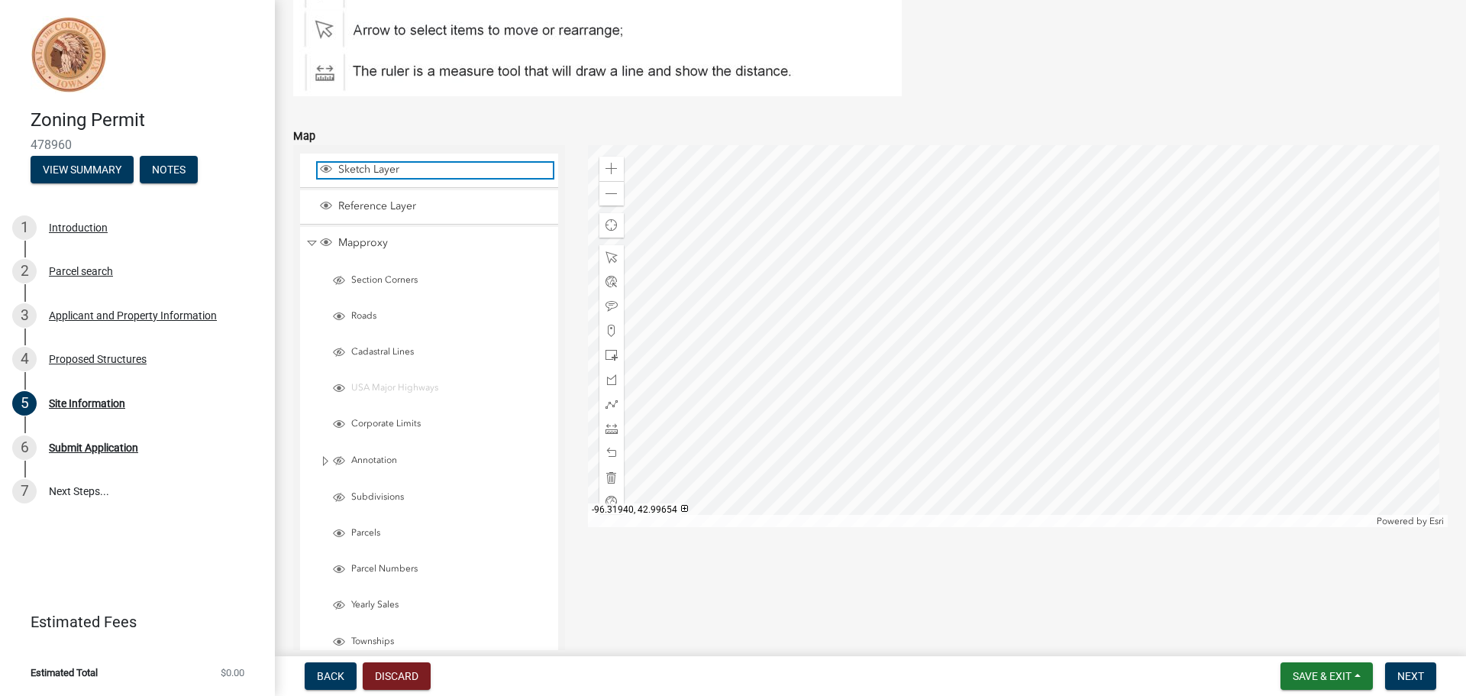
click at [354, 168] on span "Sketch Layer" at bounding box center [443, 170] width 218 height 14
click at [1006, 386] on div at bounding box center [1018, 336] width 860 height 382
click at [329, 171] on span "Layer List" at bounding box center [326, 169] width 12 height 12
click at [609, 334] on span at bounding box center [611, 330] width 12 height 12
click at [611, 353] on span at bounding box center [611, 355] width 12 height 12
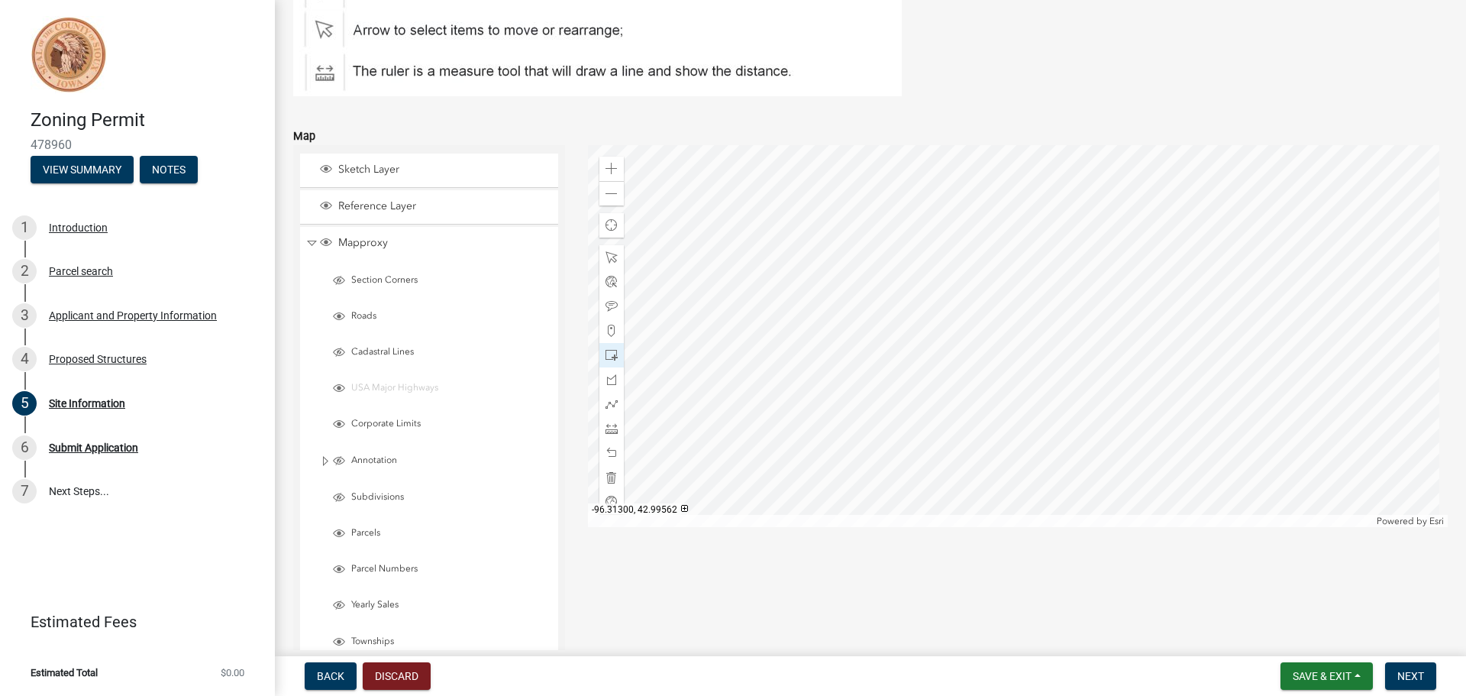
click at [1041, 415] on div at bounding box center [1018, 336] width 860 height 382
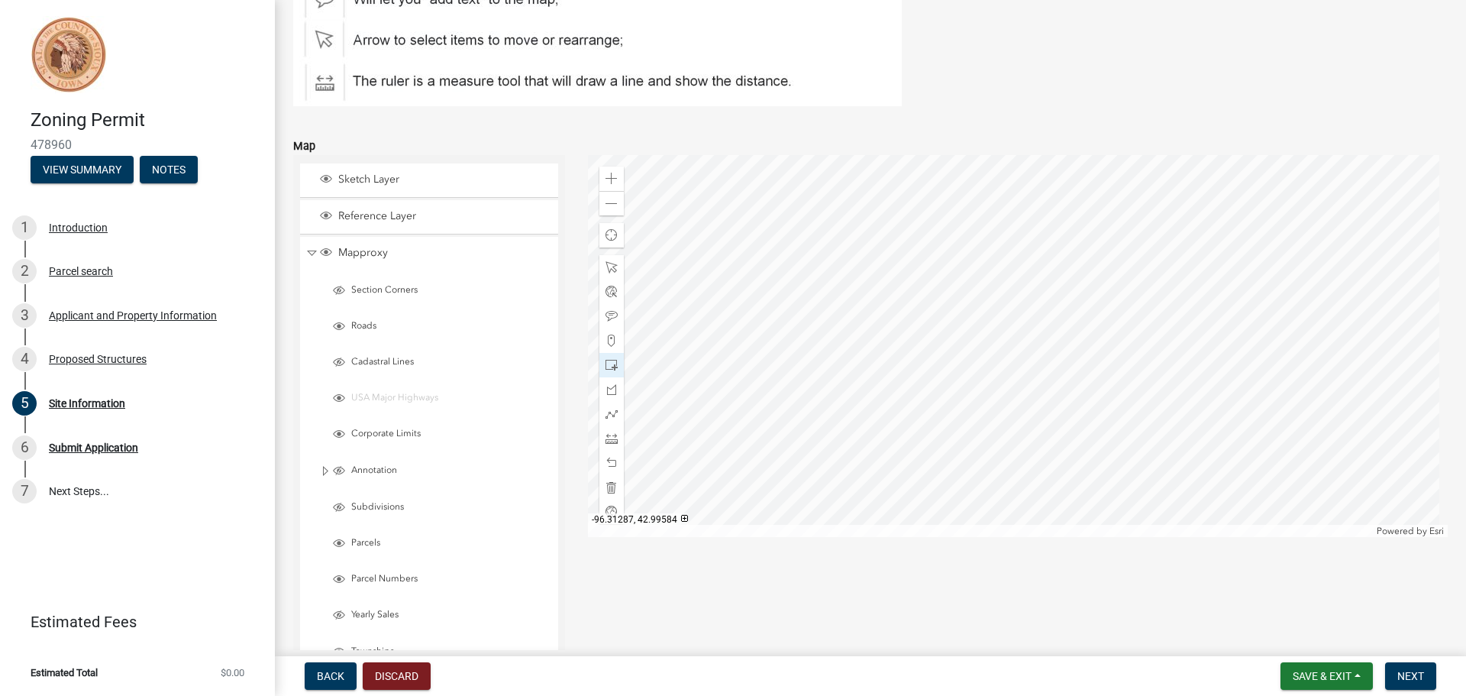
scroll to position [305, 0]
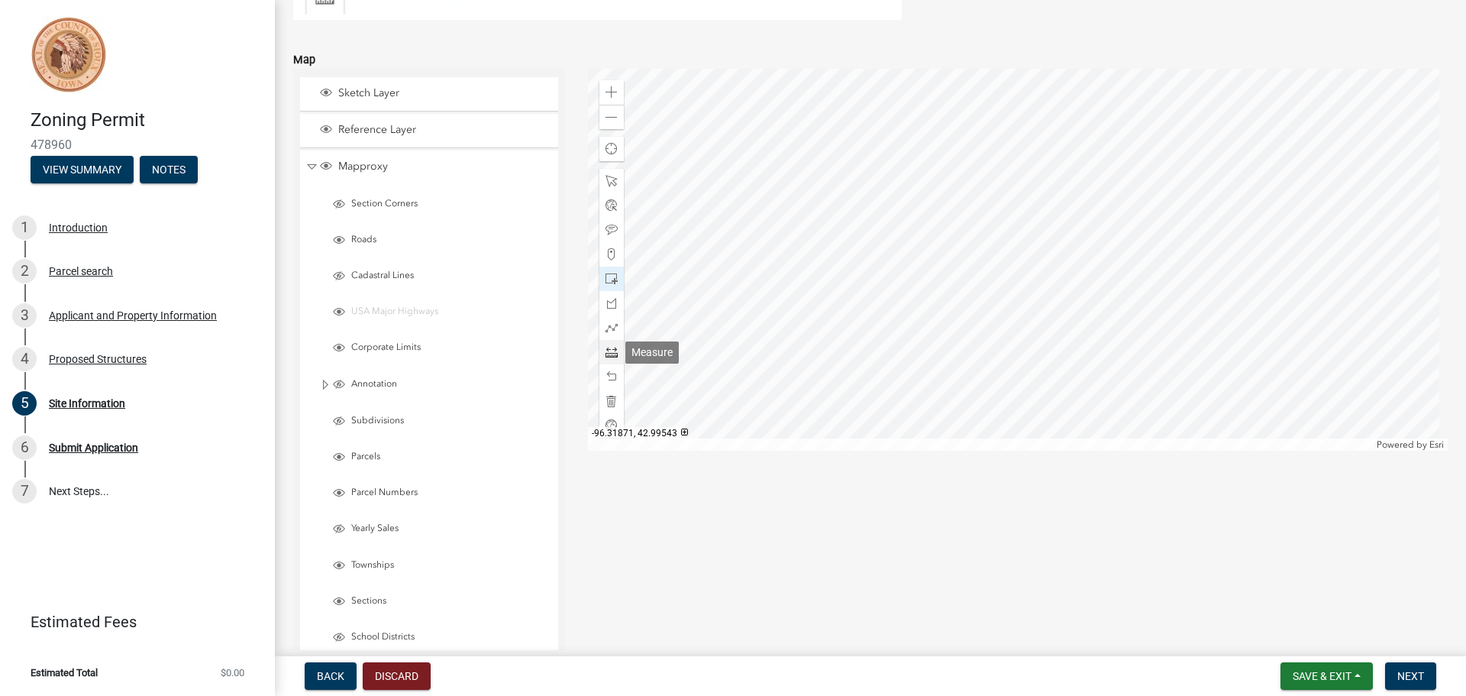
click at [609, 352] on span at bounding box center [611, 352] width 12 height 12
click at [1014, 337] on div at bounding box center [1018, 260] width 860 height 382
click at [986, 335] on div at bounding box center [1018, 260] width 860 height 382
click at [1016, 291] on div at bounding box center [1018, 260] width 860 height 382
click at [1028, 357] on div at bounding box center [1018, 260] width 860 height 382
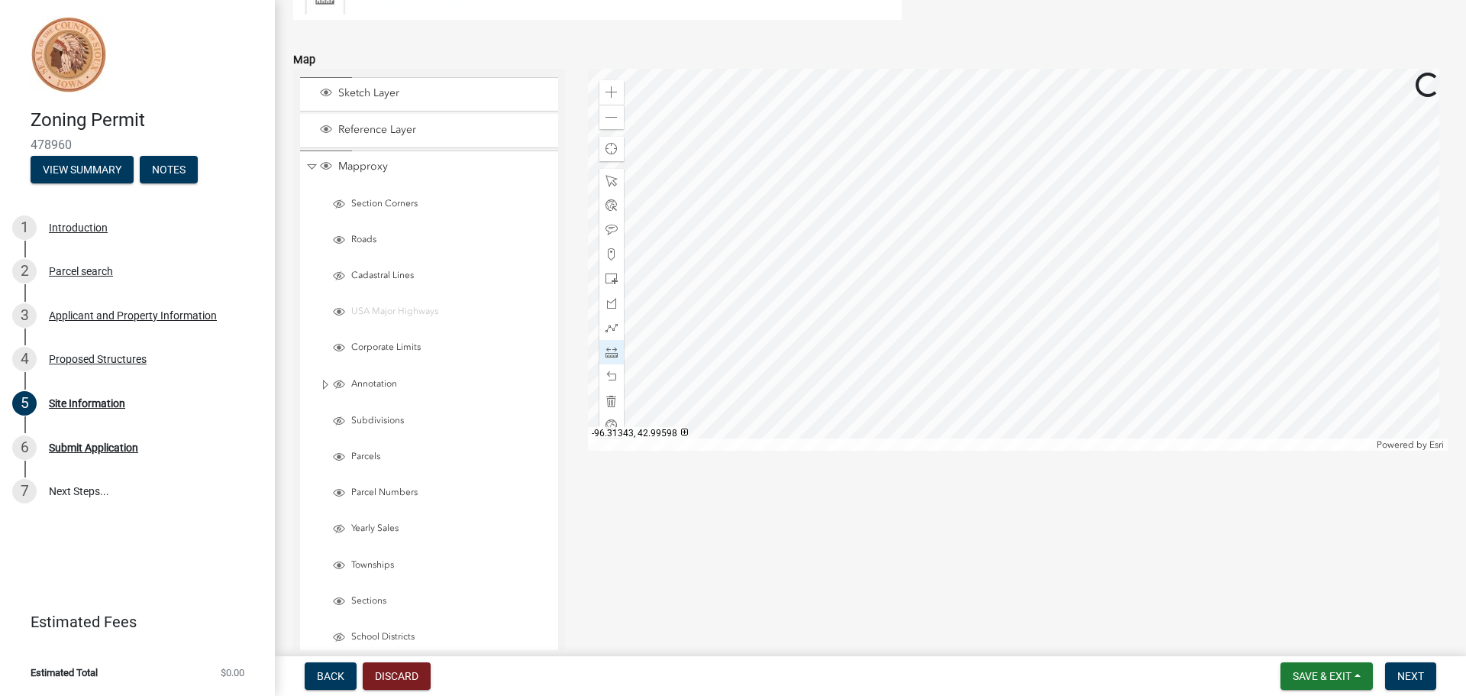
click at [1018, 355] on div at bounding box center [1018, 260] width 860 height 382
click at [1025, 361] on div at bounding box center [1018, 260] width 860 height 382
click at [610, 399] on span at bounding box center [611, 401] width 12 height 12
click at [993, 341] on div at bounding box center [1018, 260] width 860 height 382
click at [1050, 341] on div at bounding box center [1018, 260] width 860 height 382
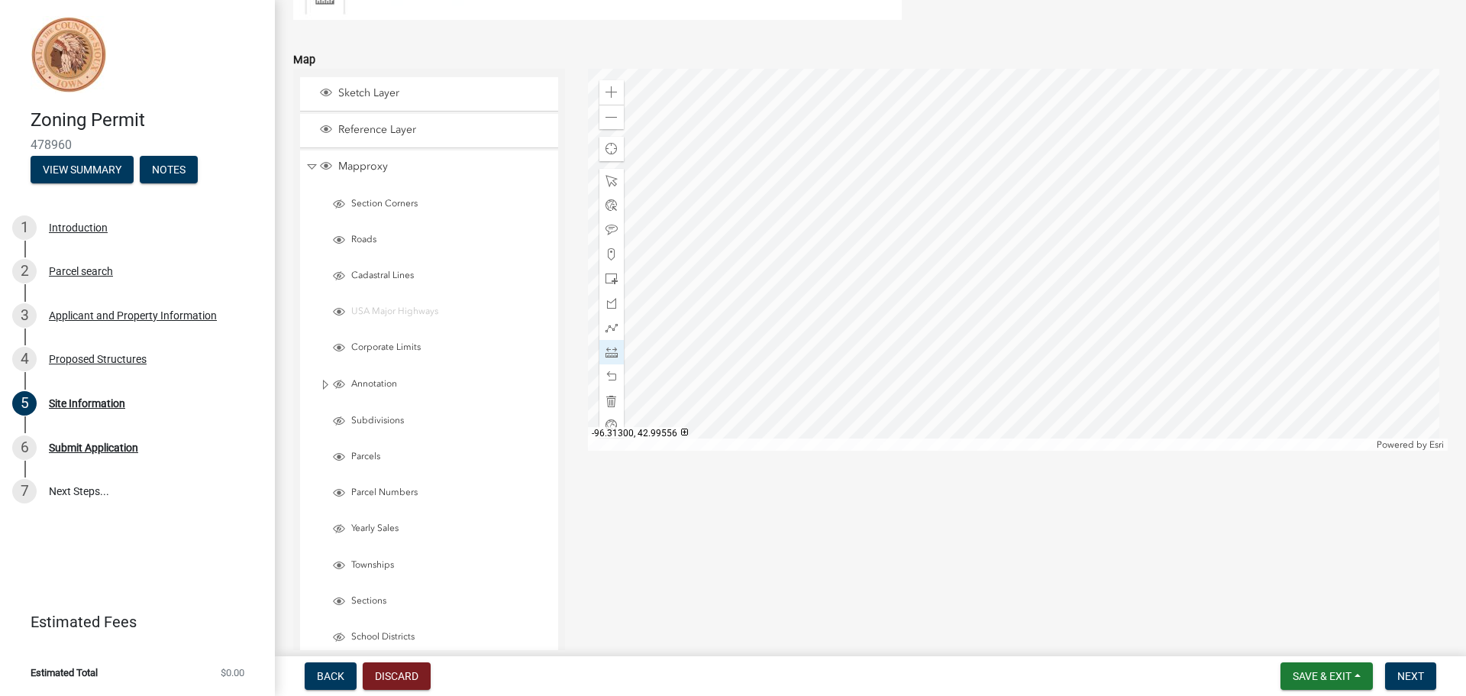
click at [1050, 397] on div at bounding box center [1018, 260] width 860 height 382
click at [993, 396] on div at bounding box center [1018, 260] width 860 height 382
click at [994, 341] on div at bounding box center [1018, 260] width 860 height 382
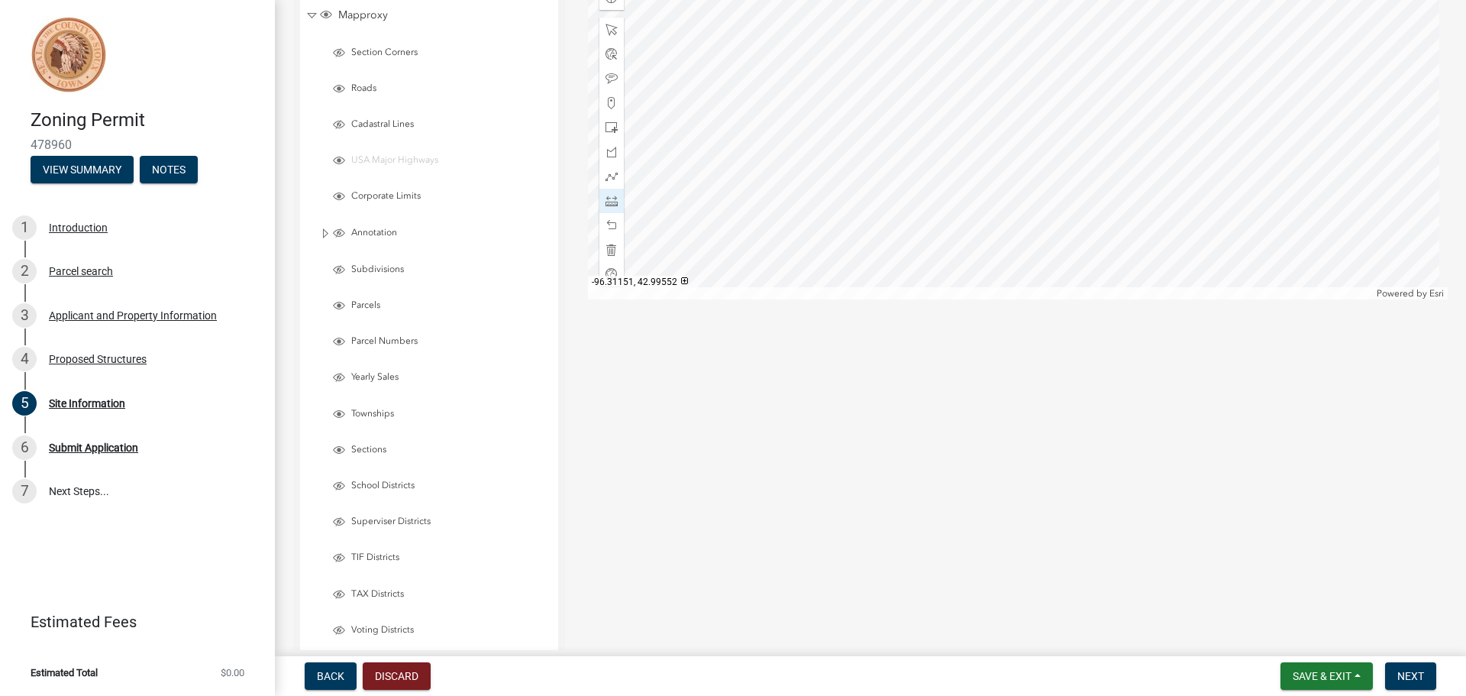
scroll to position [458, 0]
click at [613, 196] on span at bounding box center [611, 199] width 12 height 12
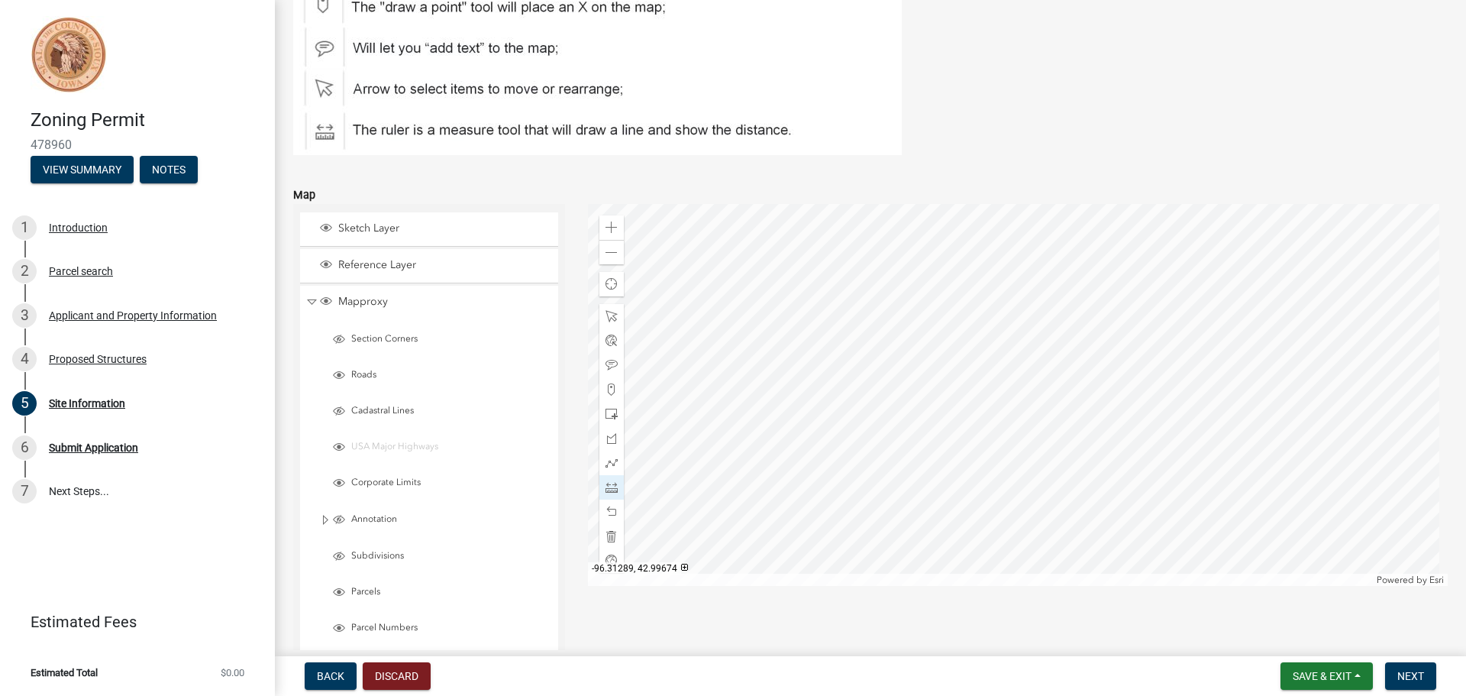
scroll to position [145, 0]
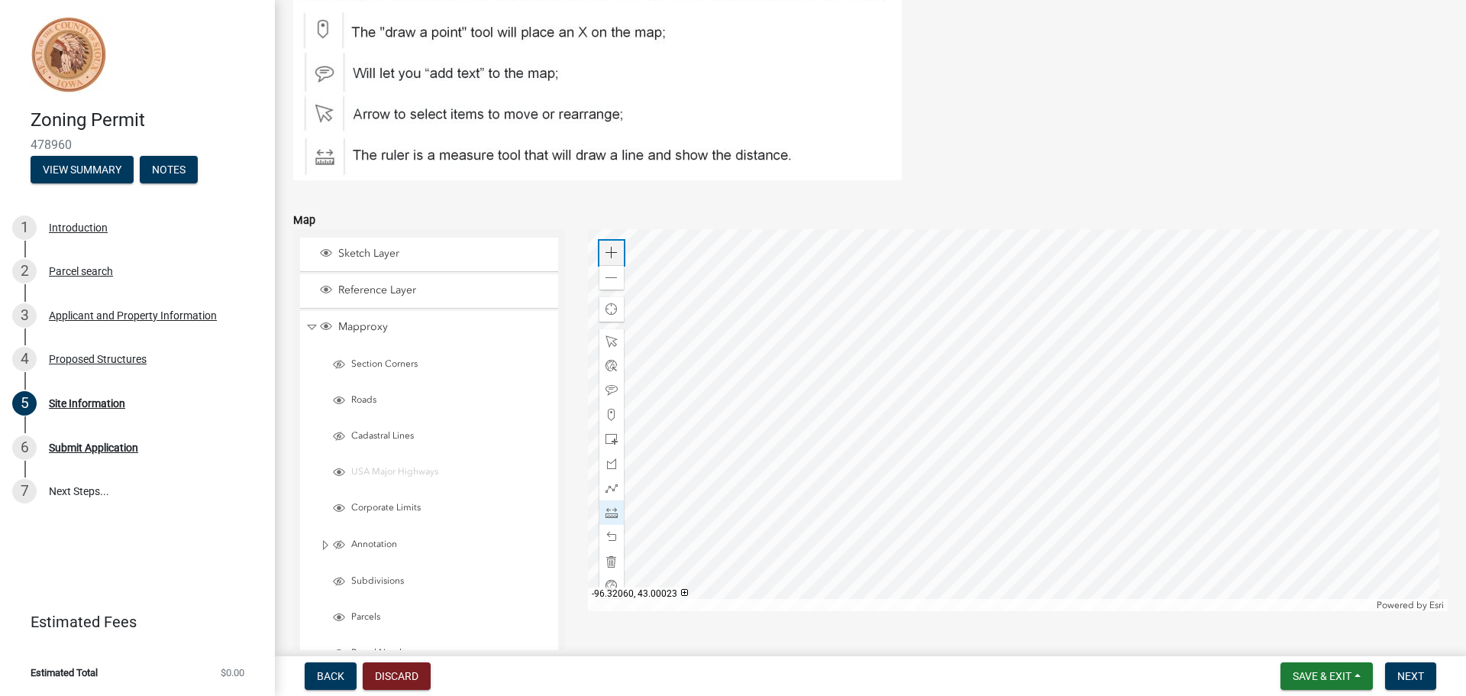
click at [611, 250] on span at bounding box center [611, 253] width 12 height 12
click at [613, 250] on span at bounding box center [611, 253] width 12 height 12
click at [1302, 229] on div at bounding box center [1018, 420] width 860 height 382
click at [1214, 260] on div at bounding box center [1018, 420] width 860 height 382
click at [994, 355] on div at bounding box center [1018, 420] width 860 height 382
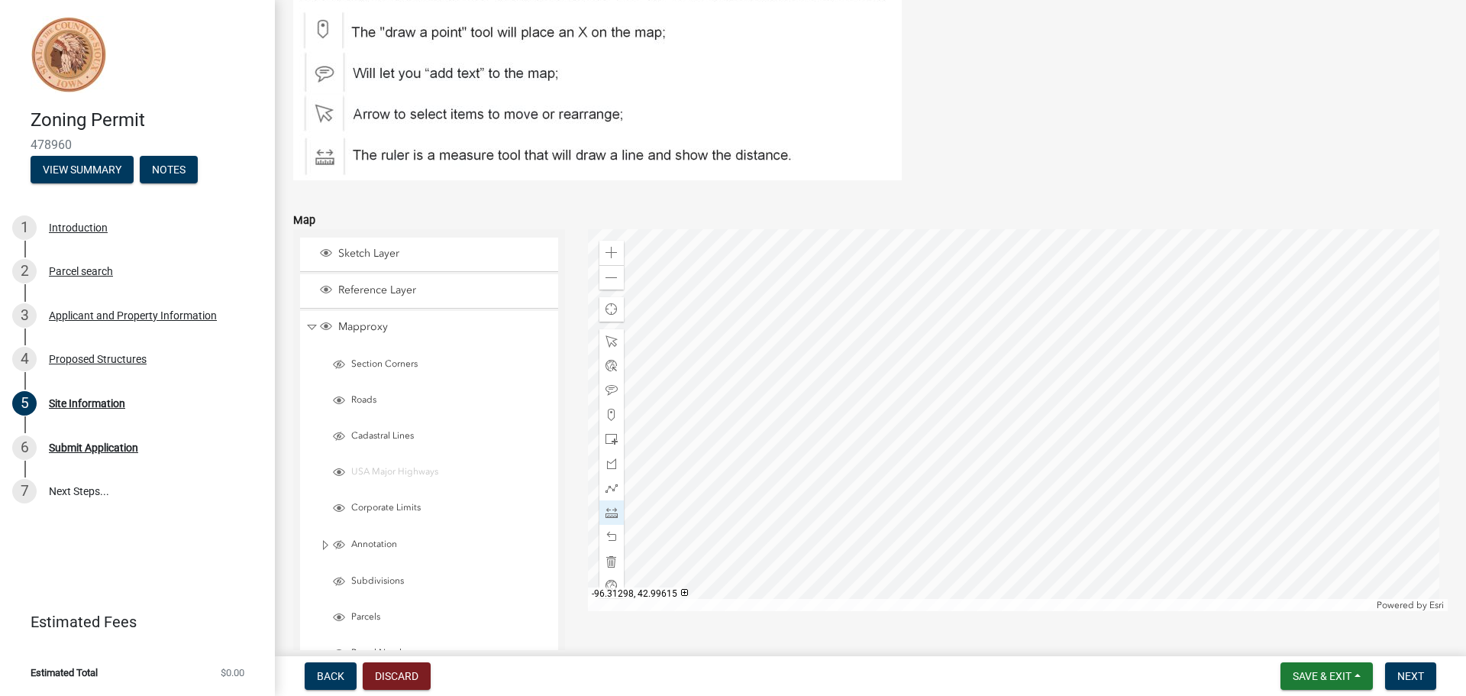
click at [1129, 354] on div at bounding box center [1018, 420] width 860 height 382
click at [1126, 487] on div at bounding box center [1018, 420] width 860 height 382
click at [991, 489] on div at bounding box center [1018, 420] width 860 height 382
click at [989, 355] on div at bounding box center [1018, 420] width 860 height 382
click at [615, 339] on div at bounding box center [611, 341] width 24 height 24
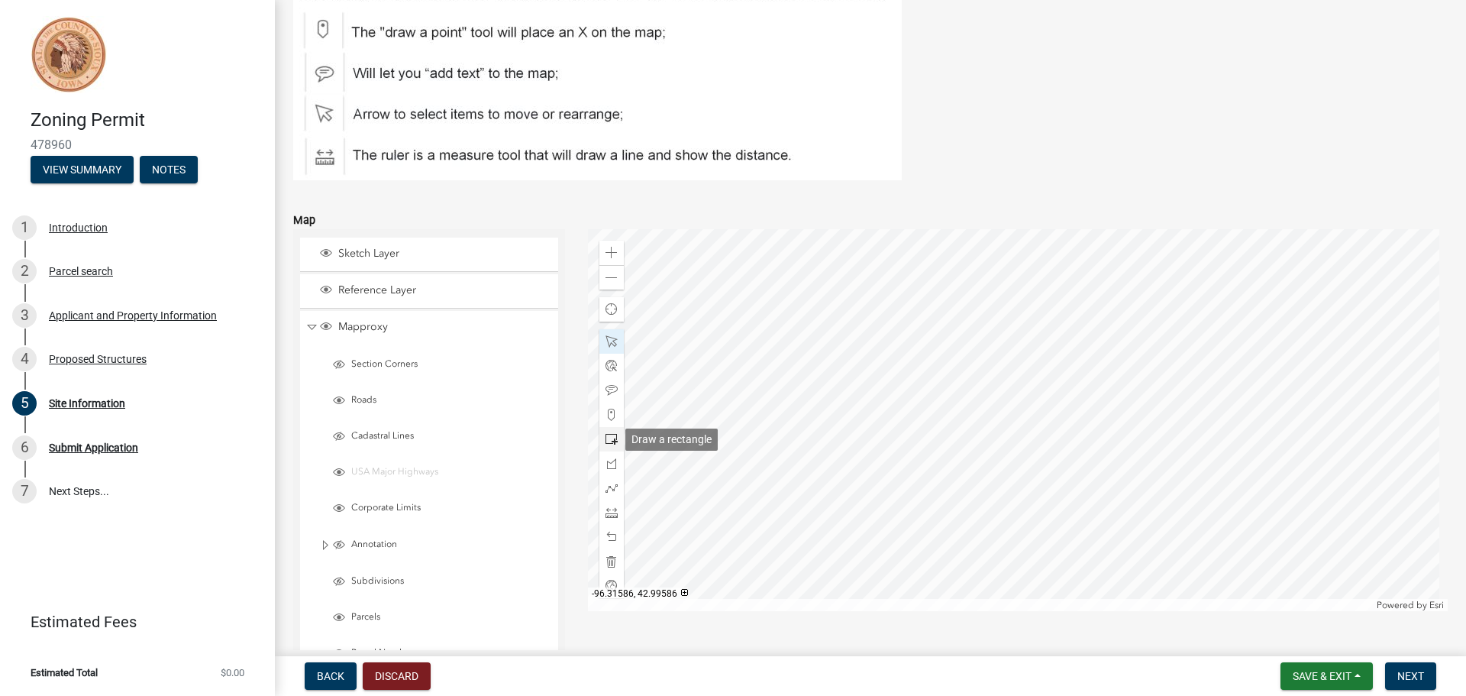
click at [614, 434] on span at bounding box center [611, 439] width 12 height 12
click at [987, 354] on div at bounding box center [1018, 420] width 860 height 382
click at [609, 561] on span at bounding box center [611, 561] width 12 height 12
click at [607, 444] on span at bounding box center [611, 439] width 12 height 12
click at [1128, 473] on div at bounding box center [1018, 420] width 860 height 382
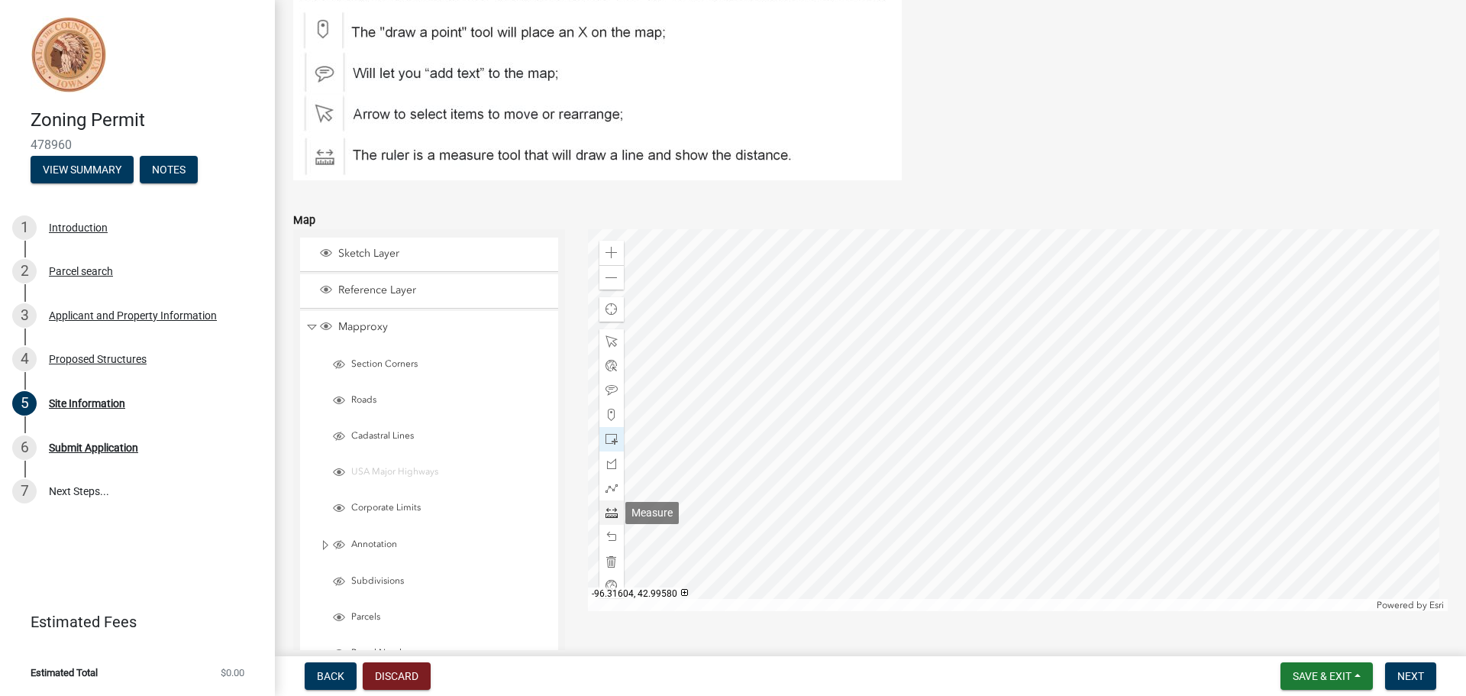
drag, startPoint x: 608, startPoint y: 510, endPoint x: 617, endPoint y: 505, distance: 10.2
click at [609, 510] on span at bounding box center [611, 512] width 12 height 12
click at [984, 350] on div at bounding box center [1018, 420] width 860 height 382
click at [1128, 350] on div at bounding box center [1018, 420] width 860 height 382
click at [1126, 473] on div at bounding box center [1018, 420] width 860 height 382
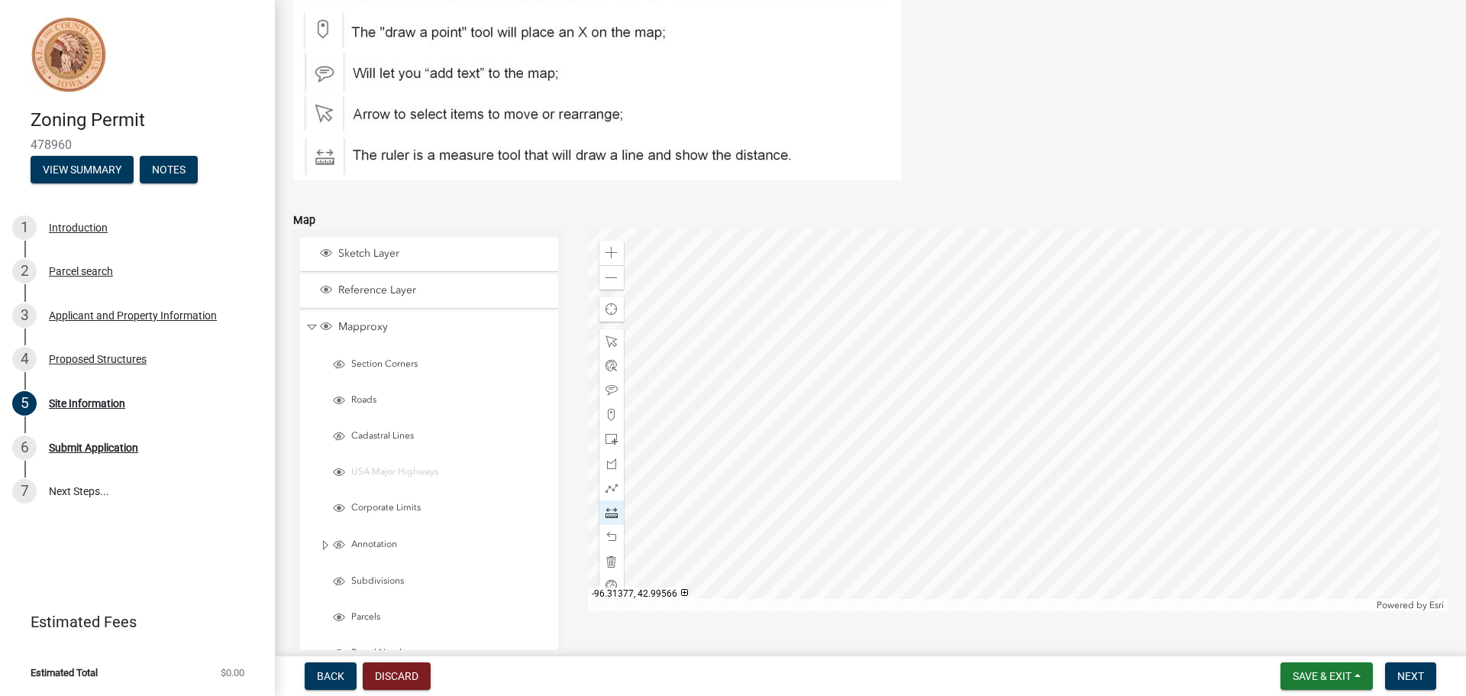
click at [989, 473] on div at bounding box center [1018, 420] width 860 height 382
click at [986, 353] on div at bounding box center [1018, 420] width 860 height 382
click at [1416, 676] on span "Next" at bounding box center [1410, 676] width 27 height 12
click at [605, 538] on span at bounding box center [611, 537] width 12 height 12
click at [986, 349] on div at bounding box center [1018, 420] width 860 height 382
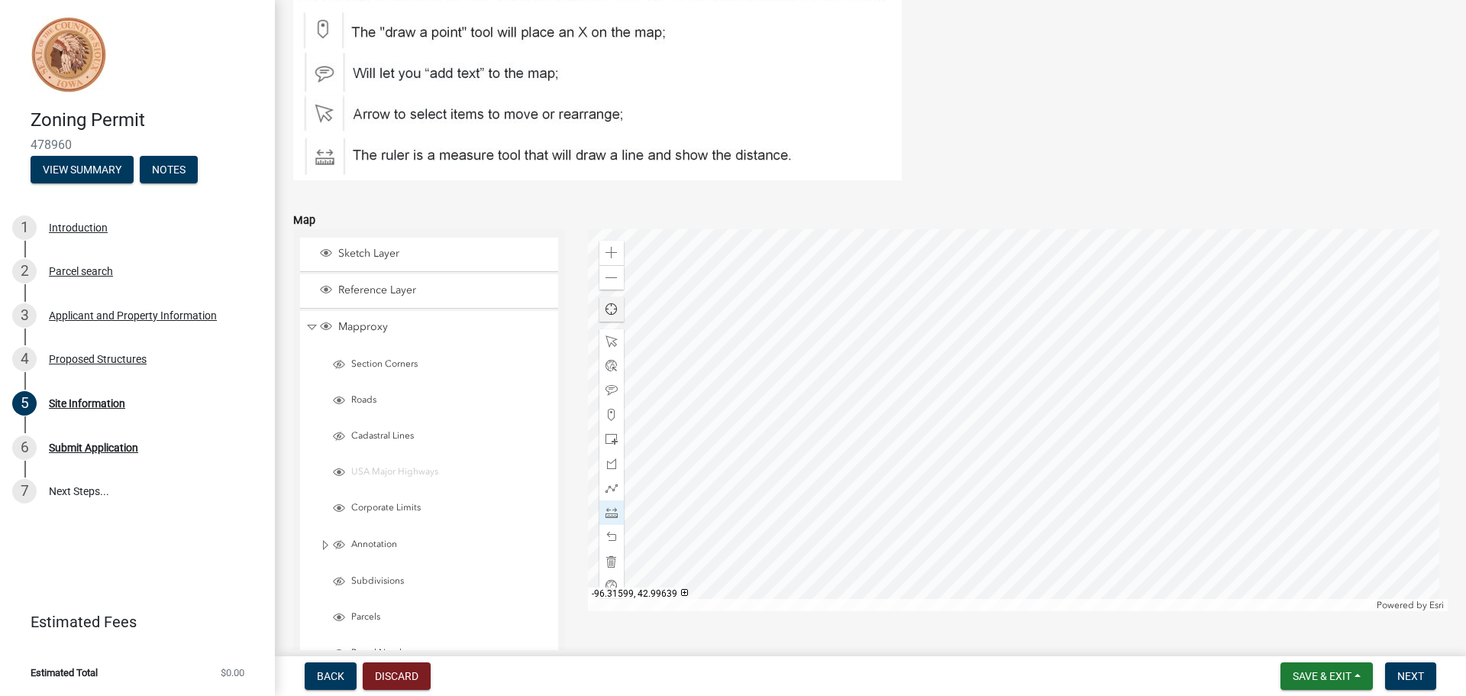
click at [605, 307] on span "Find my location" at bounding box center [611, 309] width 12 height 12
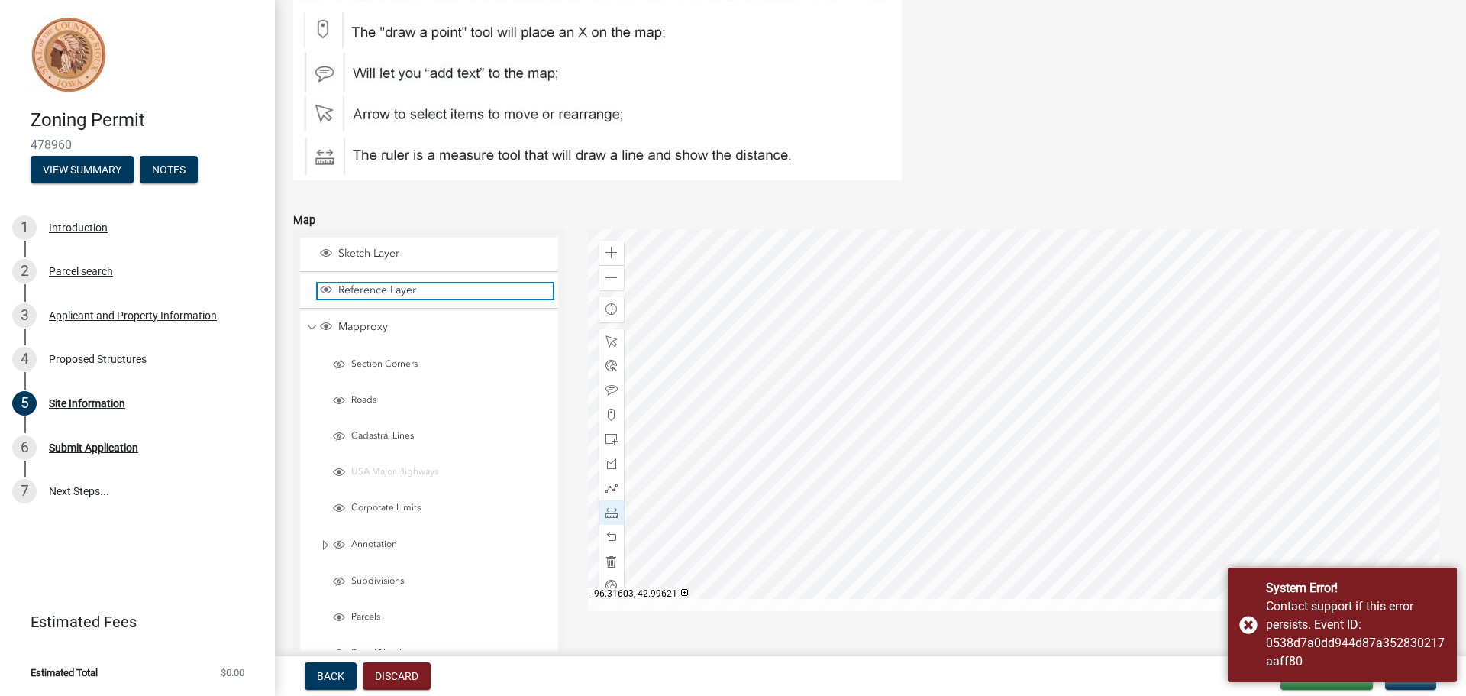
click at [377, 292] on span "Reference Layer" at bounding box center [443, 290] width 218 height 14
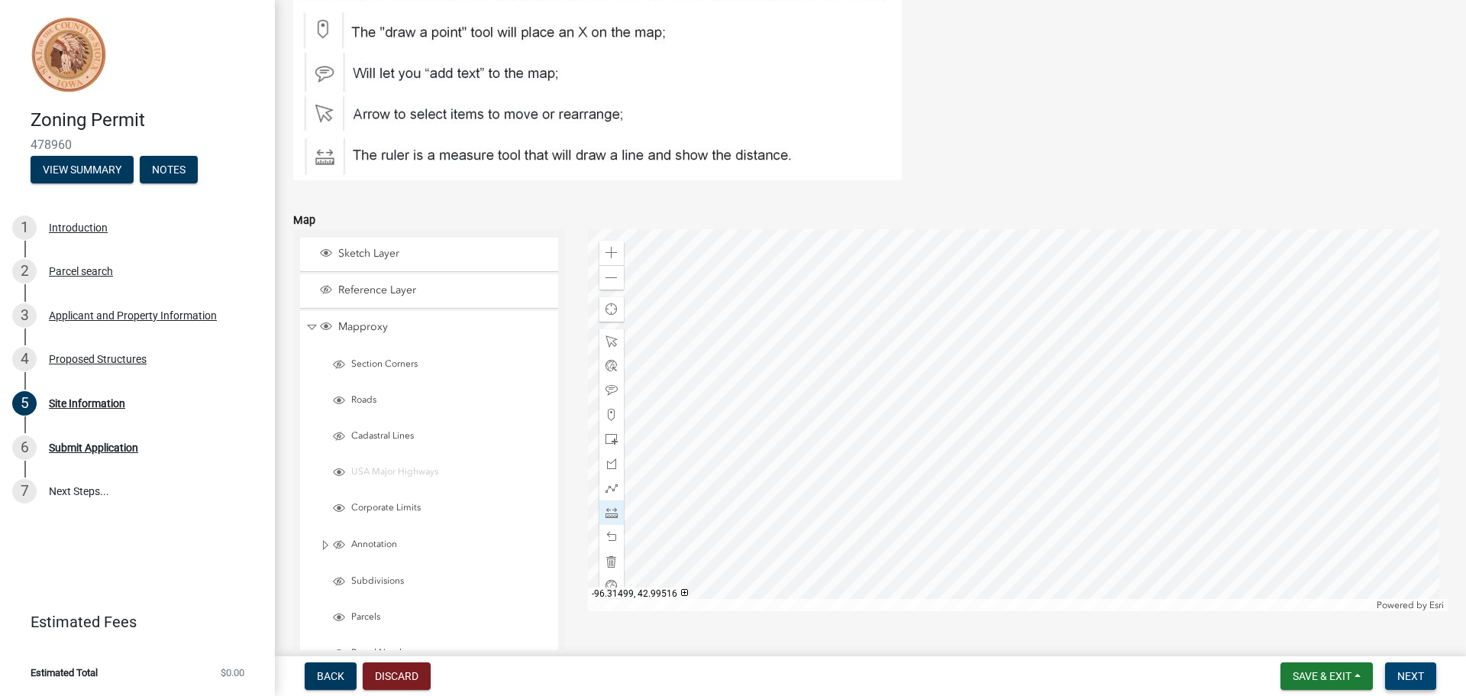
click at [1409, 674] on span "Next" at bounding box center [1410, 676] width 27 height 12
click at [605, 338] on span at bounding box center [611, 341] width 12 height 12
click at [1403, 673] on span "Next" at bounding box center [1410, 676] width 27 height 12
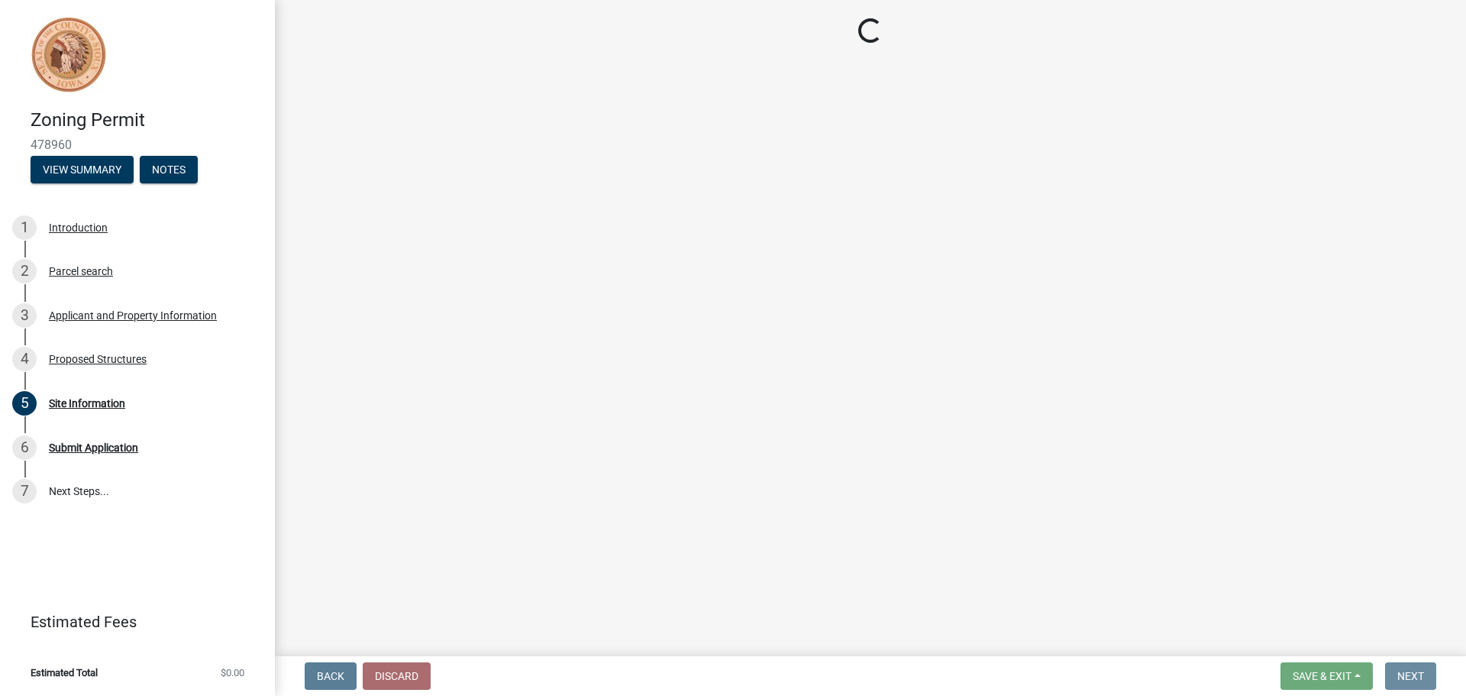
scroll to position [0, 0]
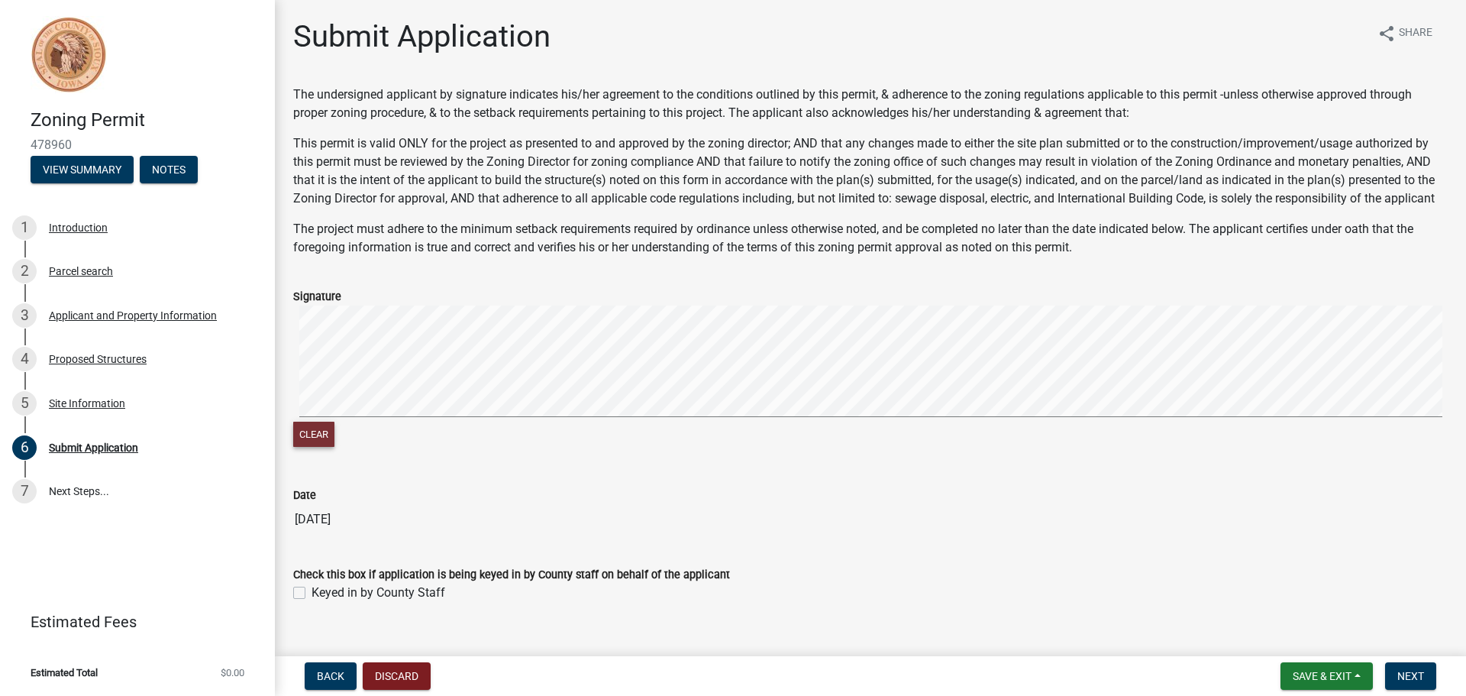
click at [319, 447] on button "Clear" at bounding box center [313, 433] width 41 height 25
click at [308, 444] on button "Clear" at bounding box center [313, 433] width 41 height 25
drag, startPoint x: 322, startPoint y: 447, endPoint x: 323, endPoint y: 439, distance: 7.7
click at [321, 443] on button "Clear" at bounding box center [313, 433] width 41 height 25
click at [1403, 670] on span "Next" at bounding box center [1410, 676] width 27 height 12
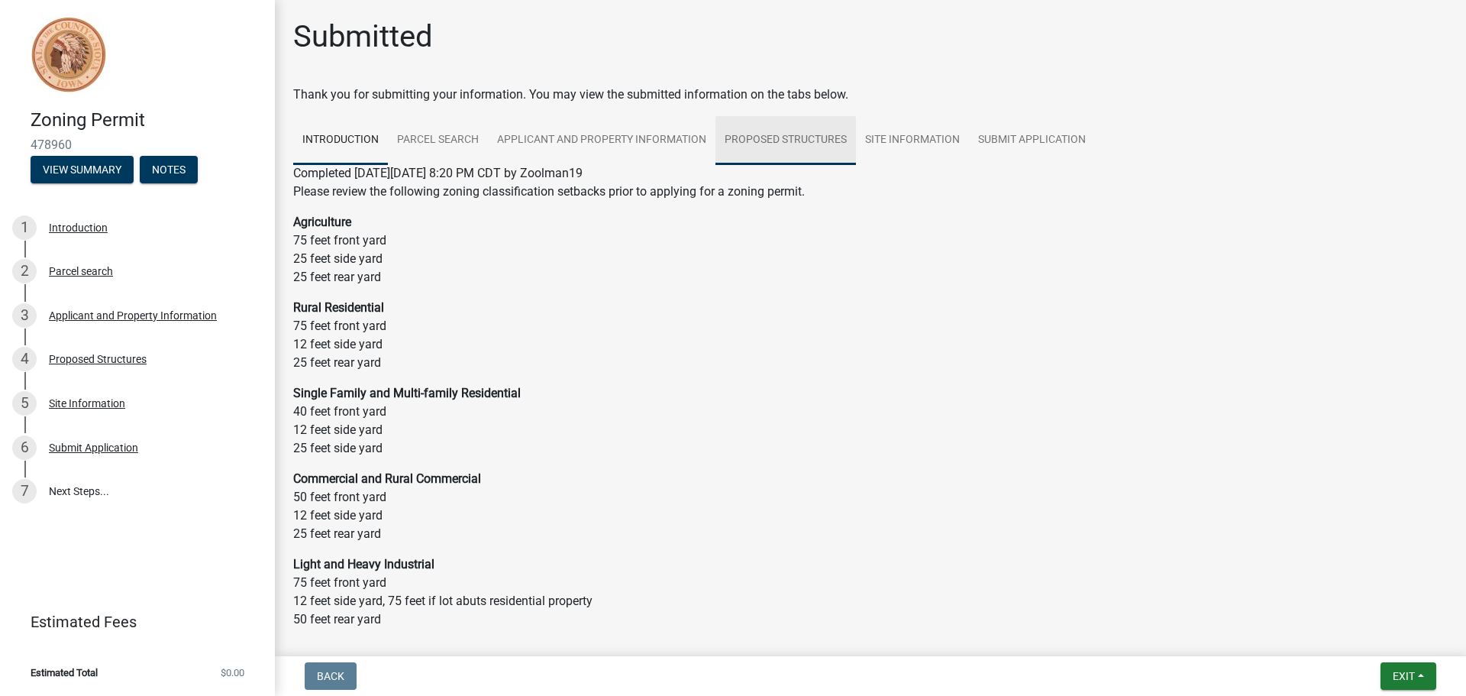
click at [821, 144] on link "Proposed Structures" at bounding box center [785, 140] width 140 height 49
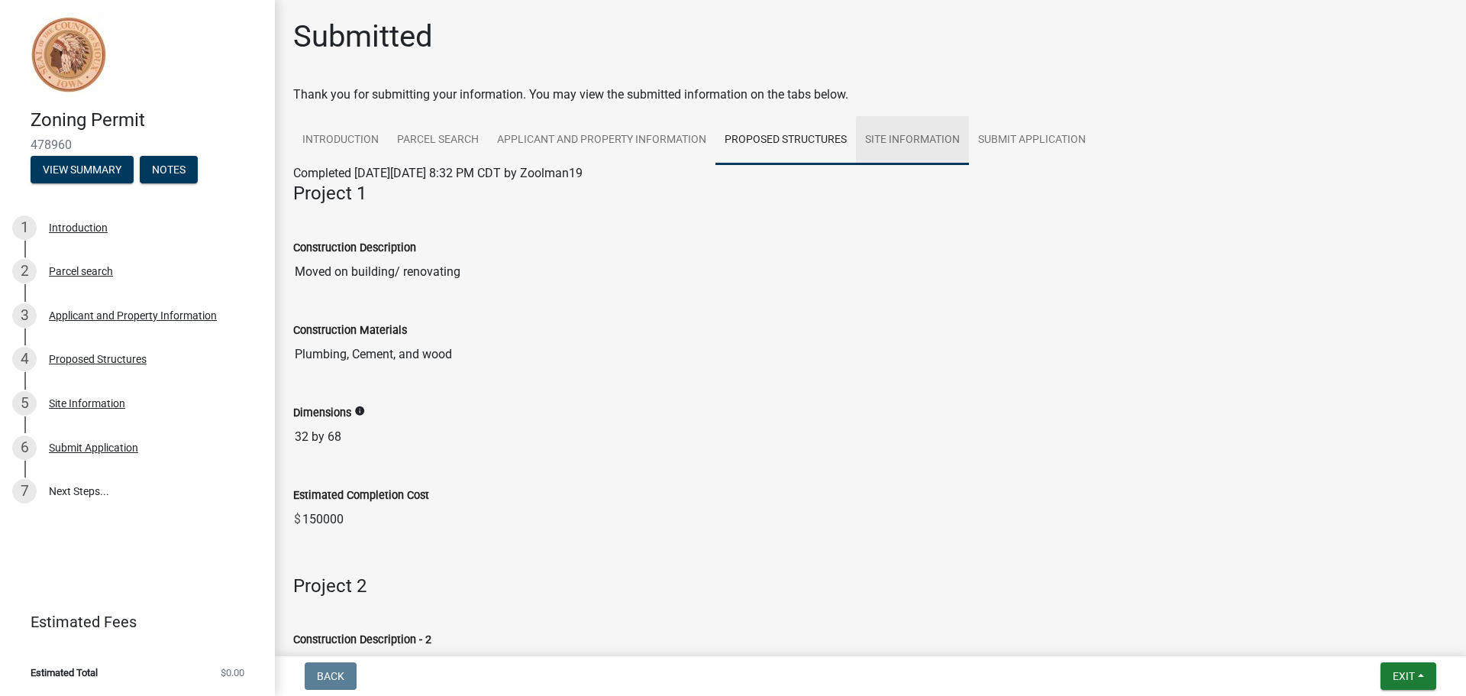
click at [887, 149] on link "Site Information" at bounding box center [912, 140] width 113 height 49
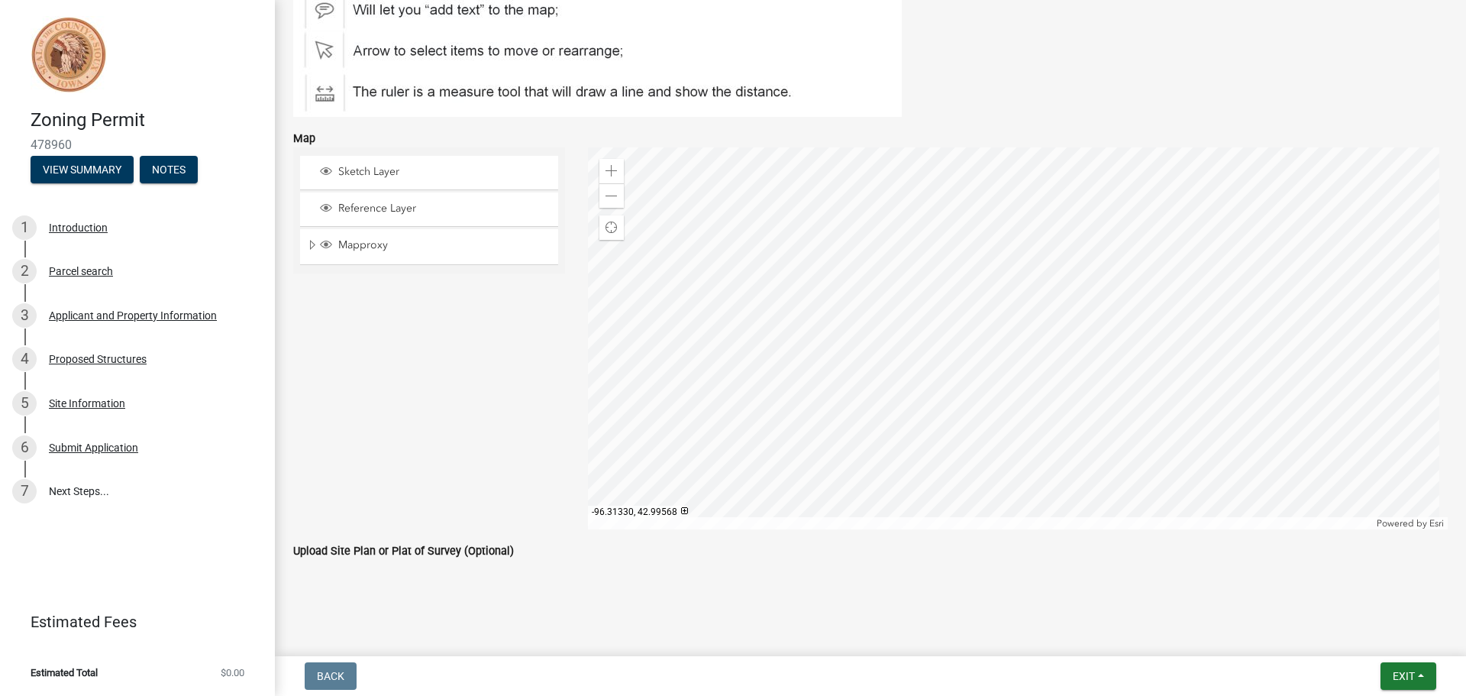
scroll to position [229, 0]
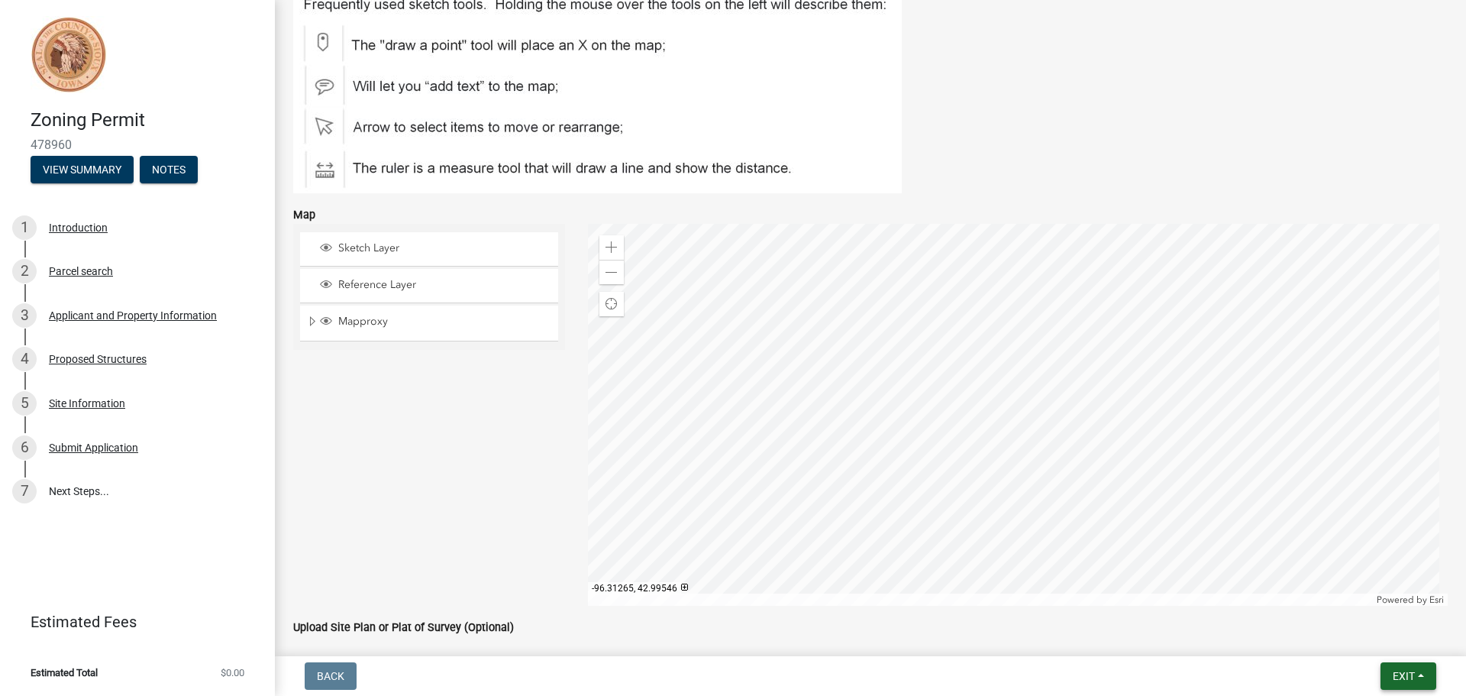
click at [1394, 670] on span "Exit" at bounding box center [1404, 676] width 22 height 12
click at [1356, 603] on button "Save" at bounding box center [1375, 599] width 122 height 37
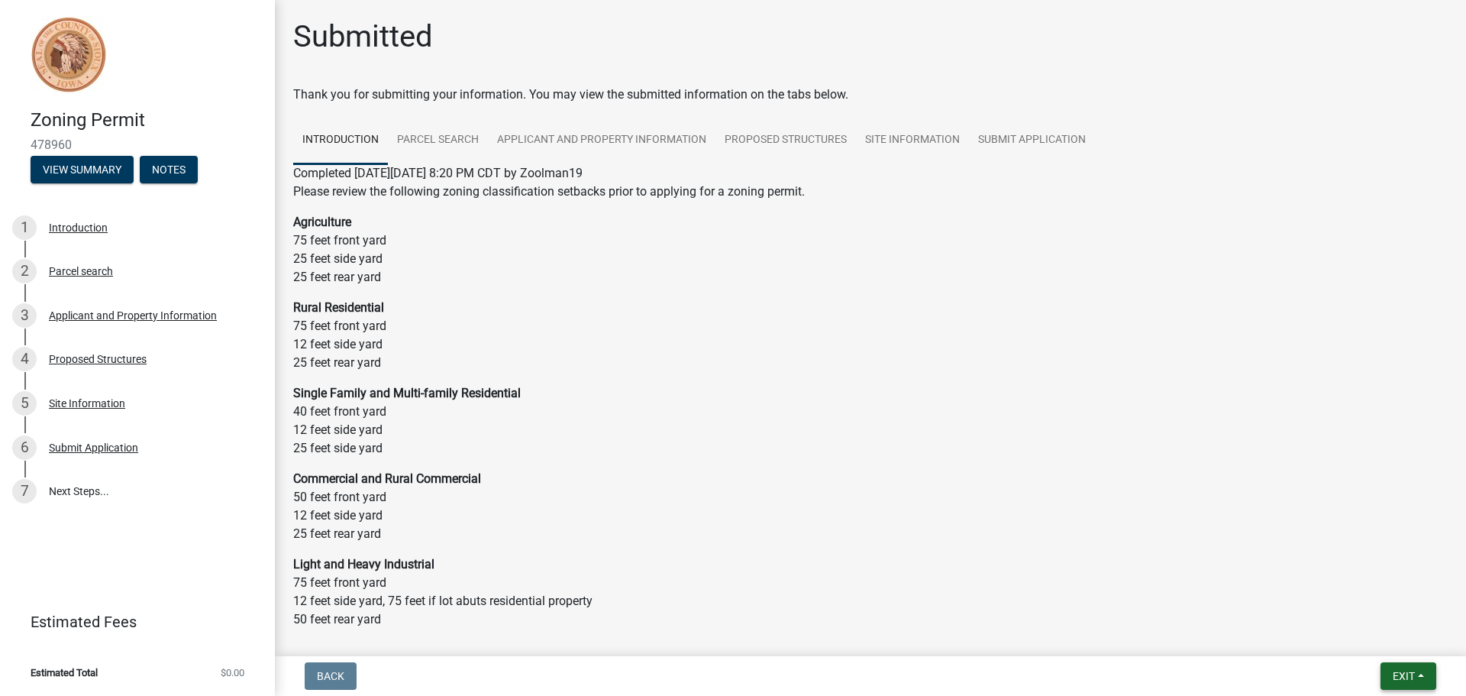
click at [1399, 683] on button "Exit" at bounding box center [1408, 675] width 56 height 27
click at [1364, 638] on button "Save & Exit" at bounding box center [1375, 636] width 122 height 37
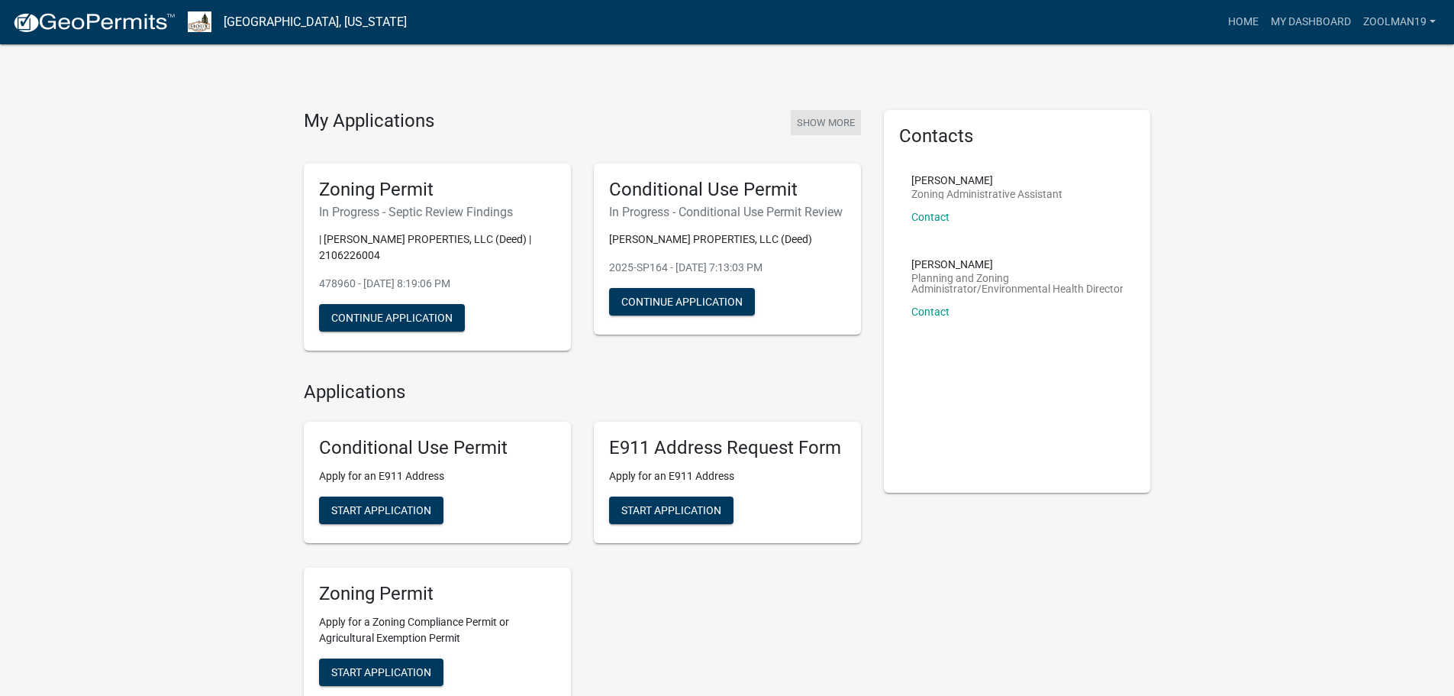
click at [832, 124] on button "Show More" at bounding box center [826, 122] width 70 height 25
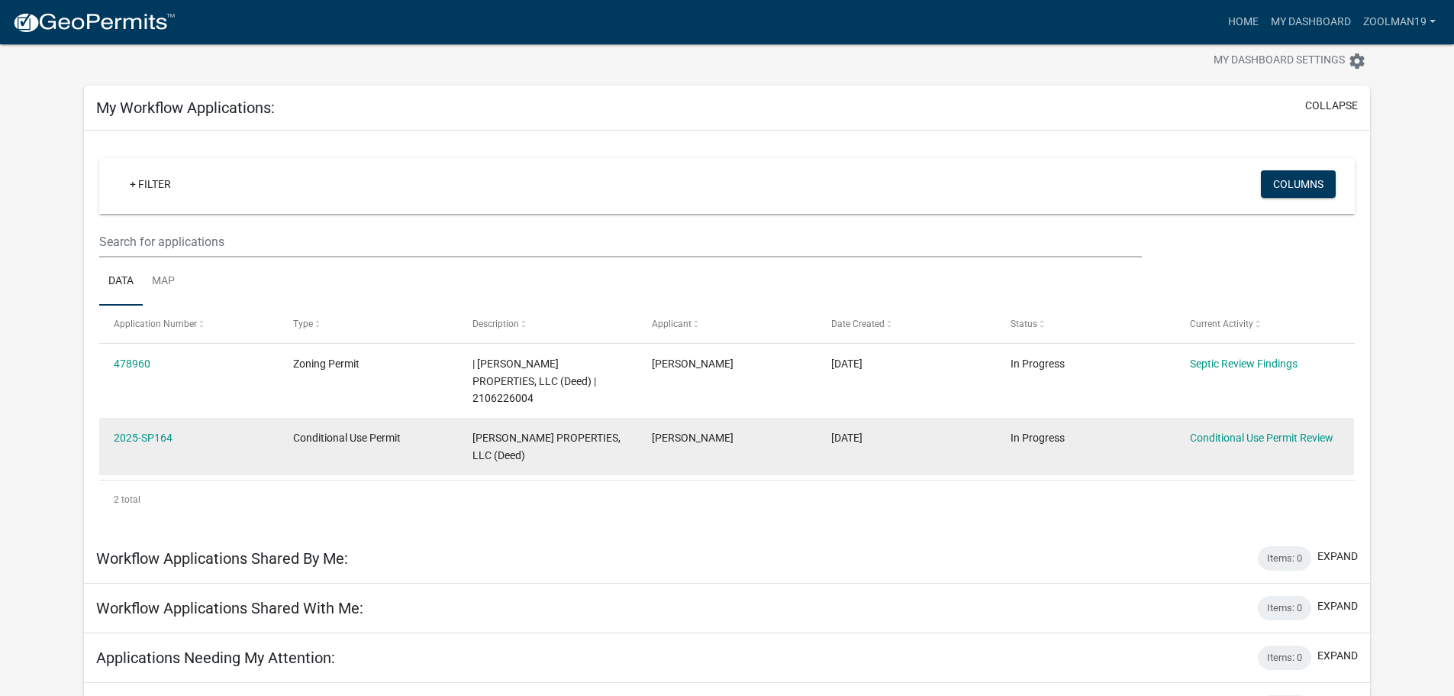
scroll to position [54, 0]
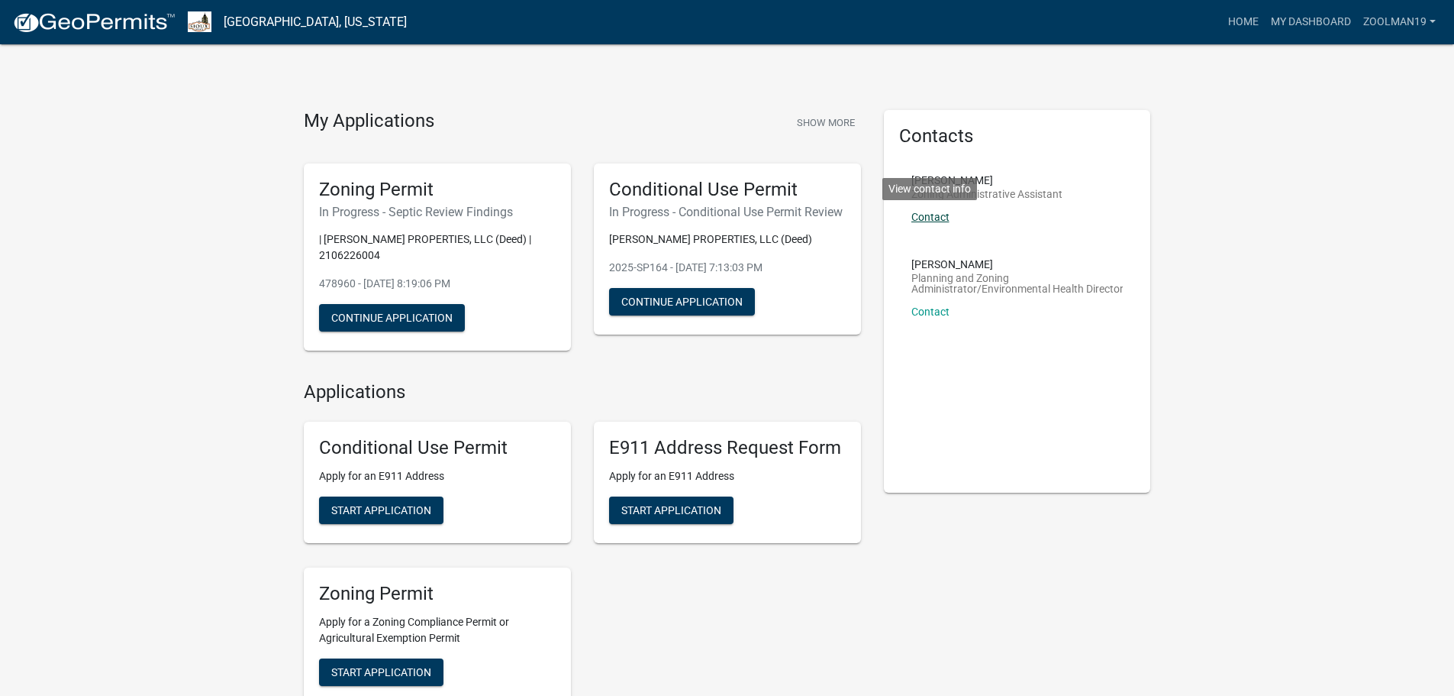
click at [937, 215] on link "Contact" at bounding box center [931, 217] width 38 height 12
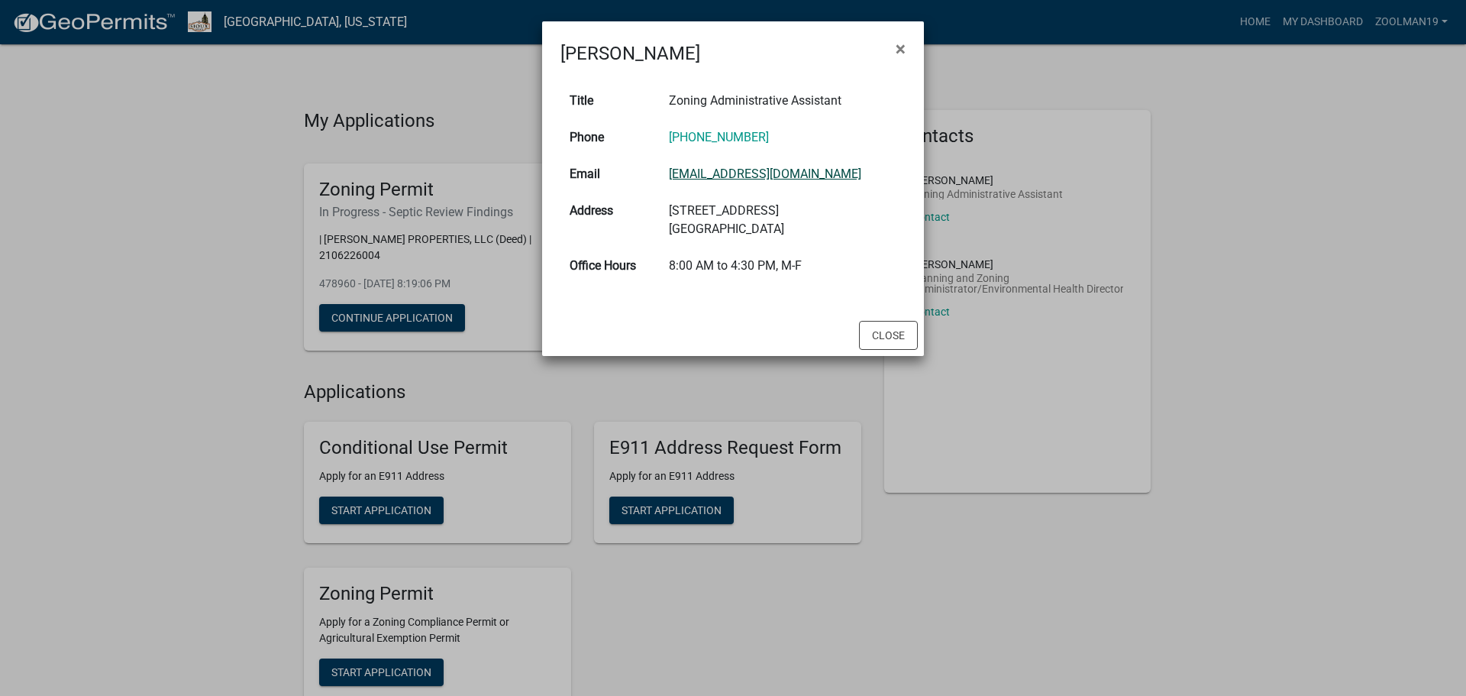
click at [771, 170] on link "marielar@siouxcounty.org" at bounding box center [765, 173] width 192 height 15
click at [1275, 185] on ngb-modal-window "Mariela Rodriguez × Title Zoning Administrative Assistant Phone 712-737-3820 Em…" at bounding box center [733, 348] width 1466 height 696
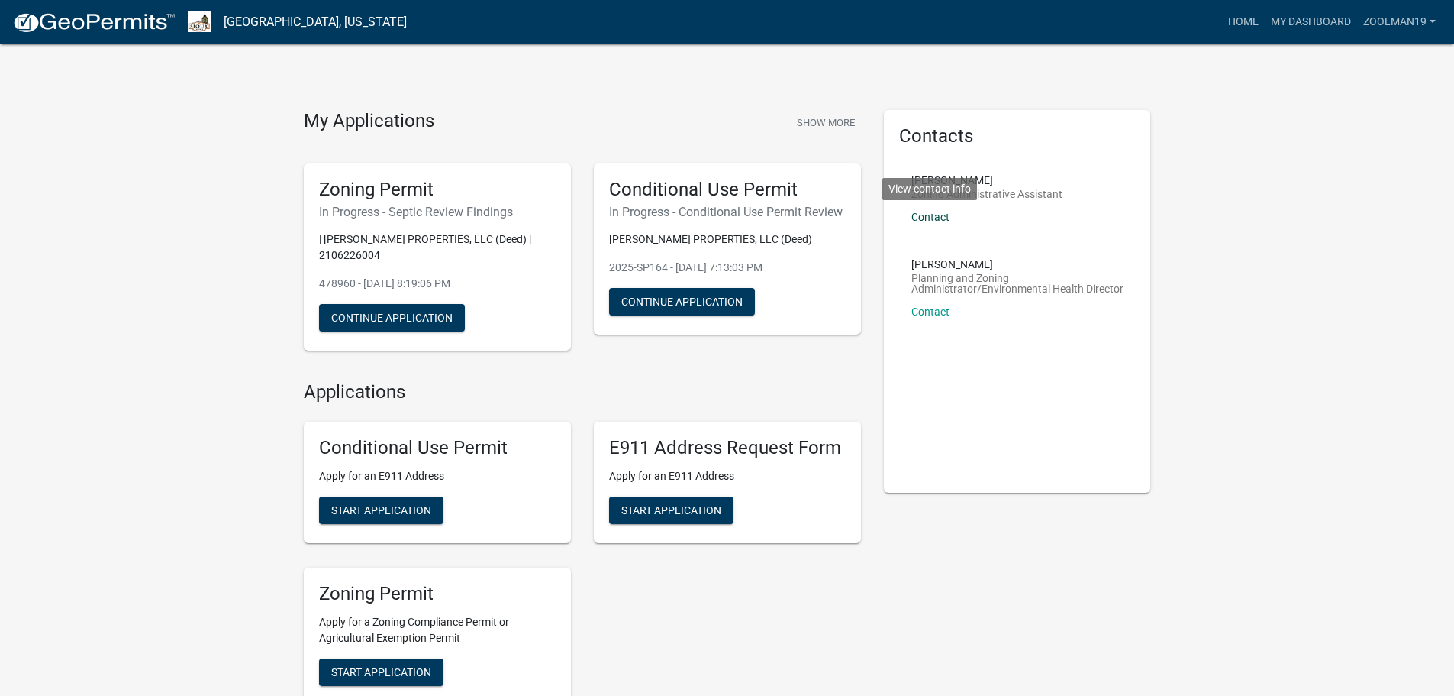
click at [932, 215] on link "Contact" at bounding box center [931, 217] width 38 height 12
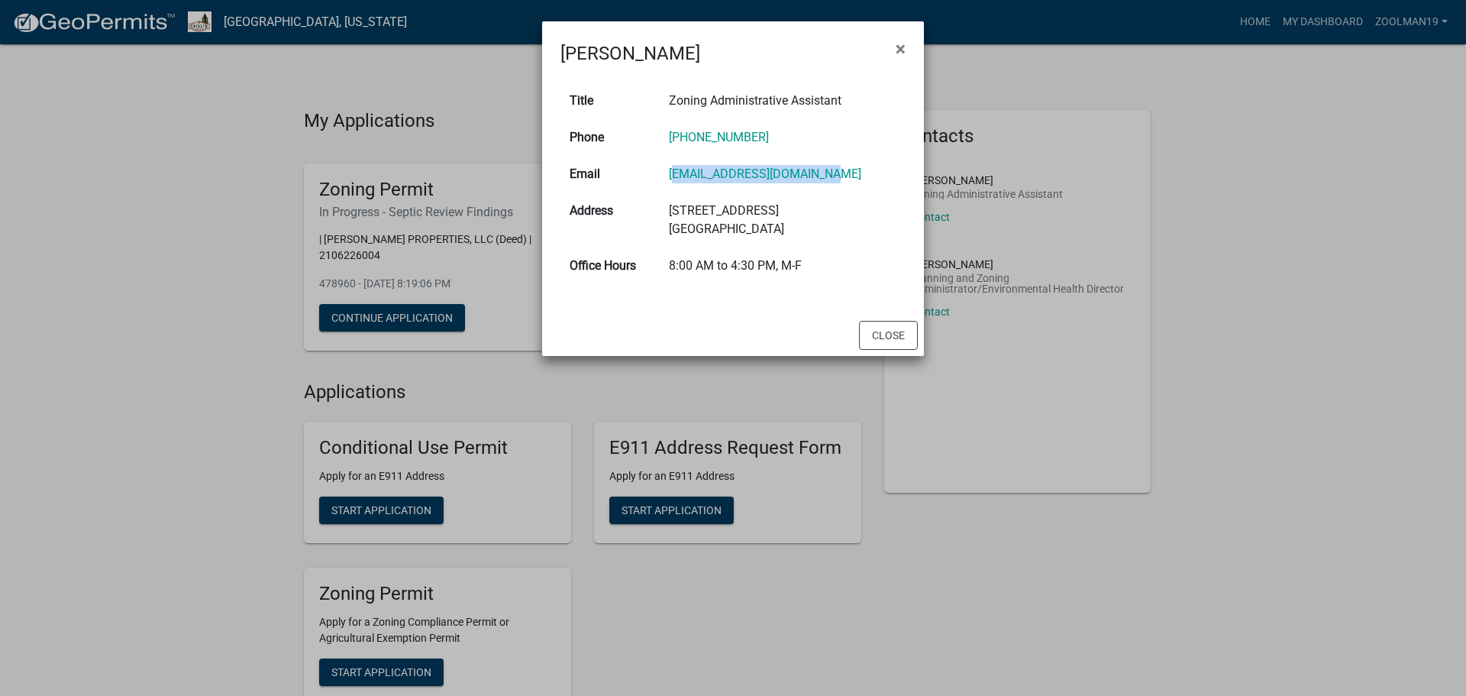
drag, startPoint x: 671, startPoint y: 173, endPoint x: 830, endPoint y: 166, distance: 158.9
click at [830, 166] on td "marielar@siouxcounty.org" at bounding box center [783, 174] width 246 height 37
copy link "marielar@siouxcounty.org"
